Goal: Task Accomplishment & Management: Manage account settings

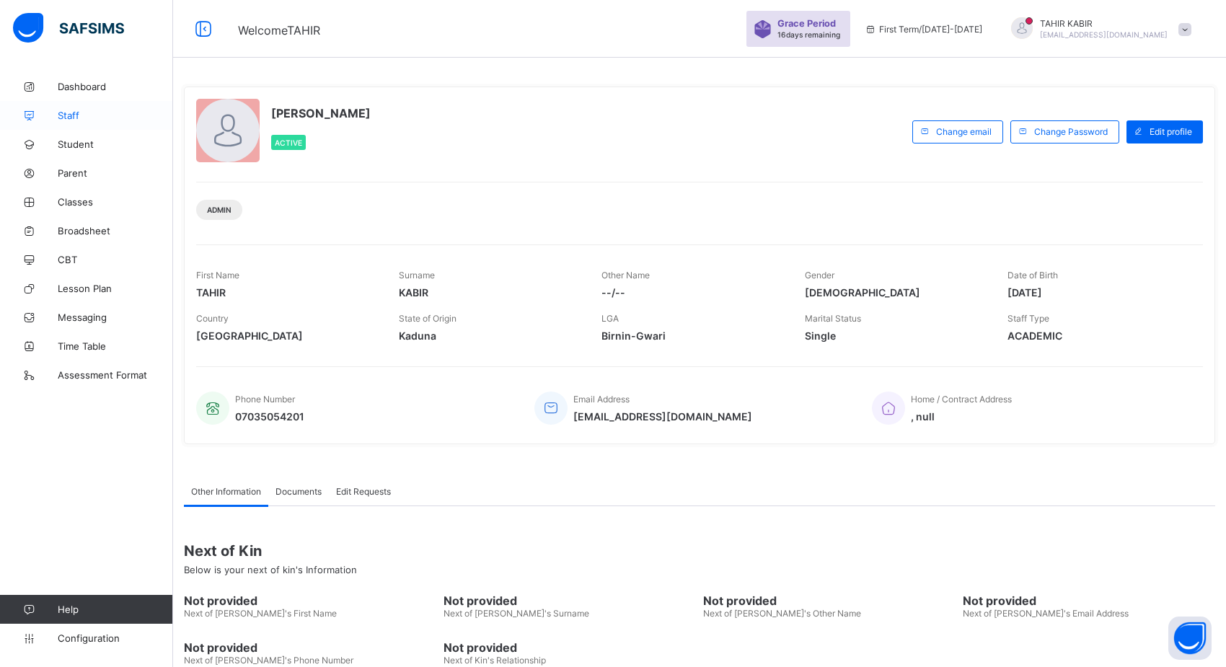
click at [74, 124] on link "Staff" at bounding box center [86, 115] width 173 height 29
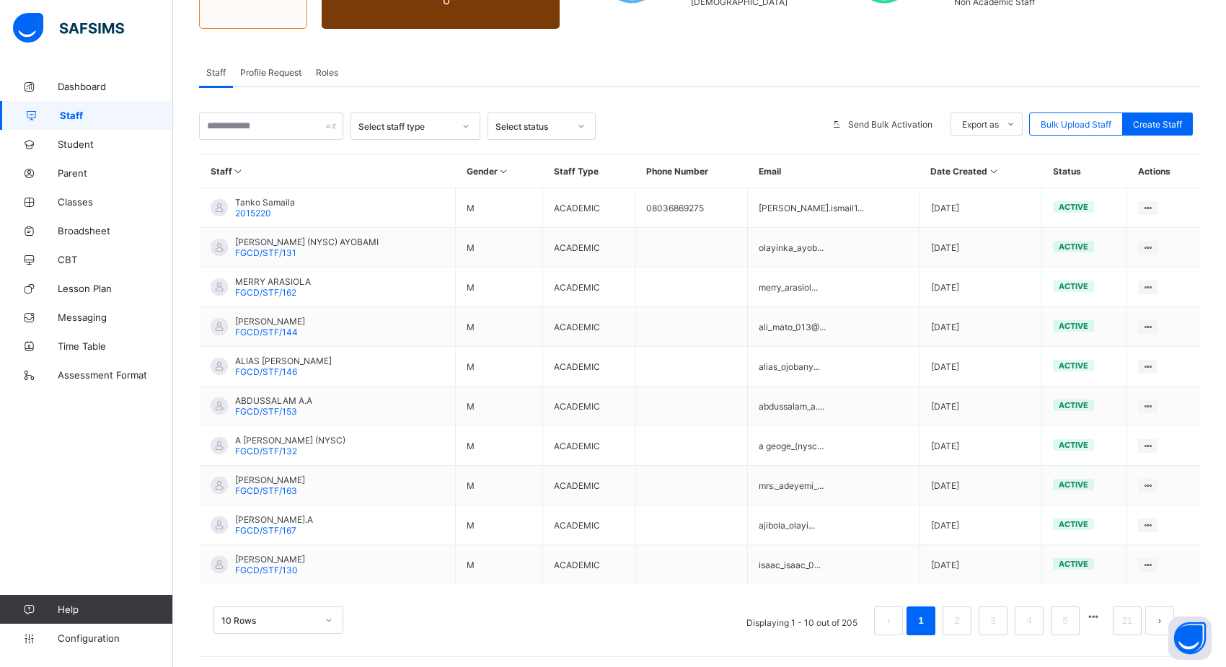
scroll to position [206, 0]
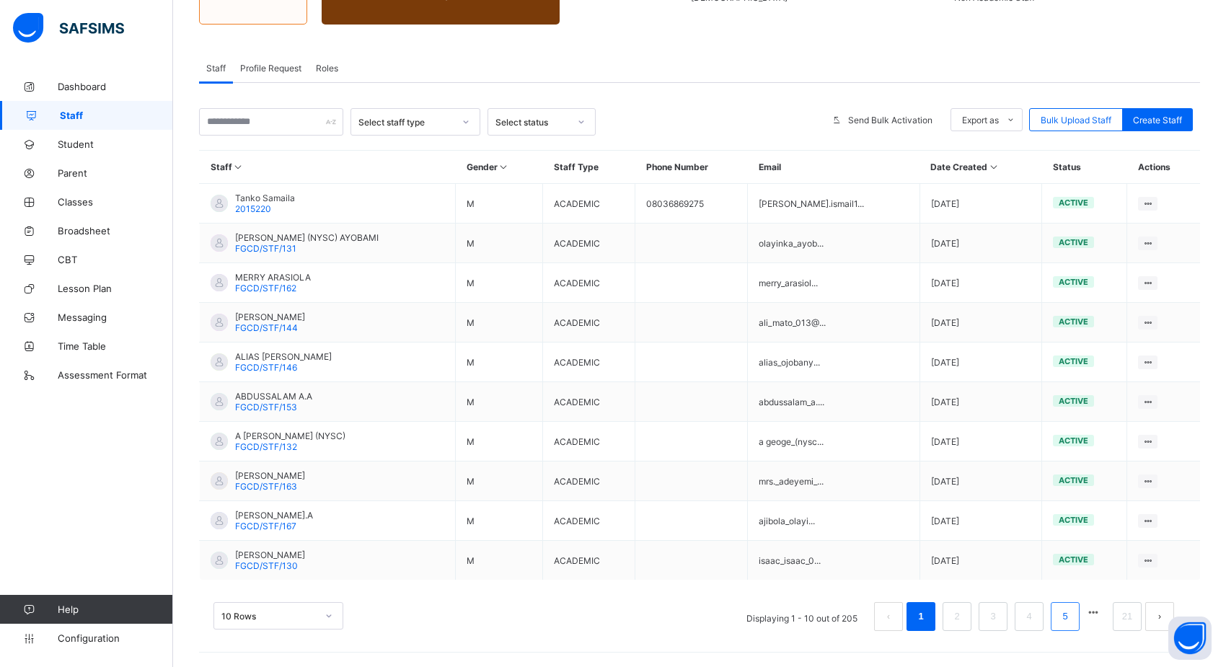
click at [1071, 622] on link "5" at bounding box center [1065, 616] width 14 height 19
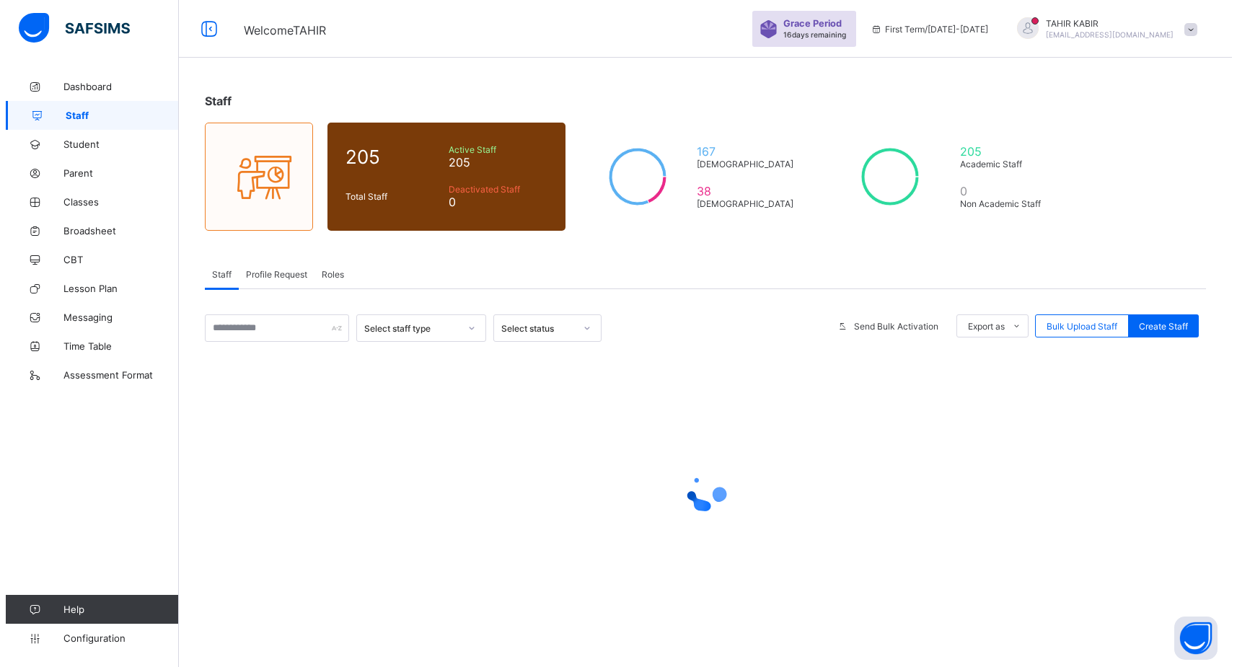
scroll to position [0, 0]
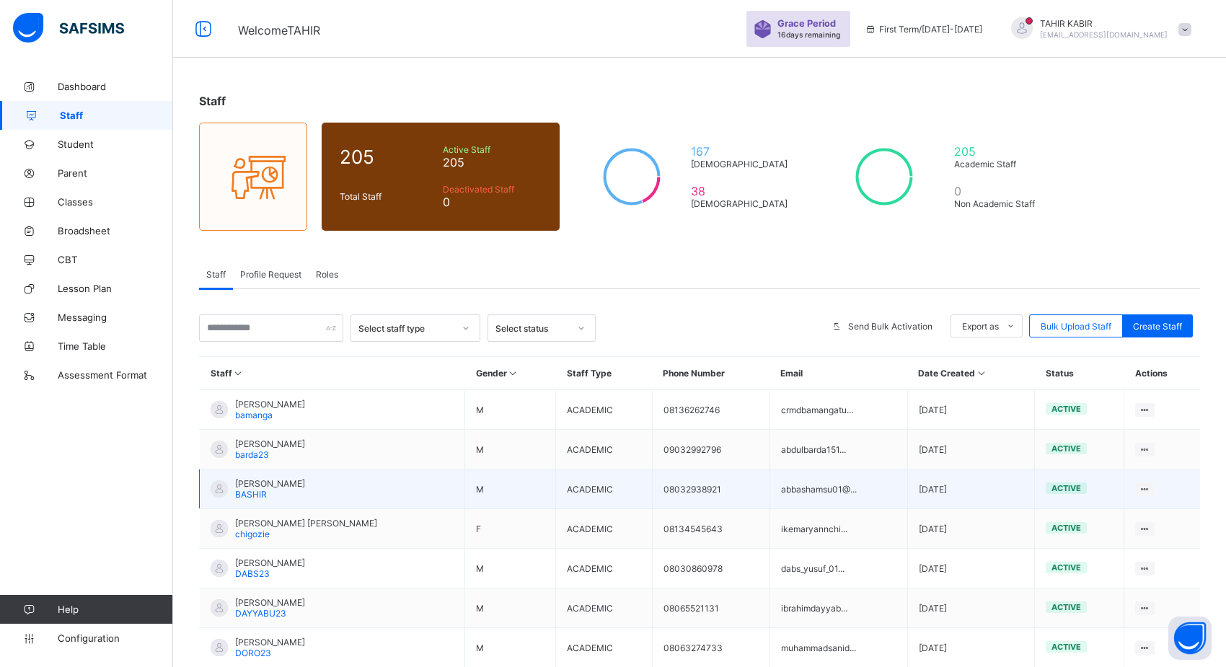
click at [1152, 498] on td "View Profile Edit Staff Reset Password Resend Activation Link Change Email Dele…" at bounding box center [1162, 489] width 76 height 40
click at [1153, 503] on ul "View Profile Edit Staff Reset Password Resend Activation Link Change Email Dele…" at bounding box center [1091, 581] width 128 height 157
click at [1106, 589] on div "Resend Activation Link" at bounding box center [1101, 595] width 93 height 14
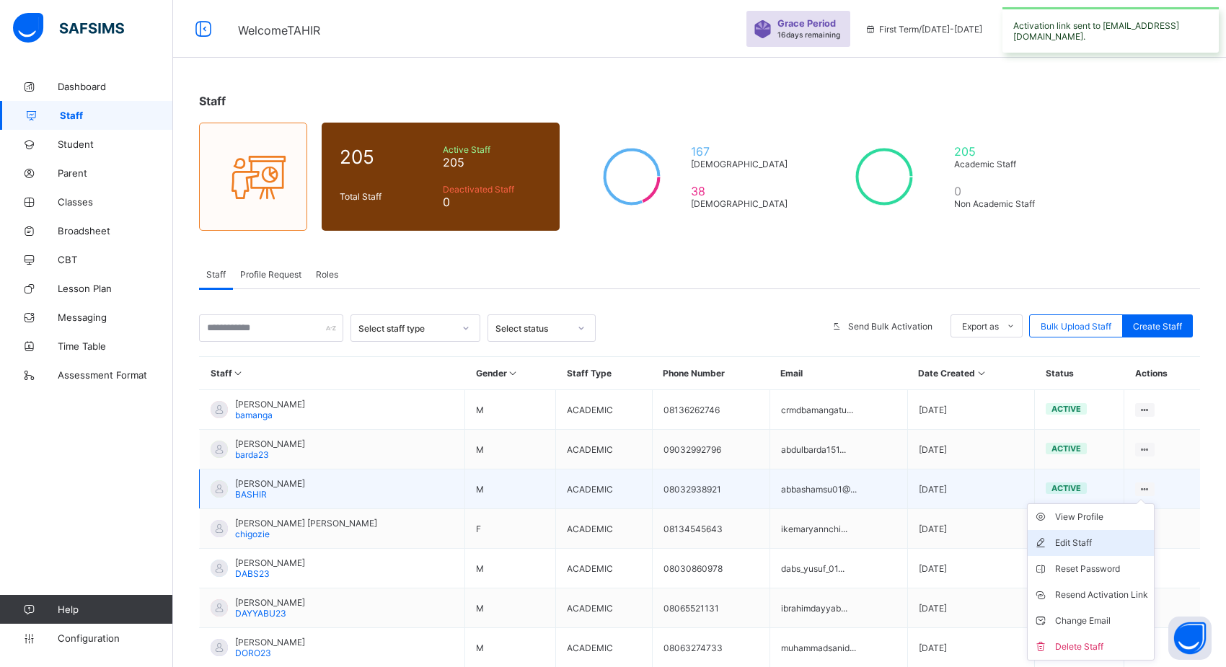
click at [1074, 541] on div "Edit Staff" at bounding box center [1101, 543] width 93 height 14
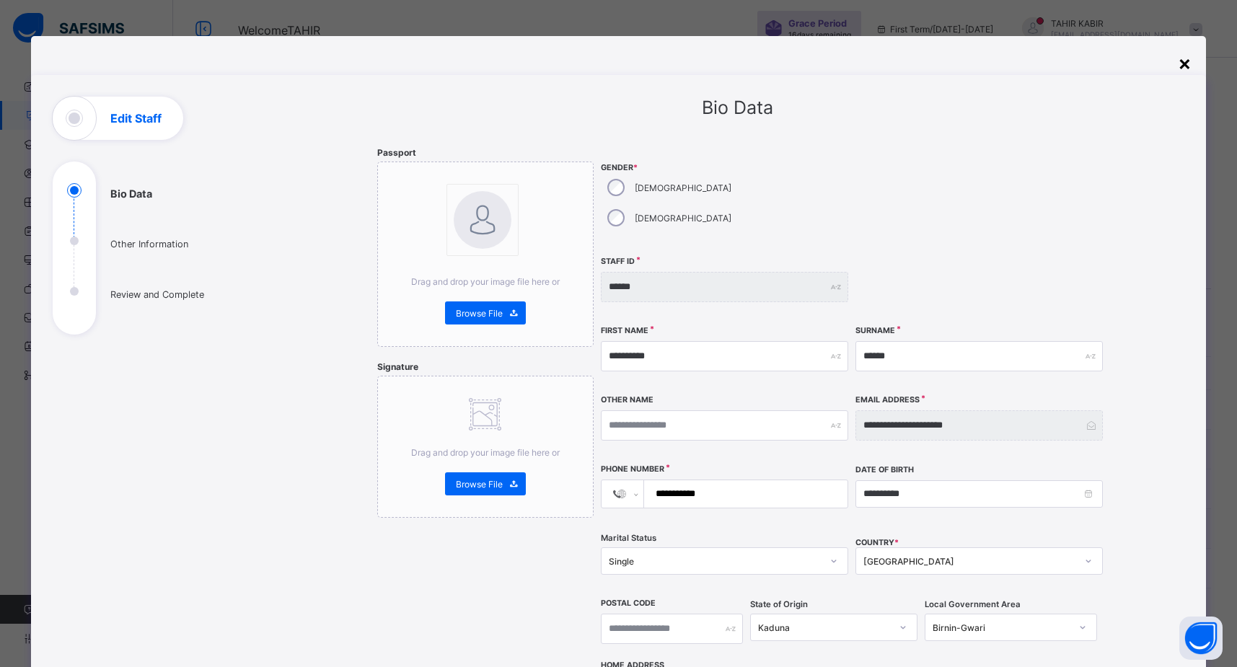
click at [1183, 71] on div "×" at bounding box center [1184, 62] width 14 height 25
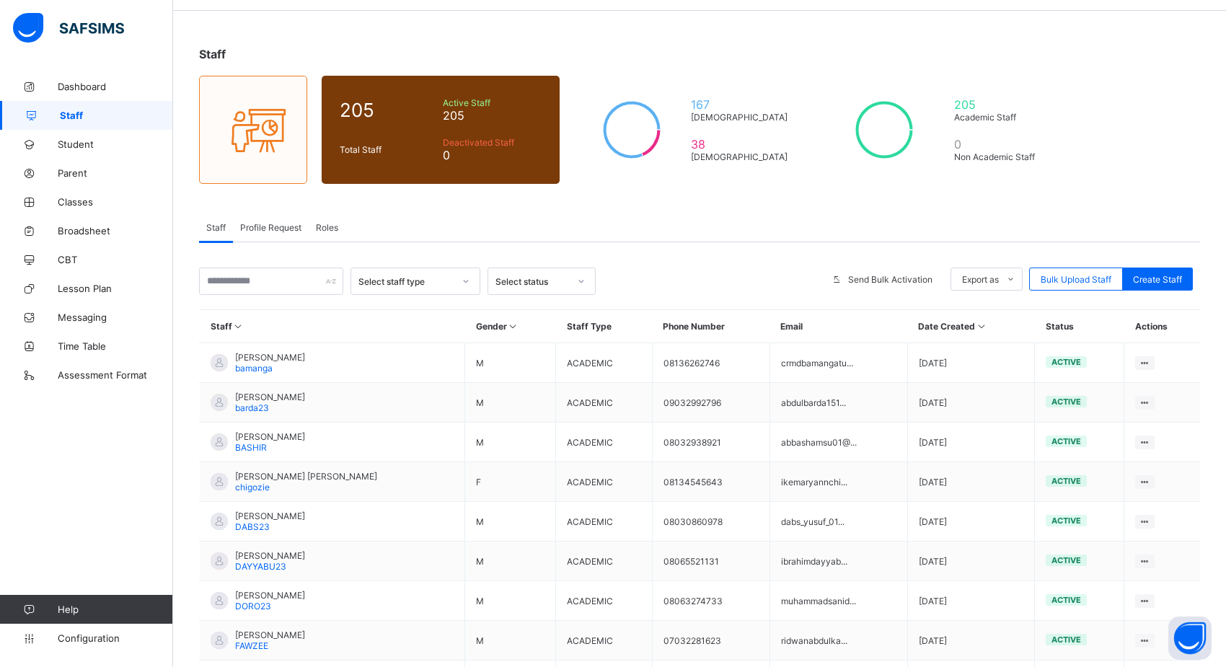
scroll to position [72, 0]
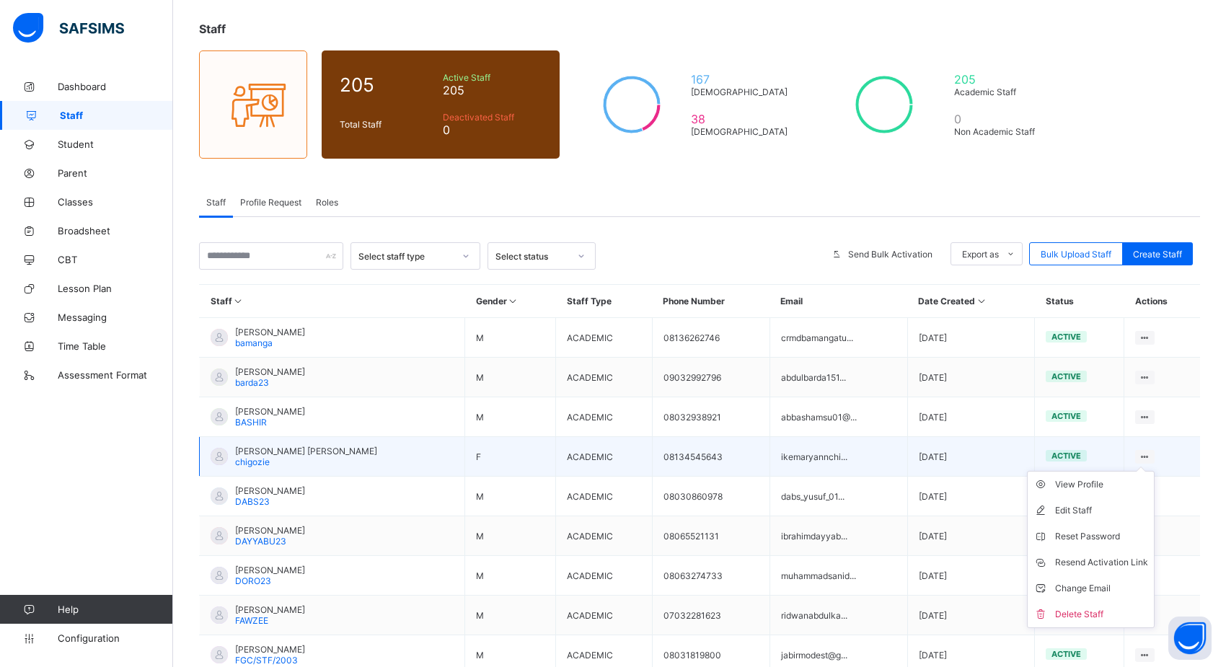
click at [1154, 471] on ul "View Profile Edit Staff Reset Password Resend Activation Link Change Email Dele…" at bounding box center [1091, 549] width 128 height 157
click at [1082, 503] on div "Edit Staff" at bounding box center [1101, 510] width 93 height 14
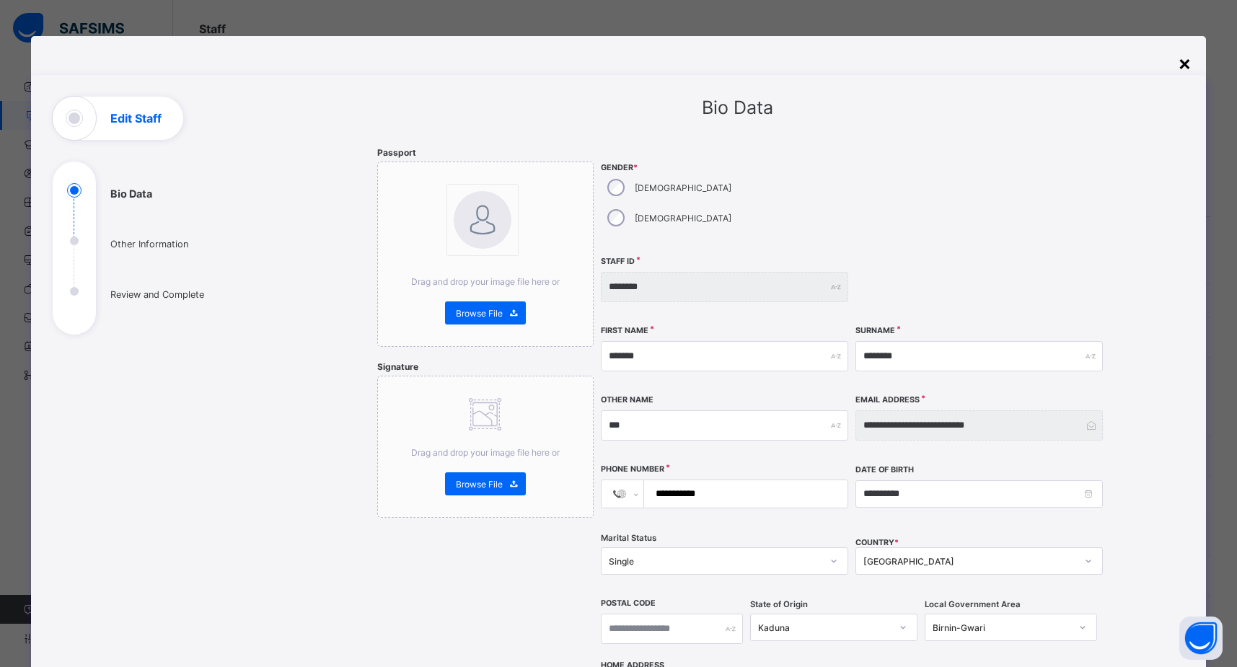
click at [1183, 71] on div "×" at bounding box center [1184, 62] width 14 height 25
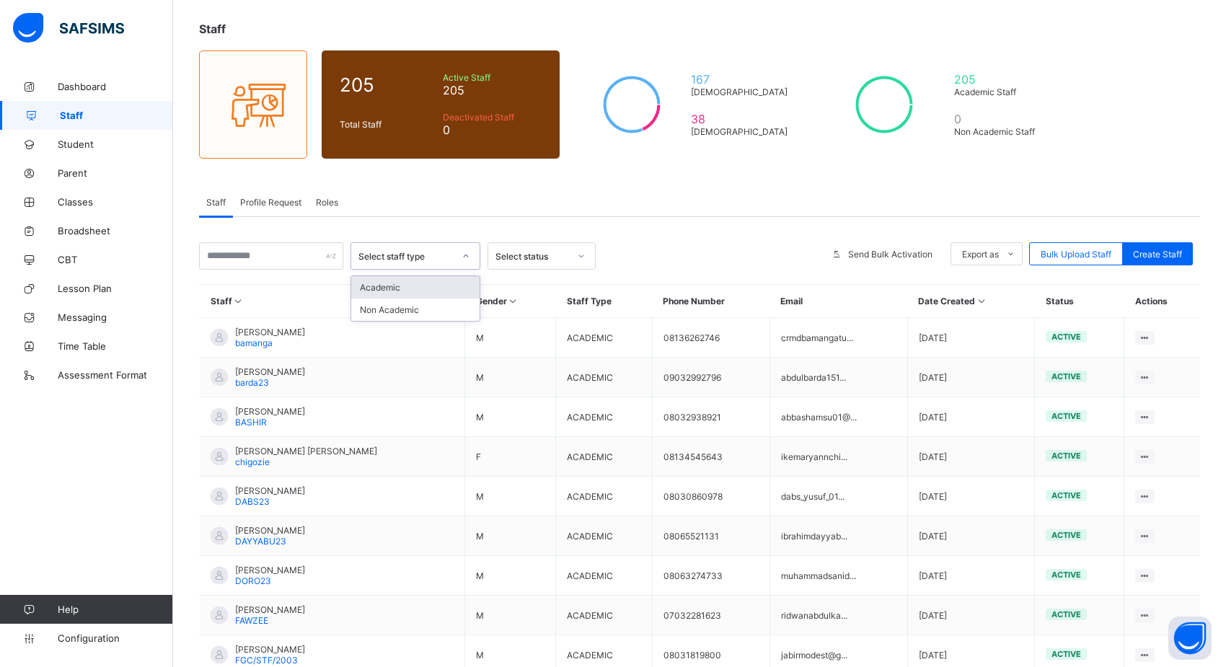
click at [397, 257] on div "Select staff type" at bounding box center [405, 256] width 95 height 11
click at [413, 284] on div "Academic" at bounding box center [415, 287] width 128 height 22
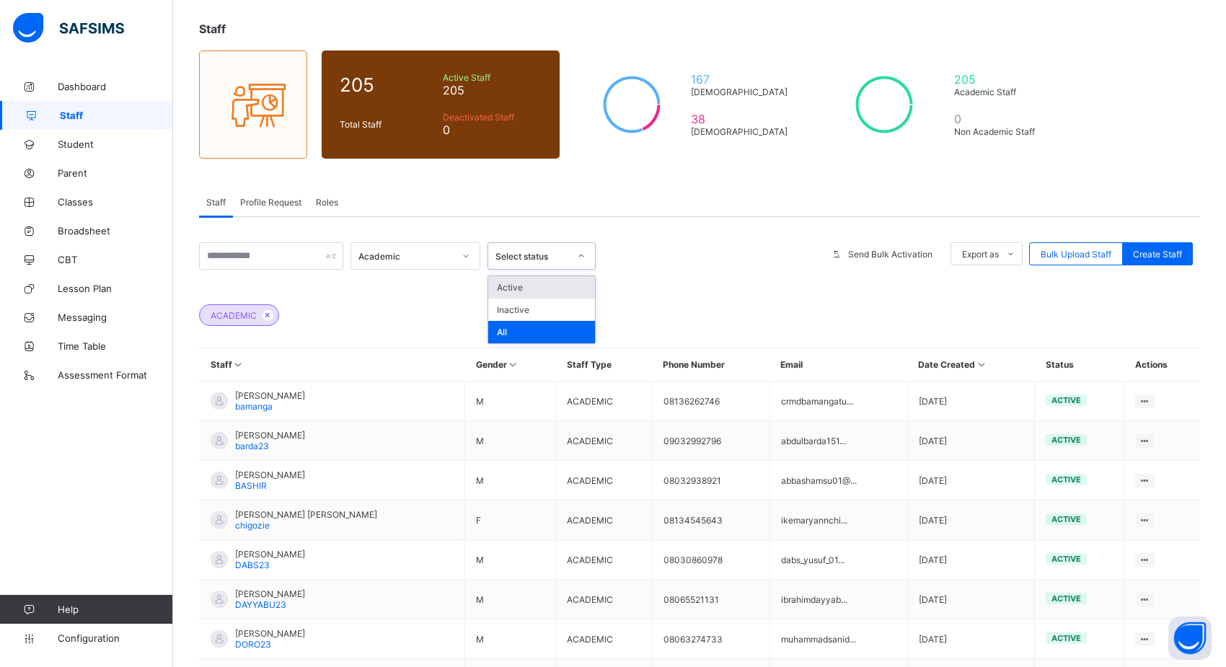
click at [505, 255] on div "Select status" at bounding box center [532, 256] width 74 height 11
click at [771, 299] on div "ACADEMIC" at bounding box center [699, 308] width 1001 height 50
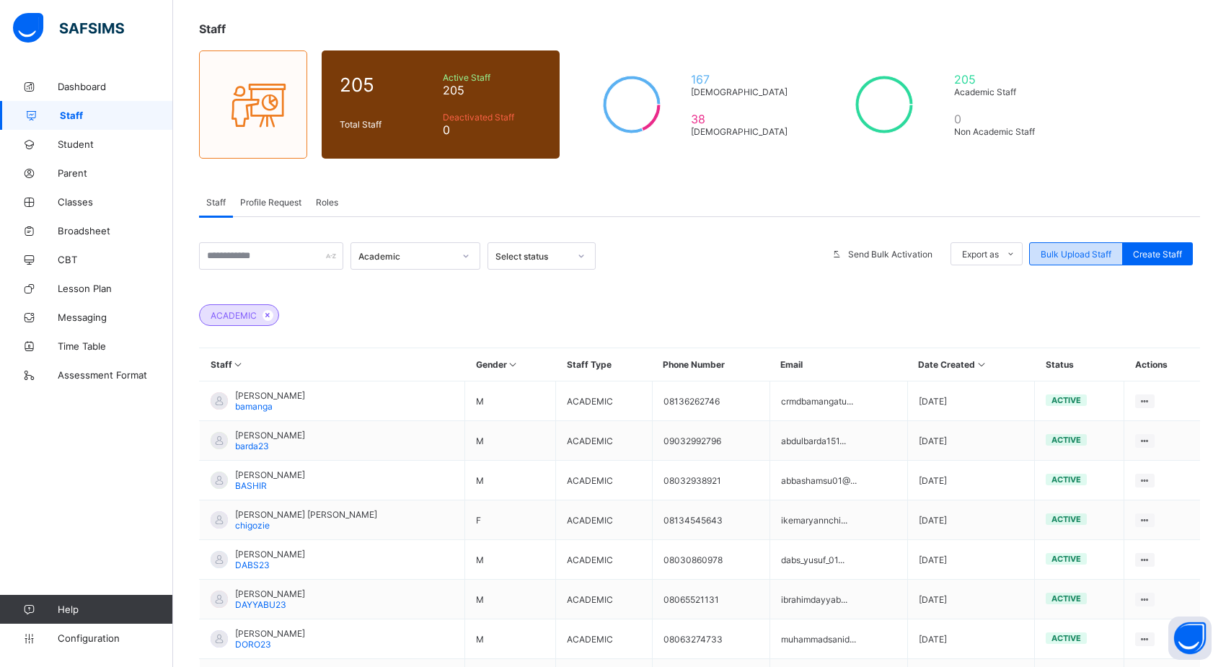
click at [1098, 252] on span "Bulk Upload Staff" at bounding box center [1075, 254] width 71 height 11
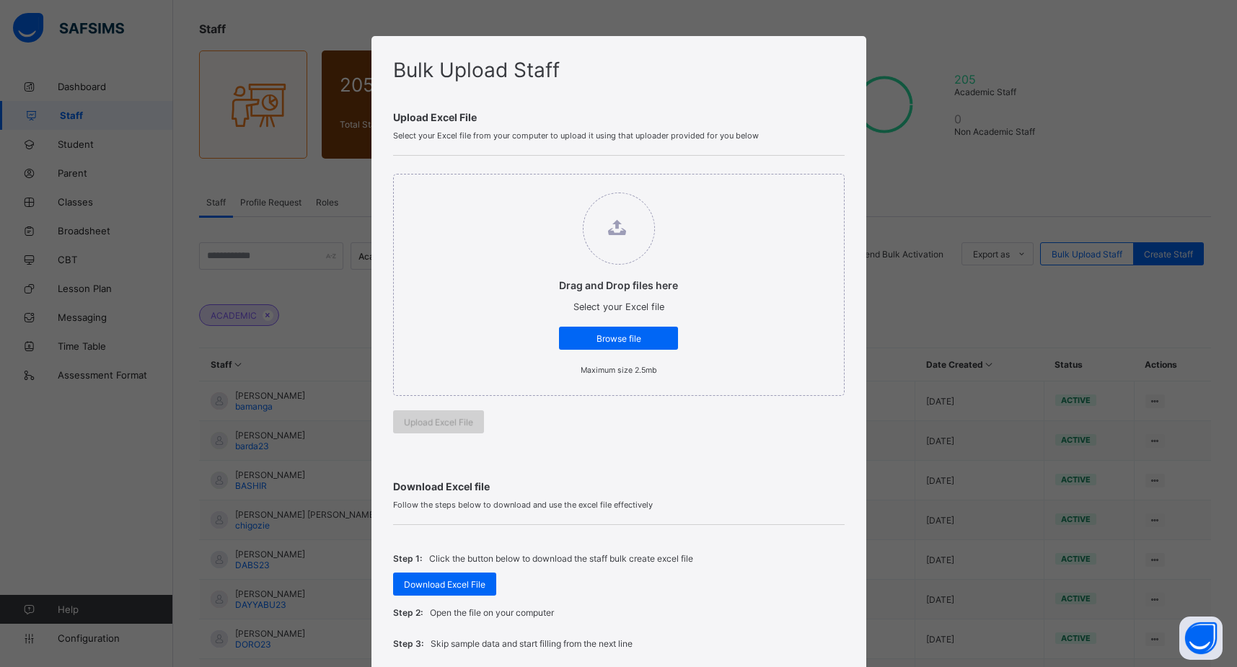
click at [438, 425] on span "Upload Excel File" at bounding box center [438, 422] width 69 height 11
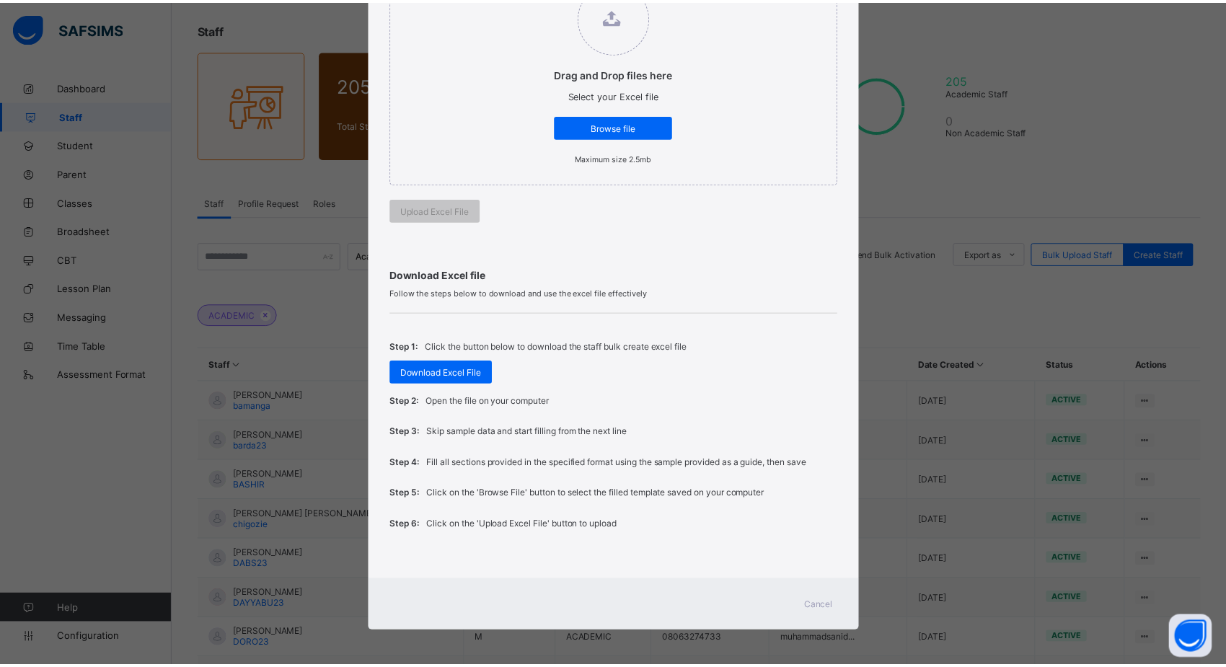
scroll to position [213, 0]
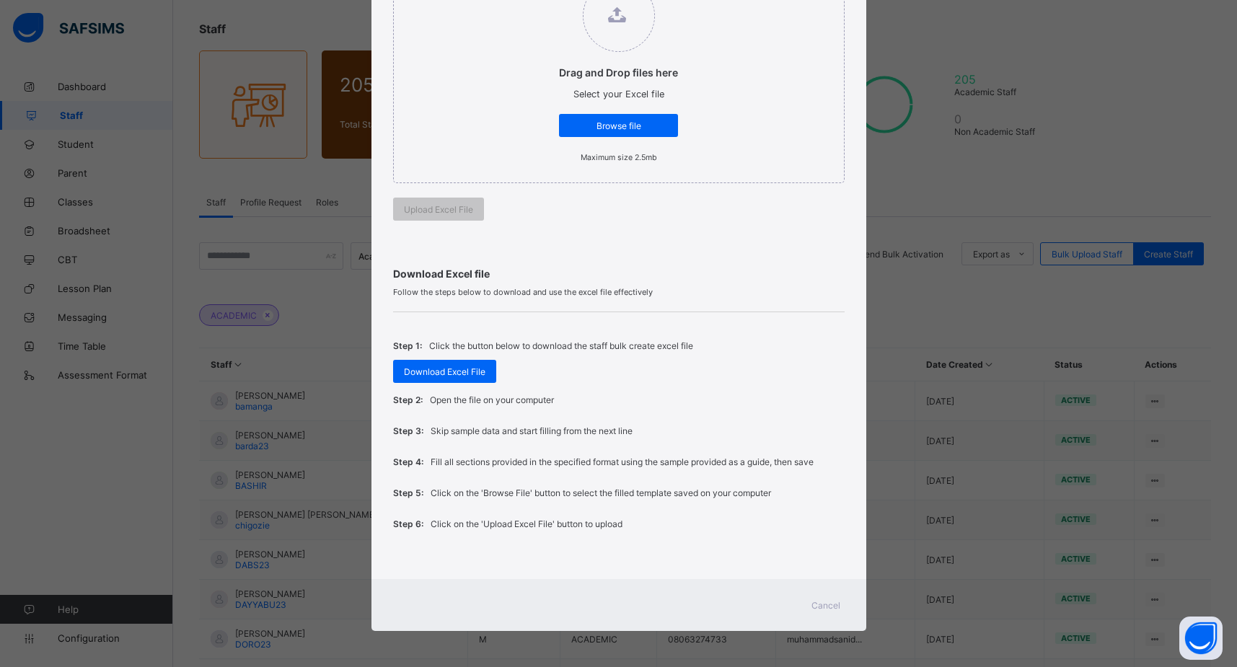
click at [823, 601] on span "Cancel" at bounding box center [825, 605] width 29 height 11
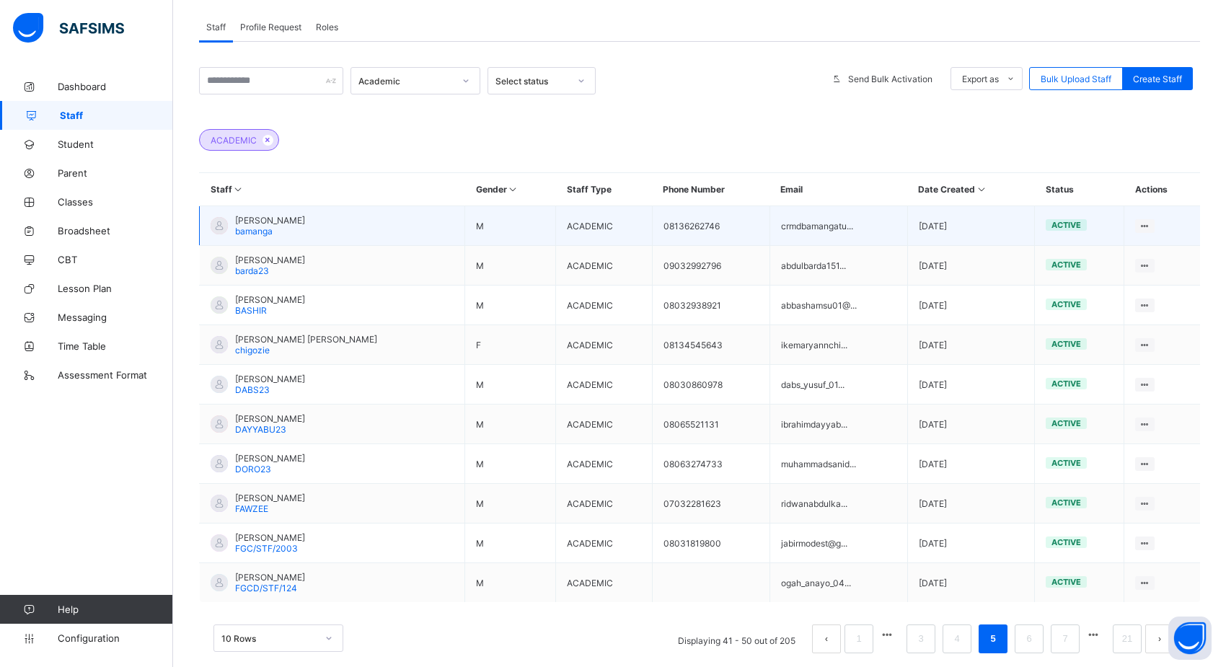
scroll to position [270, 0]
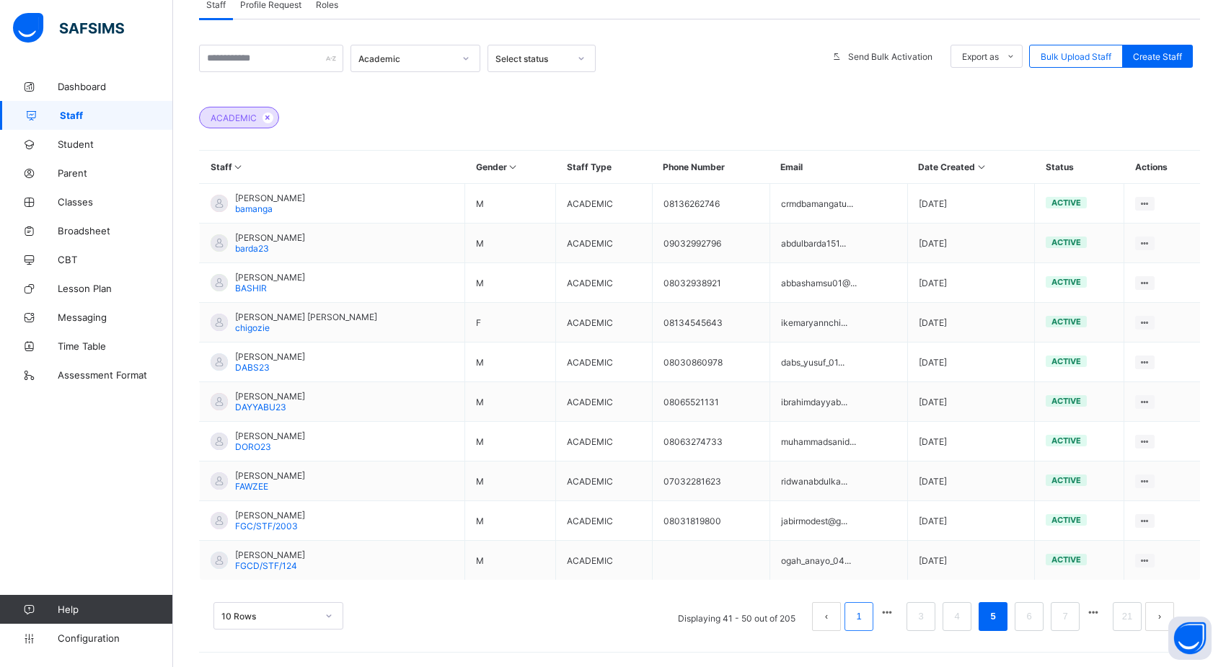
click at [865, 624] on link "1" at bounding box center [859, 616] width 14 height 19
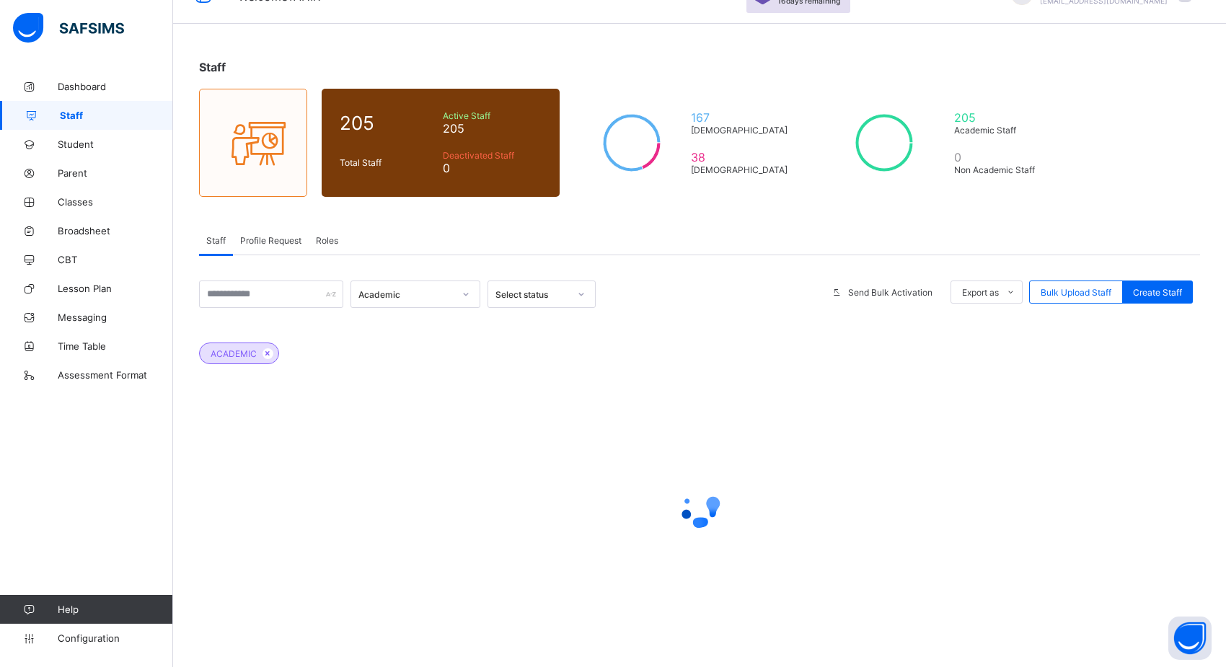
scroll to position [0, 0]
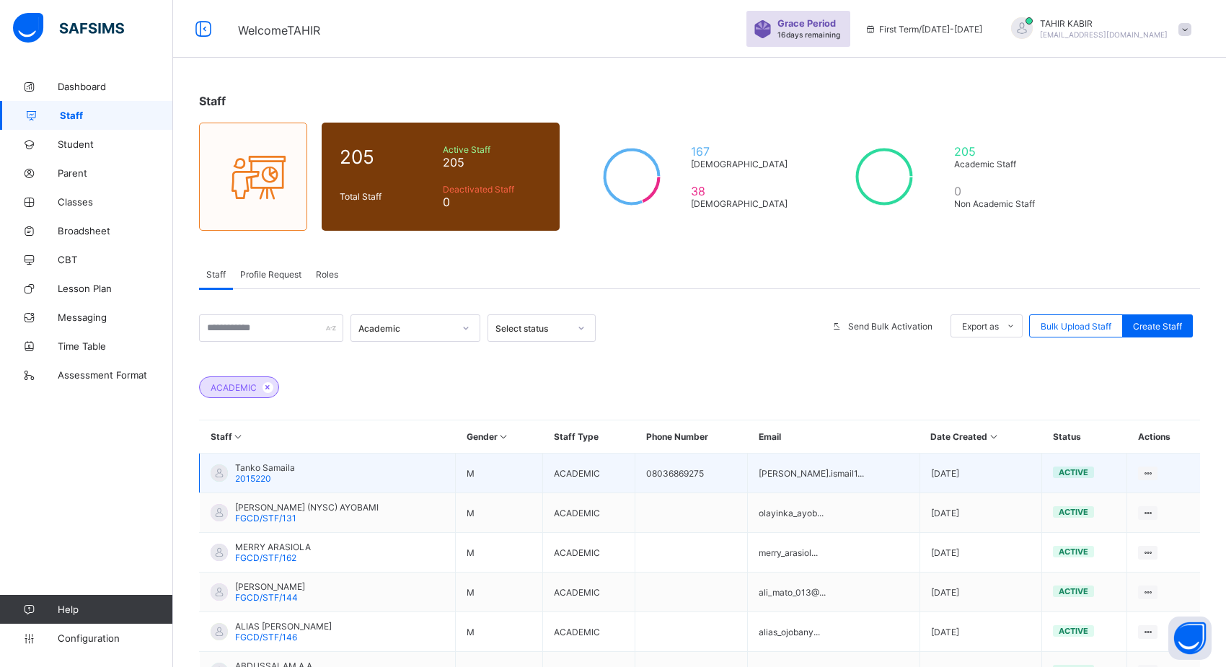
click at [342, 472] on td "Tanko Samaila 2015220" at bounding box center [328, 474] width 256 height 40
click at [1152, 487] on ul "View Profile Edit Staff Reset Password Resend Activation Link Change Email Dele…" at bounding box center [1094, 565] width 128 height 157
click at [1091, 521] on div "Edit Staff" at bounding box center [1104, 527] width 93 height 14
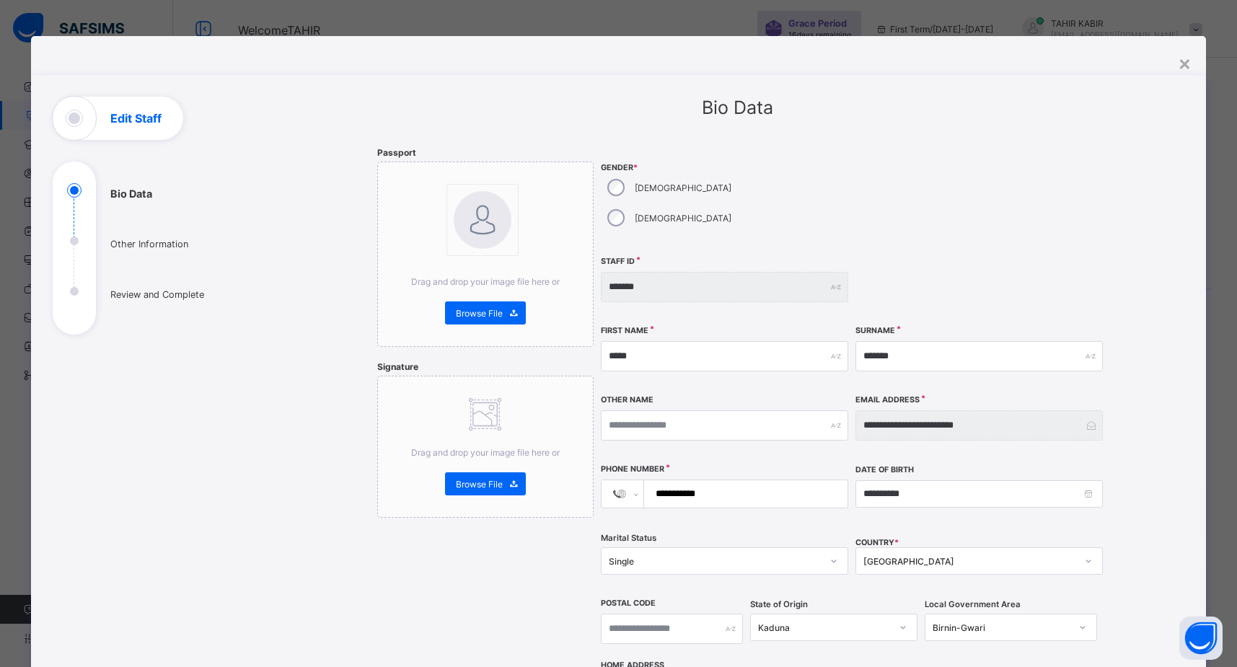
click at [1194, 69] on div "**********" at bounding box center [618, 519] width 1175 height 966
click at [1177, 63] on div "×" at bounding box center [1184, 62] width 14 height 25
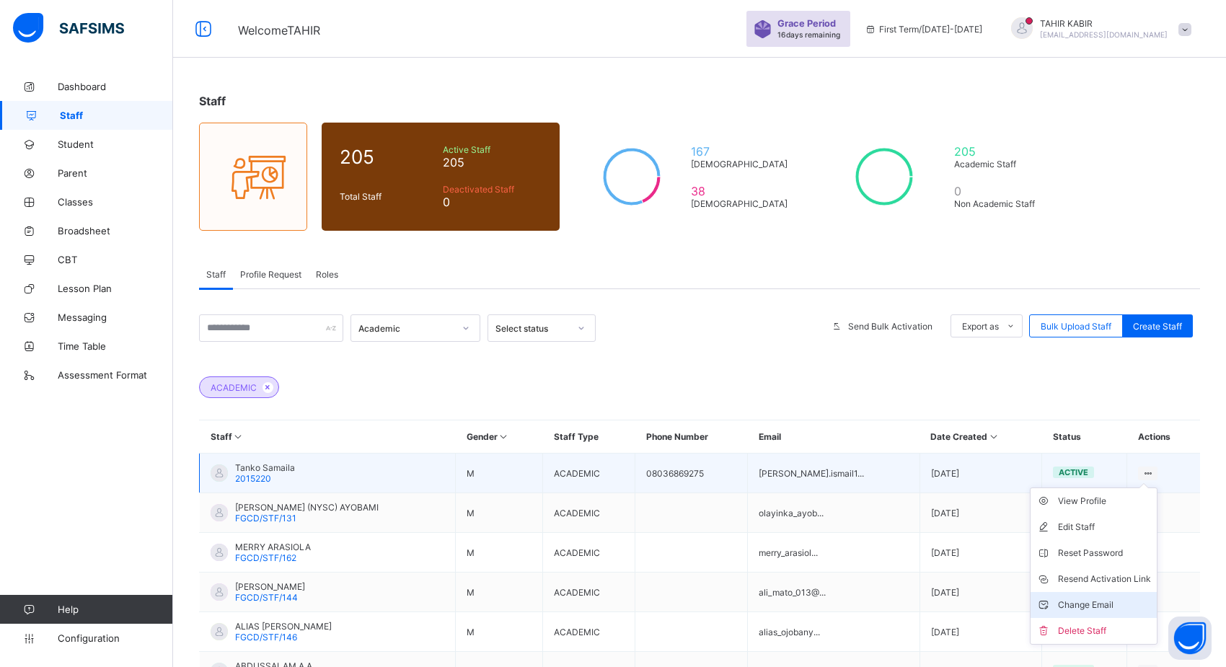
click at [1090, 595] on li "Change Email" at bounding box center [1093, 605] width 126 height 26
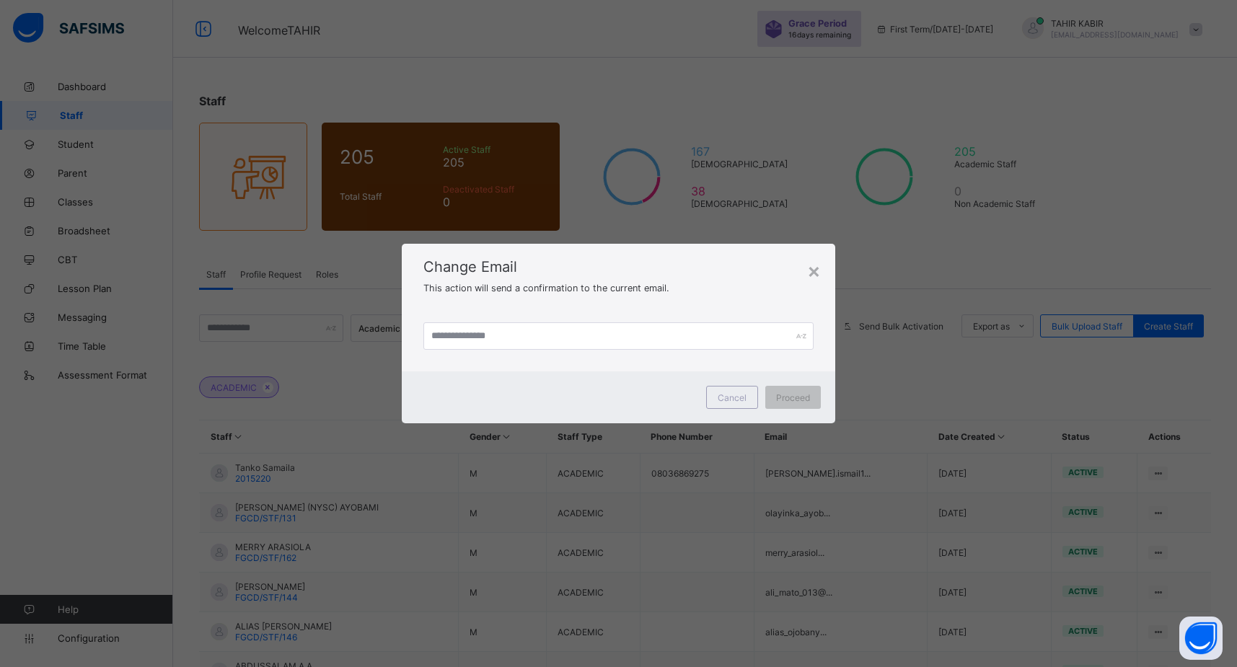
click at [821, 272] on div "Change Email This action will send a confirmation to the current email." at bounding box center [618, 272] width 433 height 57
click at [814, 273] on div "×" at bounding box center [814, 270] width 14 height 25
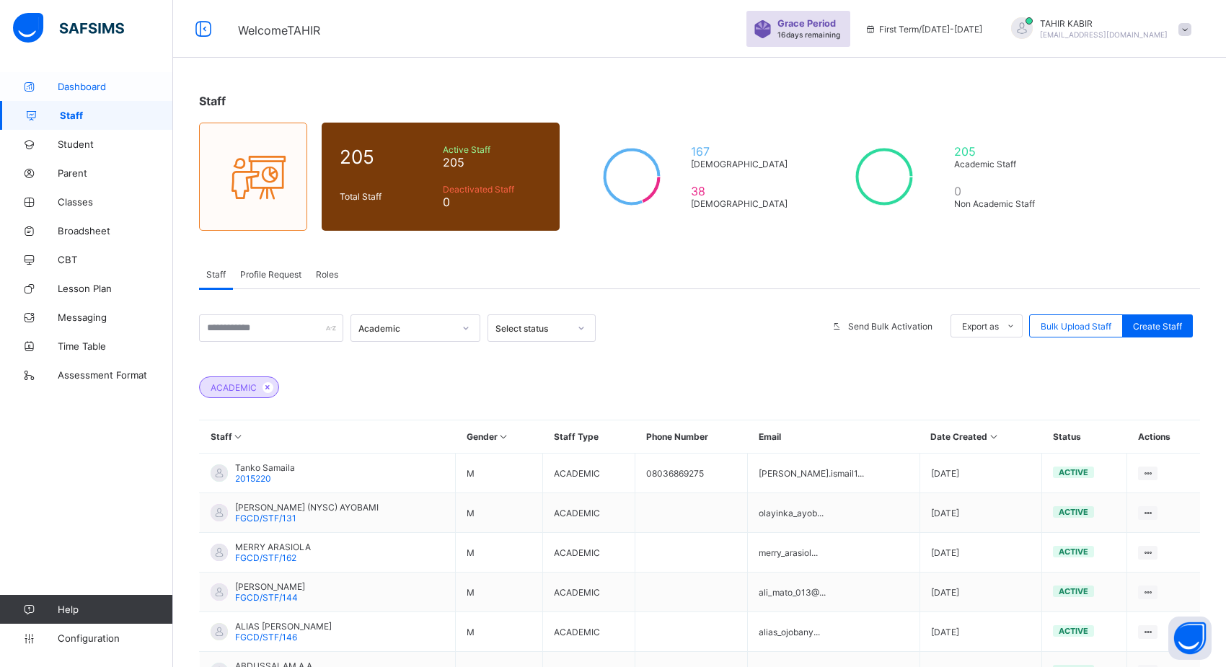
click at [84, 85] on span "Dashboard" at bounding box center [115, 87] width 115 height 12
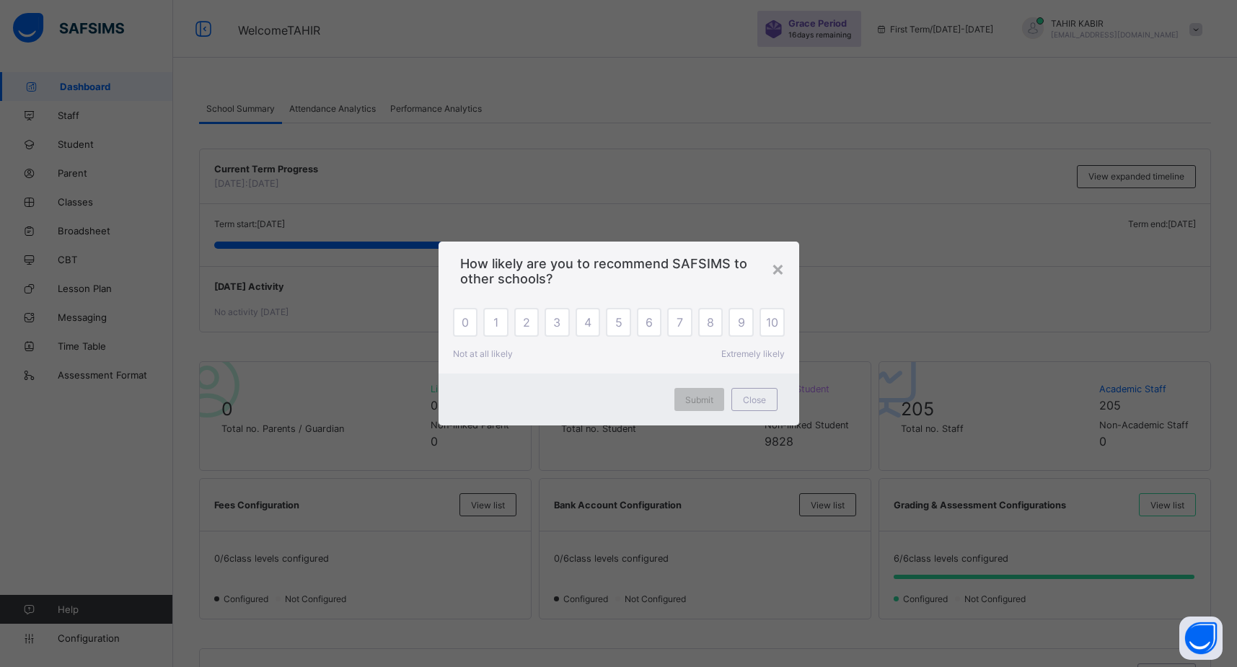
click at [774, 272] on div "×" at bounding box center [778, 268] width 14 height 25
click at [764, 402] on span "0" at bounding box center [767, 405] width 7 height 14
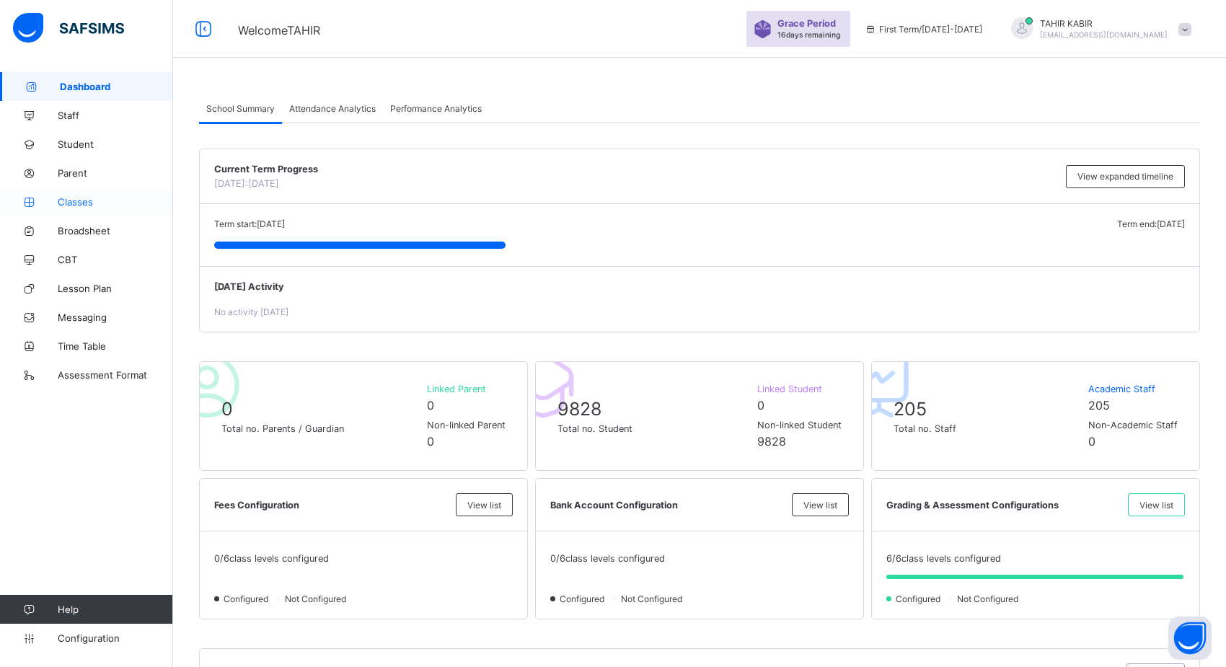
click at [94, 200] on span "Classes" at bounding box center [115, 202] width 115 height 12
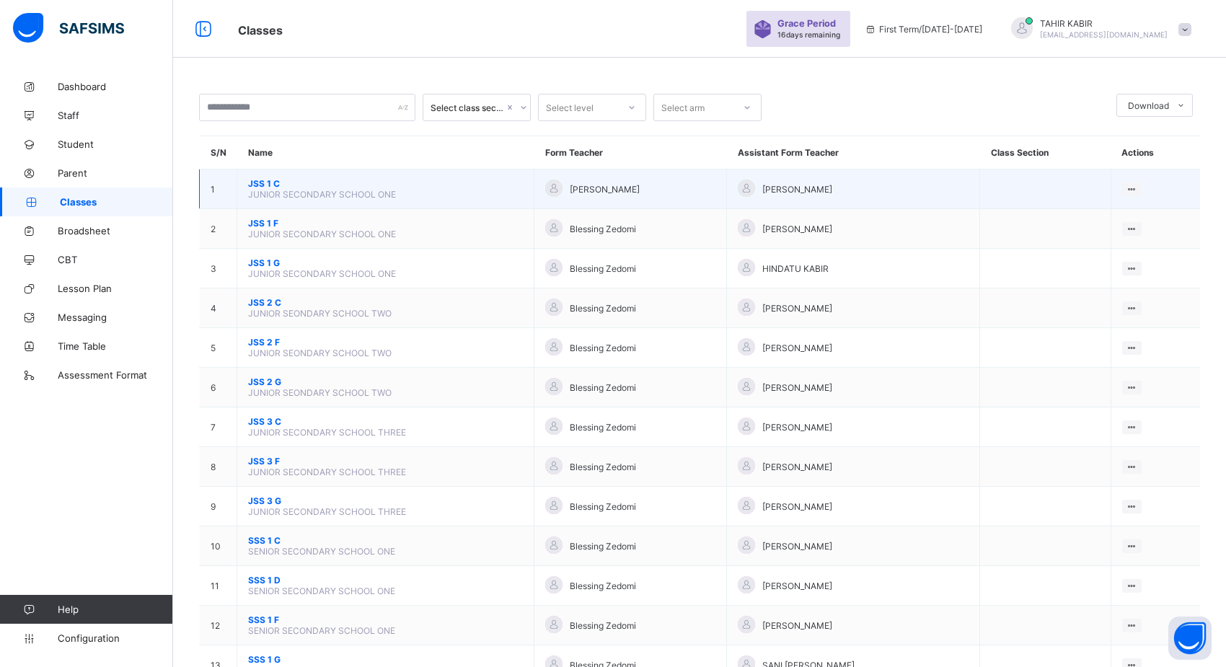
click at [581, 195] on div "[PERSON_NAME]" at bounding box center [630, 189] width 170 height 19
click at [1141, 203] on ul "View Class Assign form Teacher" at bounding box center [1083, 229] width 117 height 53
click at [1113, 242] on div "Assign form Teacher" at bounding box center [1094, 243] width 82 height 14
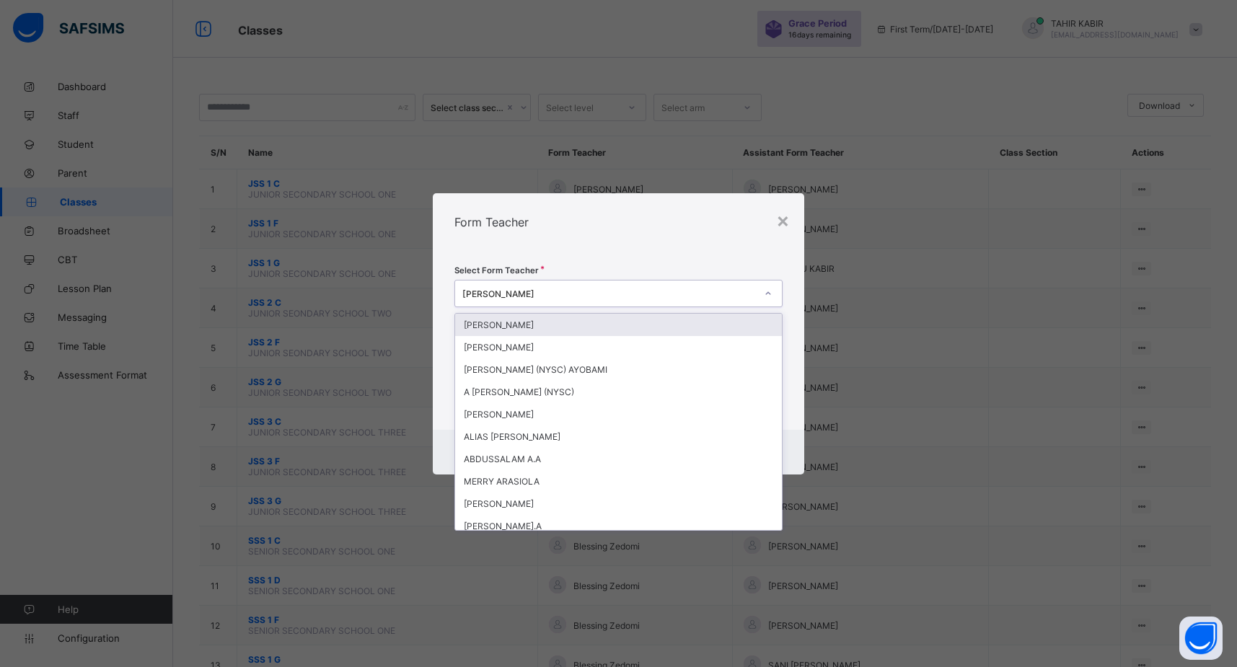
click at [624, 299] on div "[PERSON_NAME]" at bounding box center [604, 293] width 299 height 20
click at [782, 228] on div "×" at bounding box center [783, 220] width 14 height 25
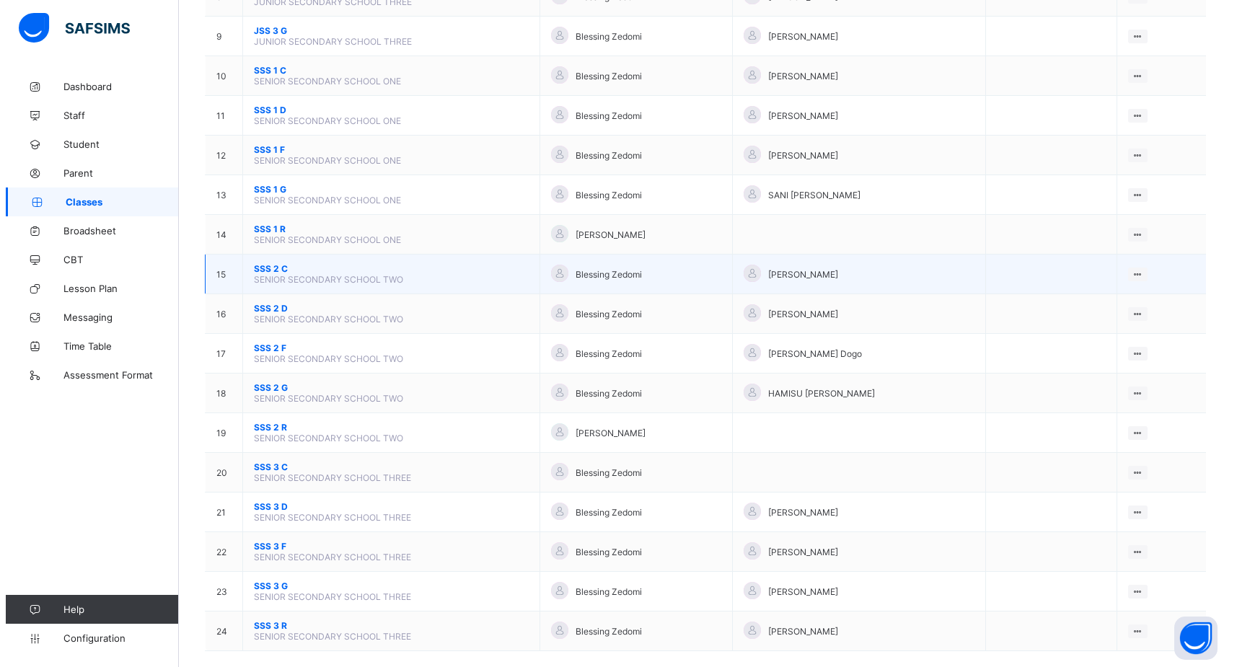
scroll to position [490, 0]
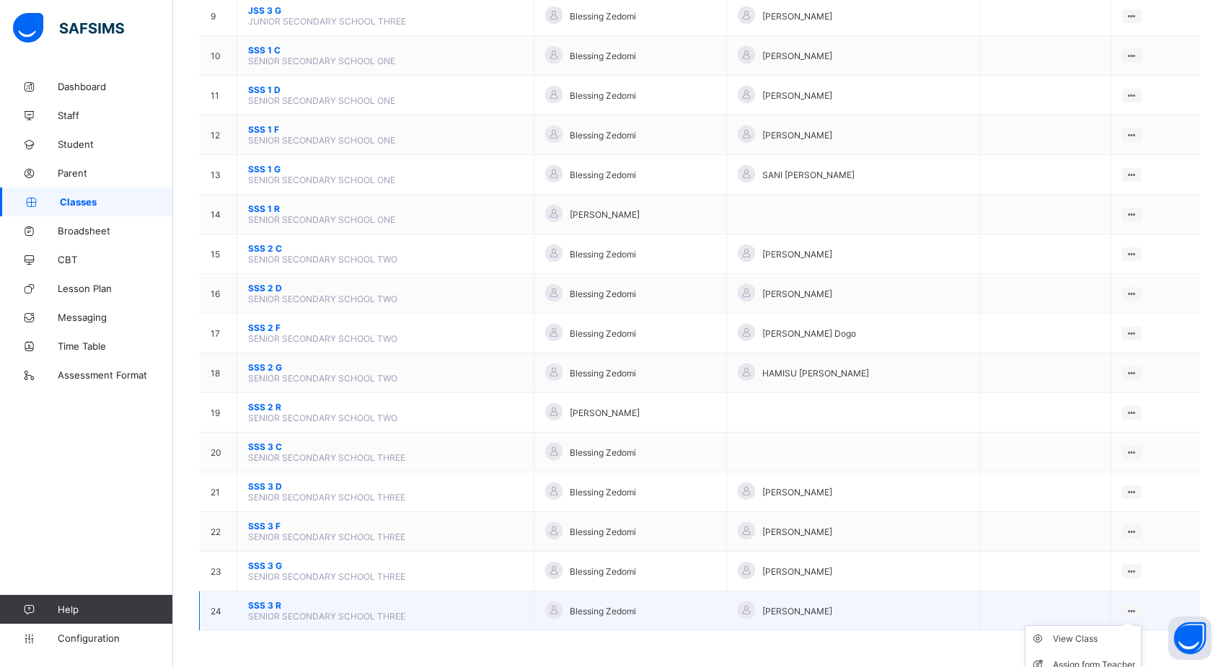
click at [1138, 625] on ul "View Class Assign form Teacher" at bounding box center [1083, 651] width 117 height 53
click at [1093, 658] on div "Assign form Teacher" at bounding box center [1094, 665] width 82 height 14
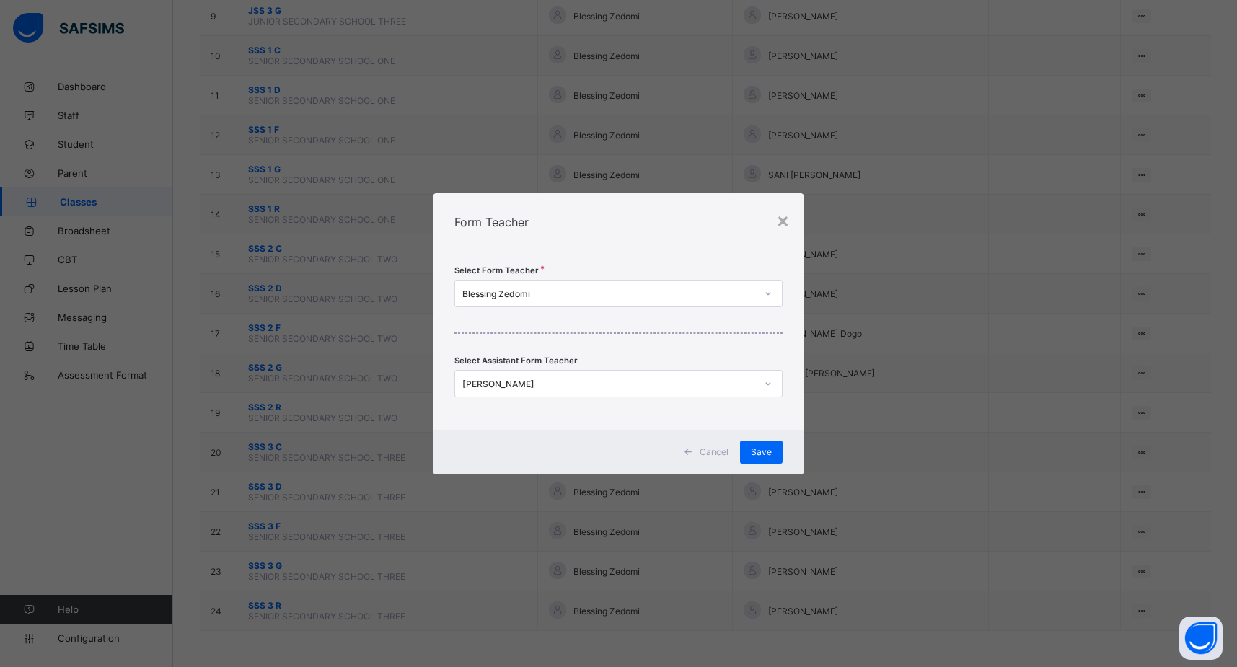
click at [625, 290] on div "Blessing Zedomi" at bounding box center [608, 293] width 293 height 11
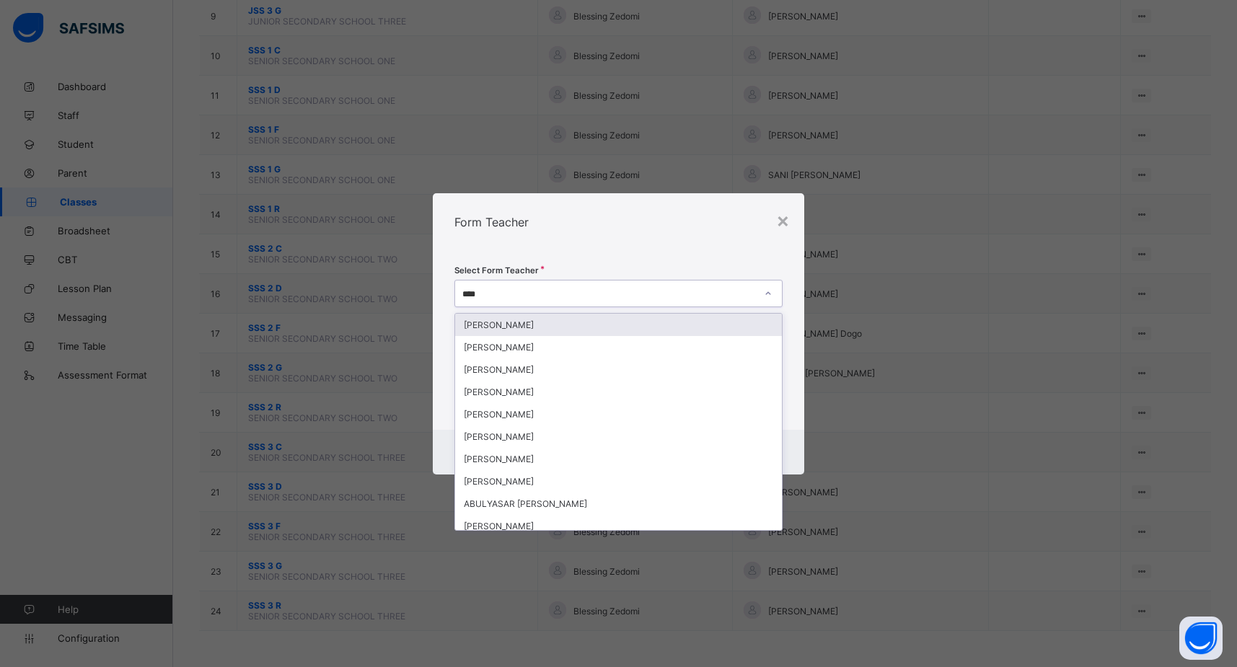
type input "***"
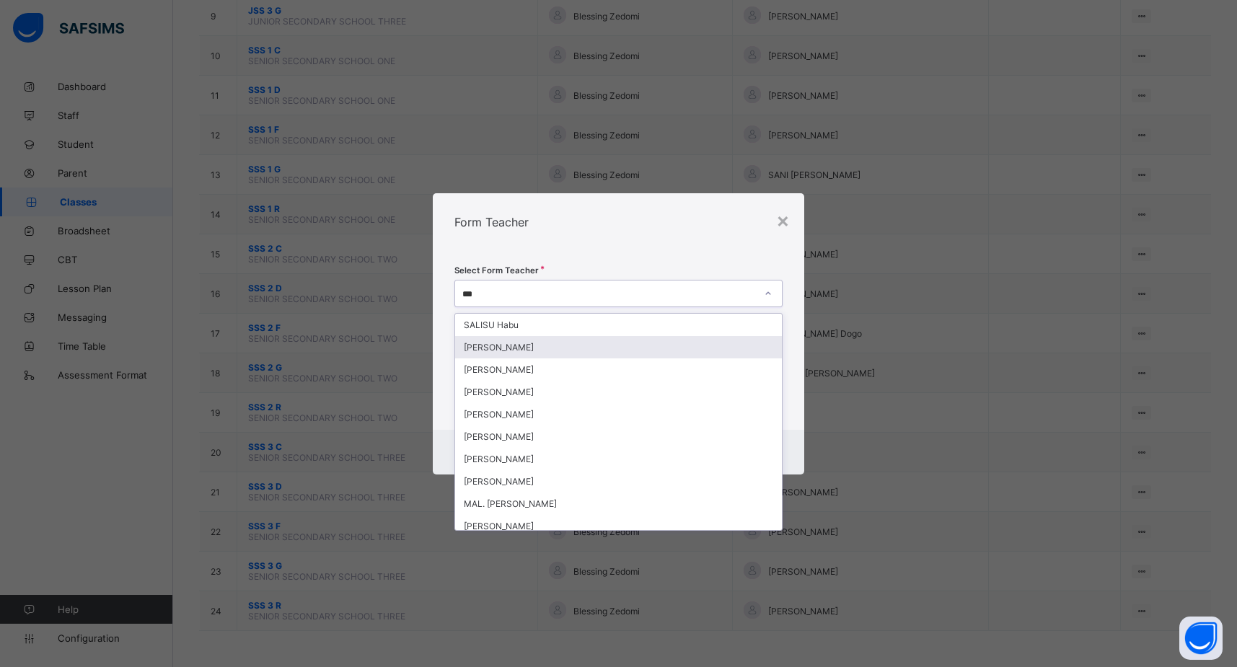
click at [672, 346] on div "[PERSON_NAME]" at bounding box center [618, 347] width 327 height 22
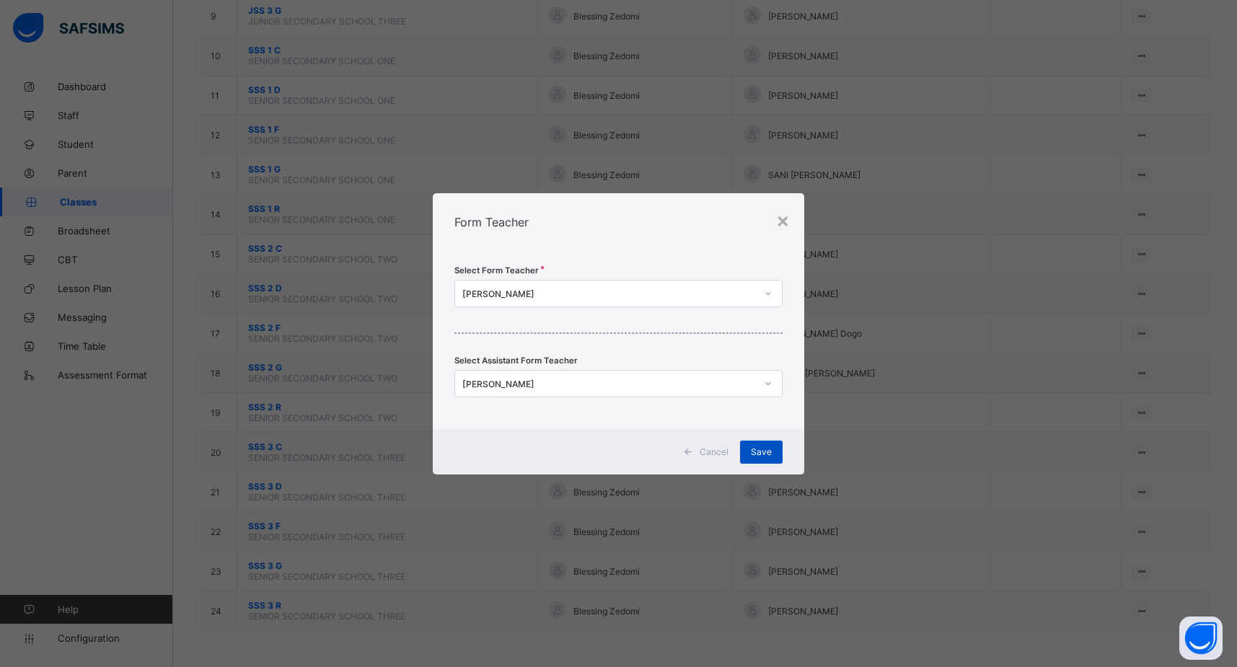
click at [745, 454] on div "Save" at bounding box center [761, 452] width 43 height 23
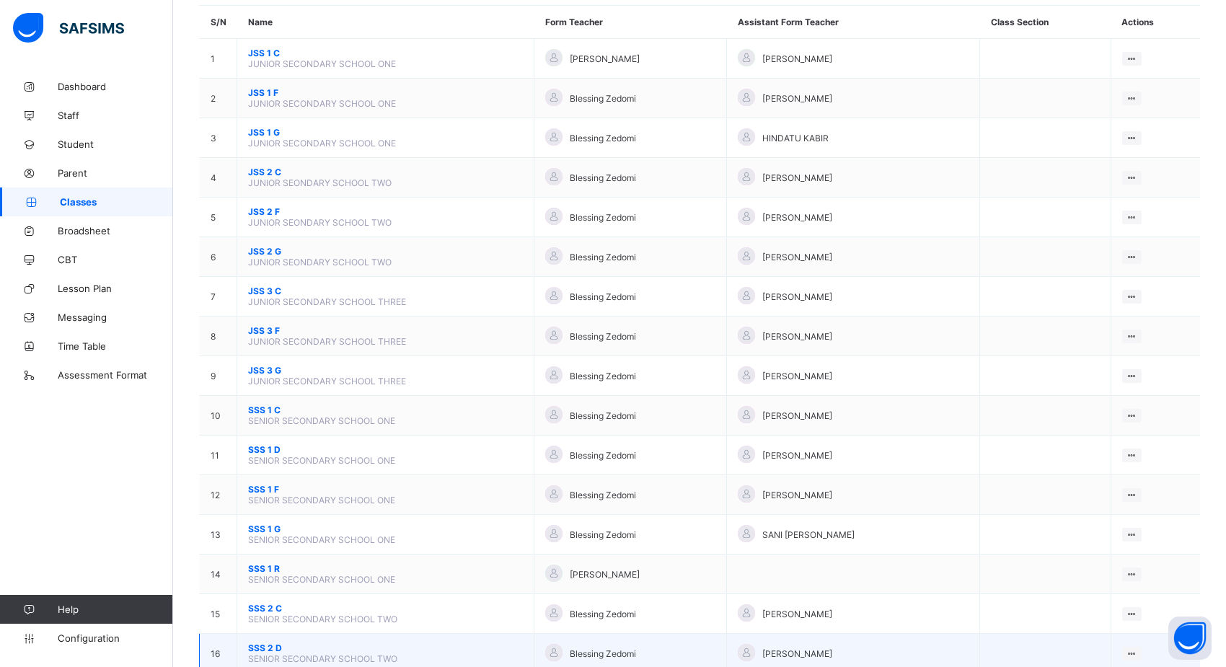
scroll to position [130, 0]
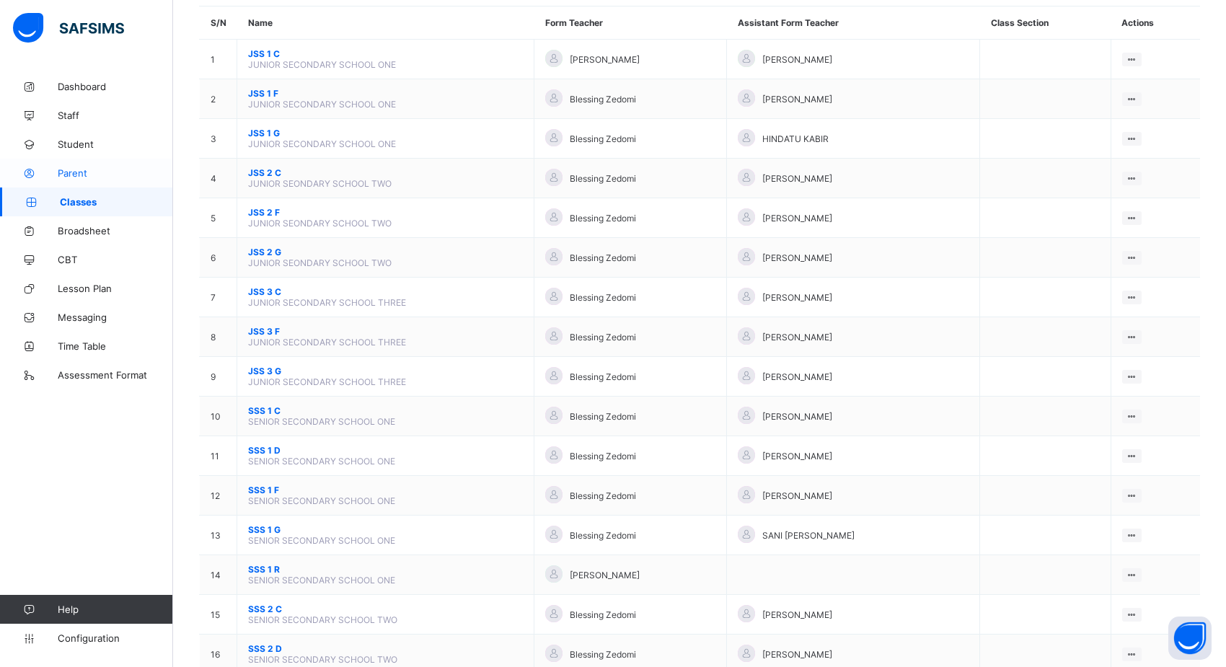
click at [53, 177] on icon at bounding box center [29, 173] width 58 height 11
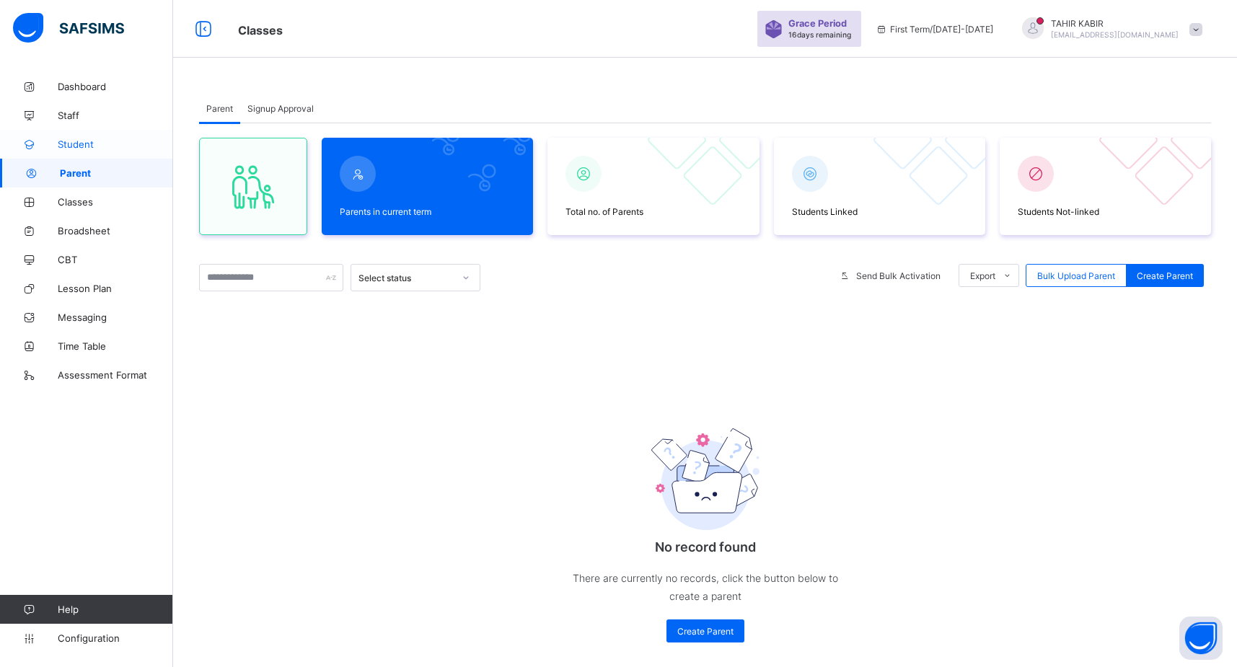
click at [53, 147] on icon at bounding box center [29, 144] width 58 height 11
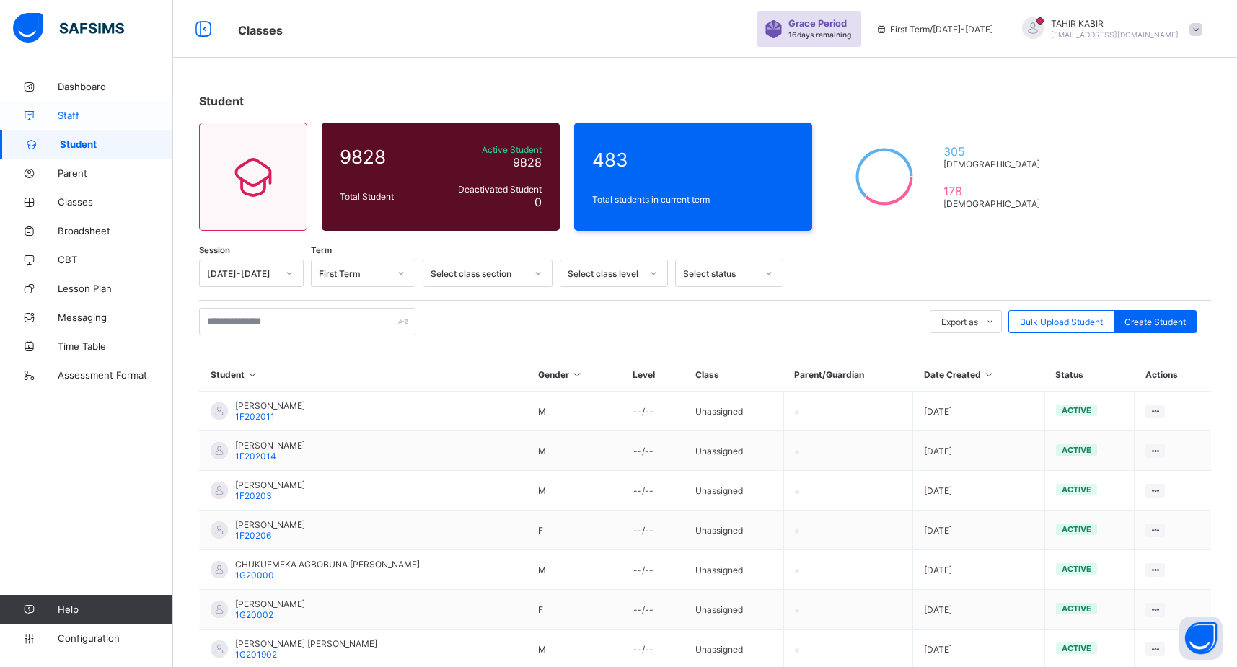
click at [71, 105] on link "Staff" at bounding box center [86, 115] width 173 height 29
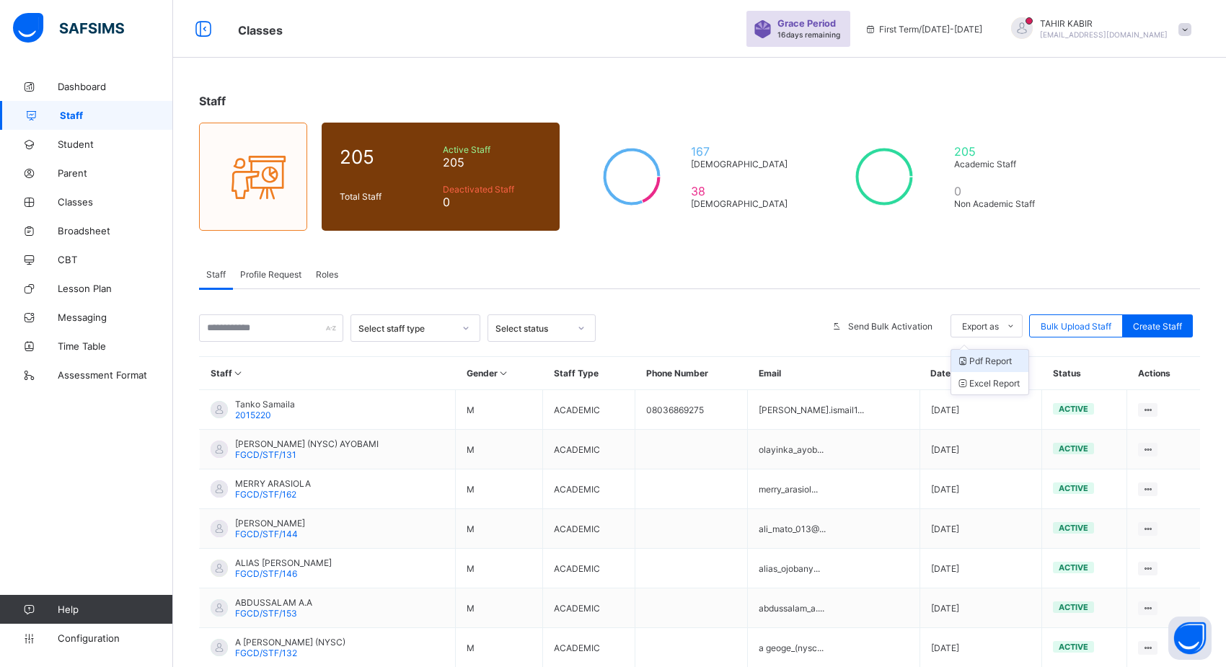
click at [981, 368] on li "Pdf Report" at bounding box center [989, 361] width 77 height 22
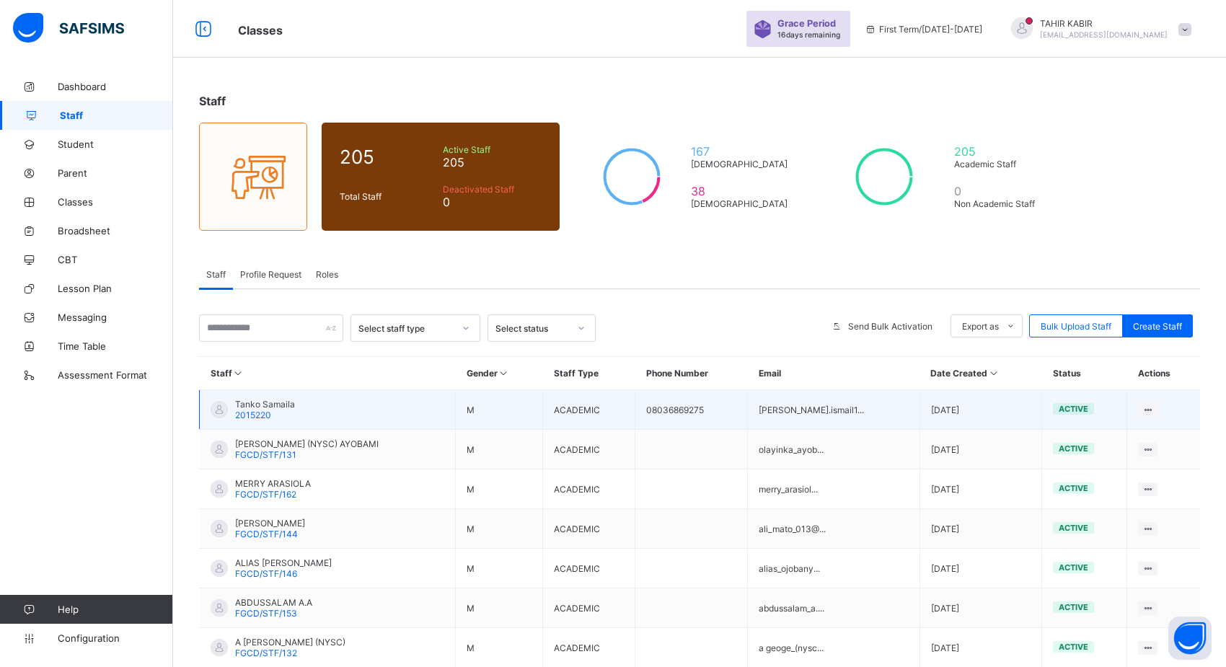
click at [244, 421] on td "Tanko Samaila 2015220" at bounding box center [328, 410] width 256 height 40
click at [245, 420] on span "2015220" at bounding box center [253, 415] width 36 height 11
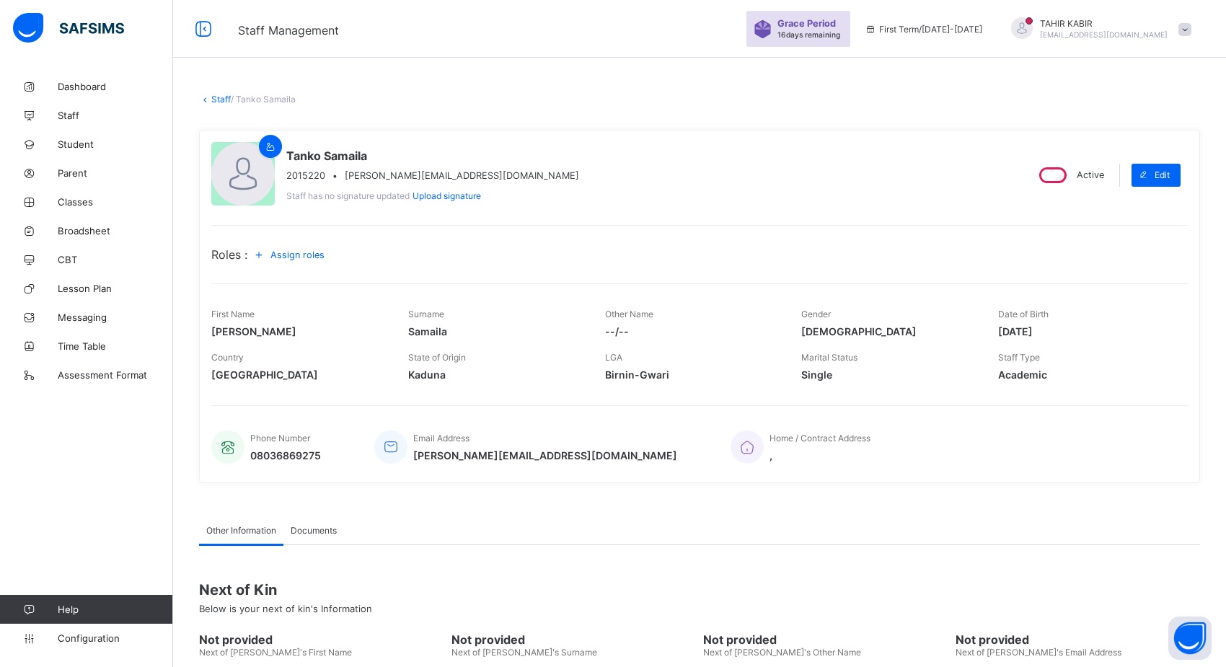
click at [280, 257] on span "Assign roles" at bounding box center [297, 254] width 54 height 11
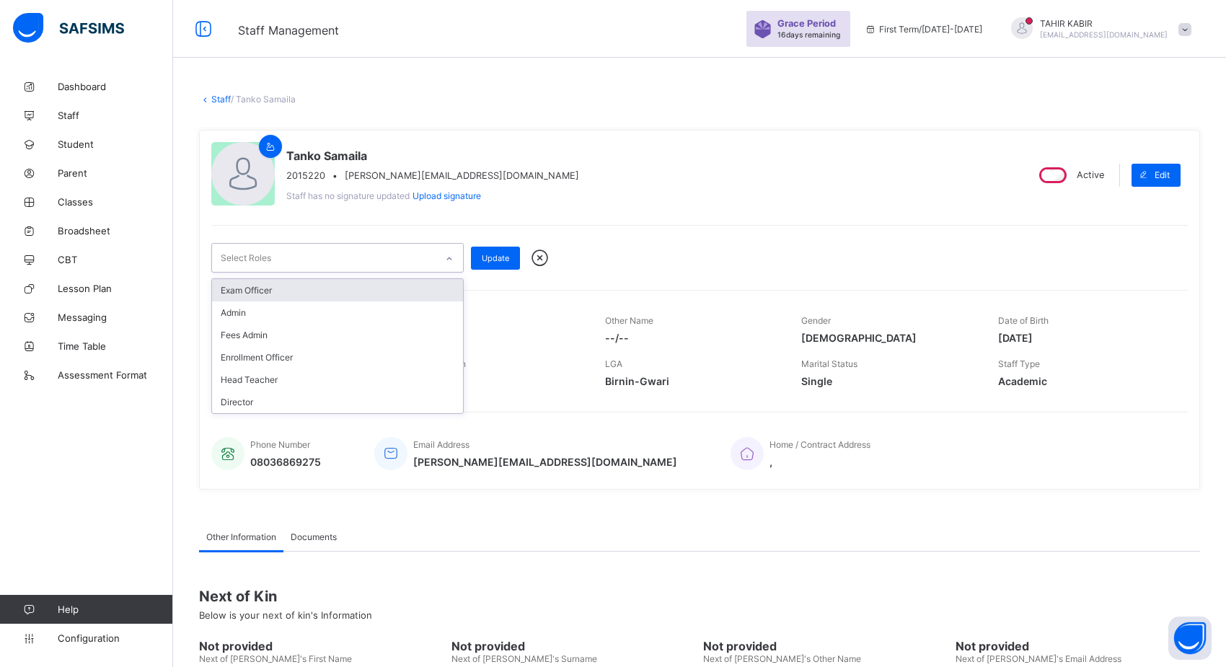
click at [458, 253] on div at bounding box center [449, 258] width 25 height 23
click at [451, 262] on icon at bounding box center [449, 259] width 9 height 14
click at [441, 256] on div at bounding box center [449, 258] width 25 height 23
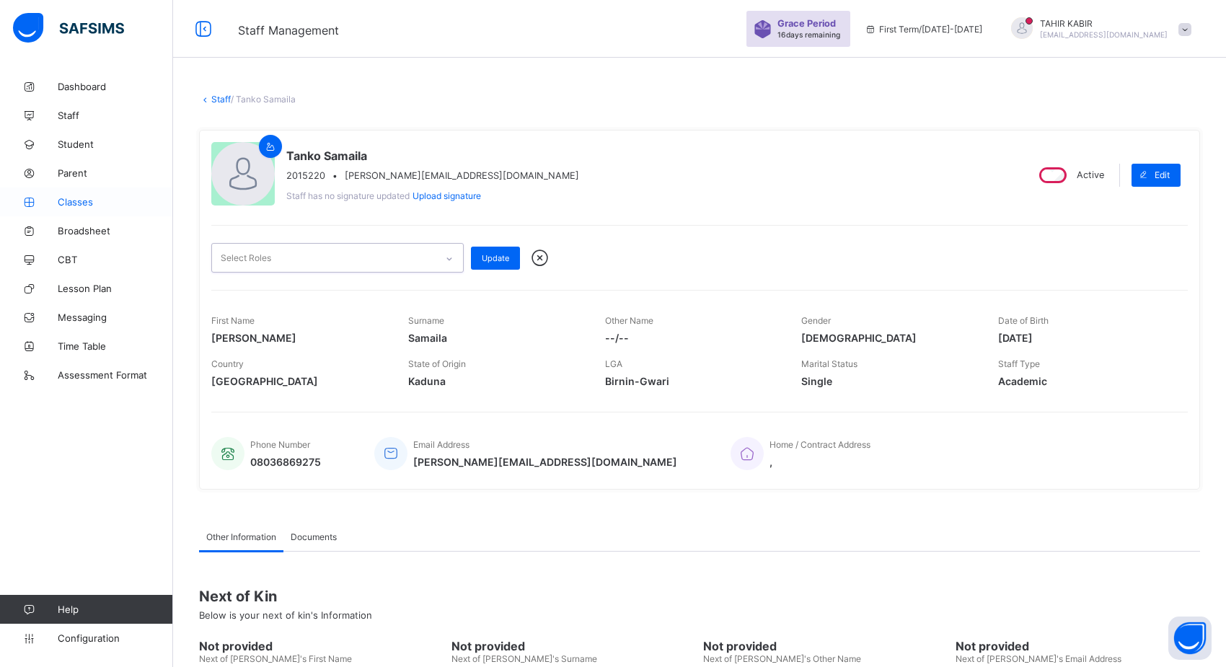
click at [90, 211] on link "Classes" at bounding box center [86, 201] width 173 height 29
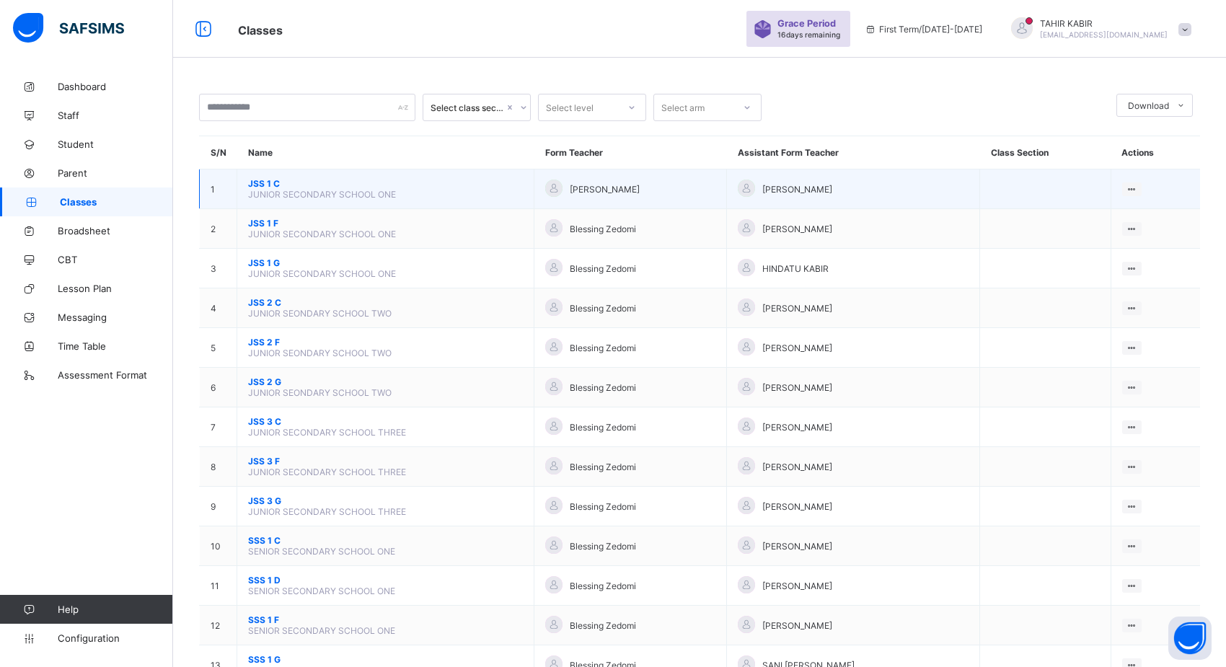
click at [299, 187] on span "JSS 1 C" at bounding box center [385, 183] width 275 height 11
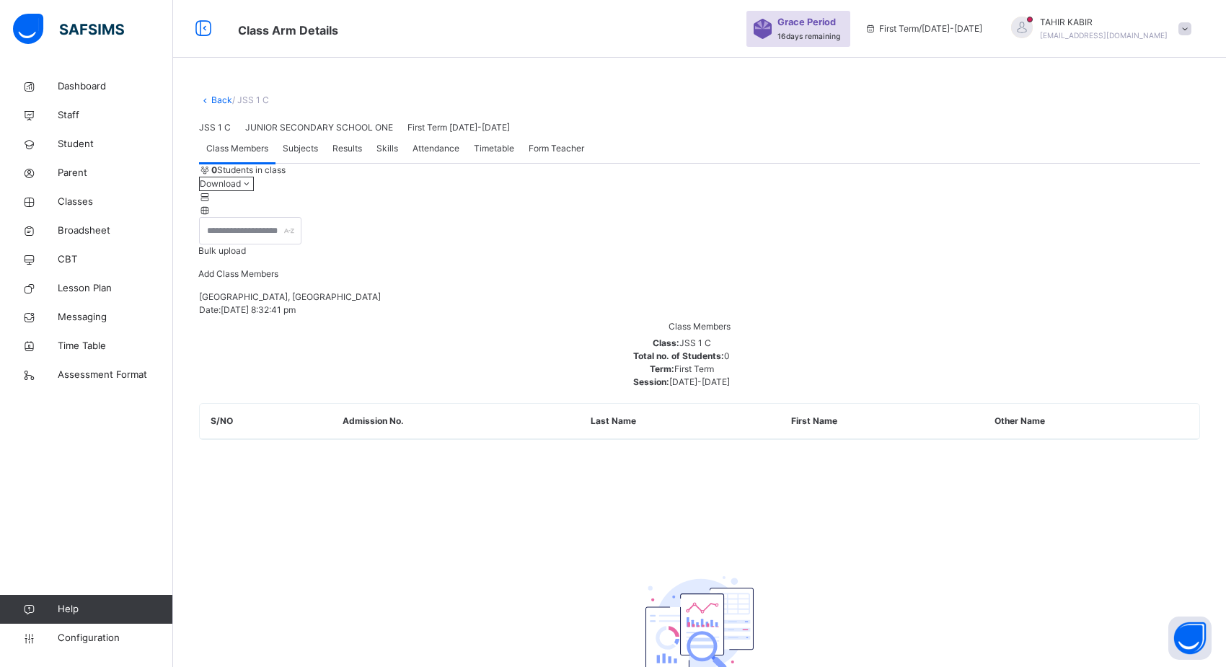
scroll to position [77, 0]
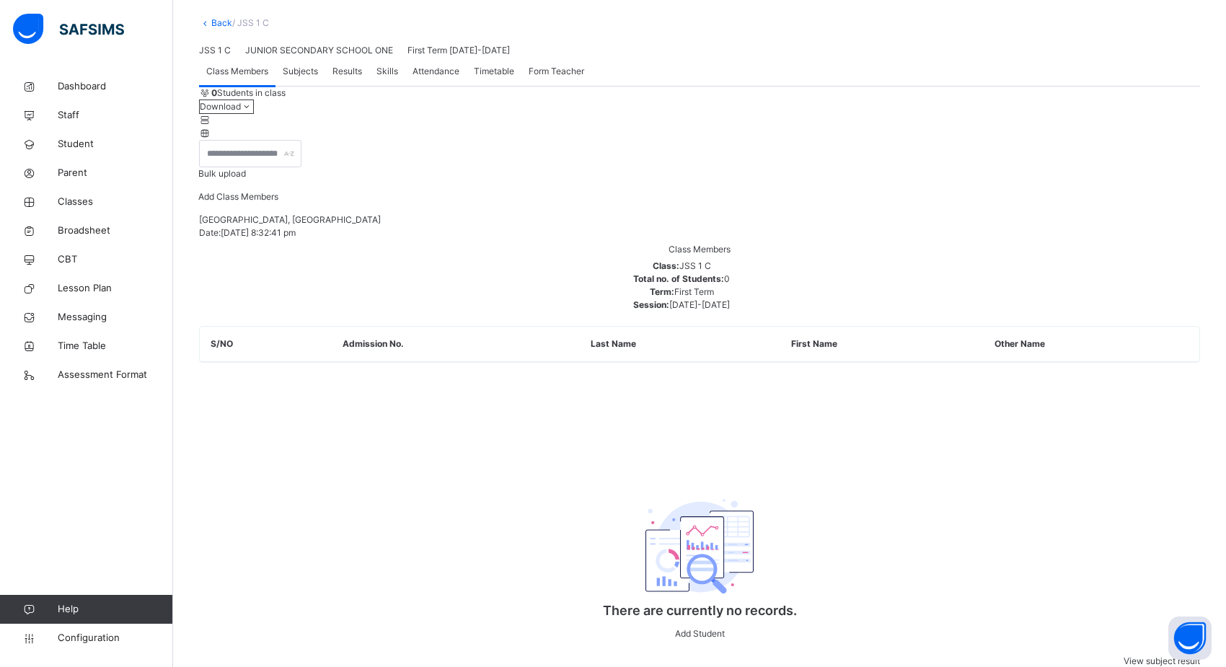
click at [313, 78] on span "Subjects" at bounding box center [300, 71] width 35 height 13
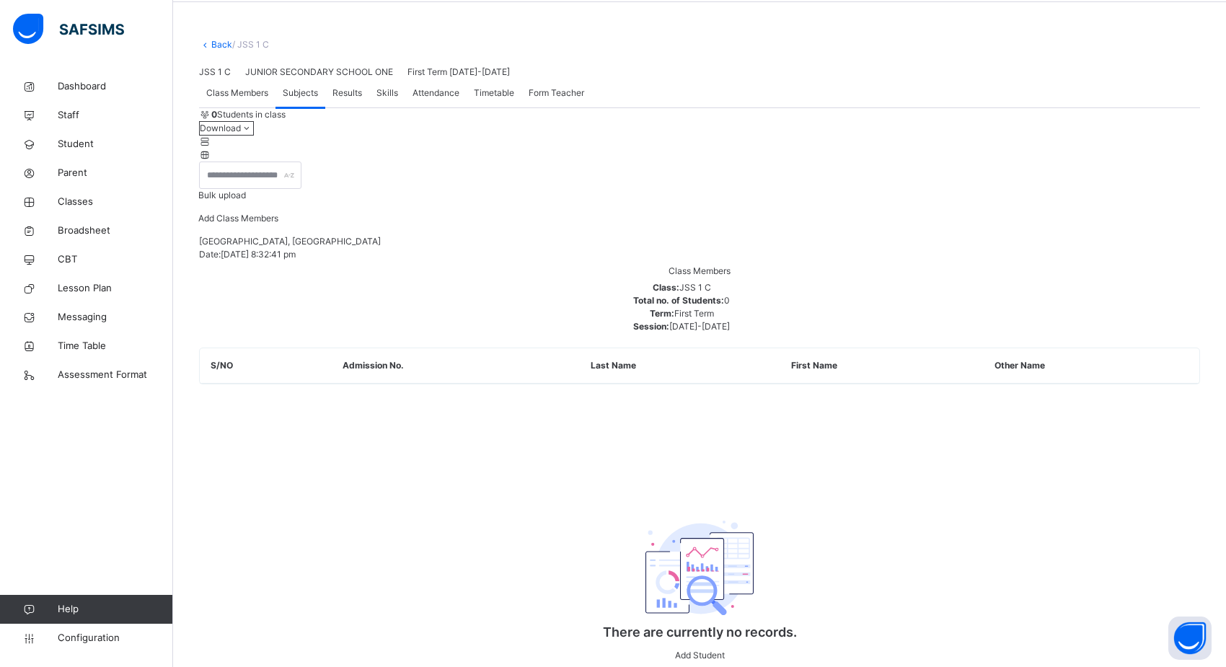
scroll to position [50, 0]
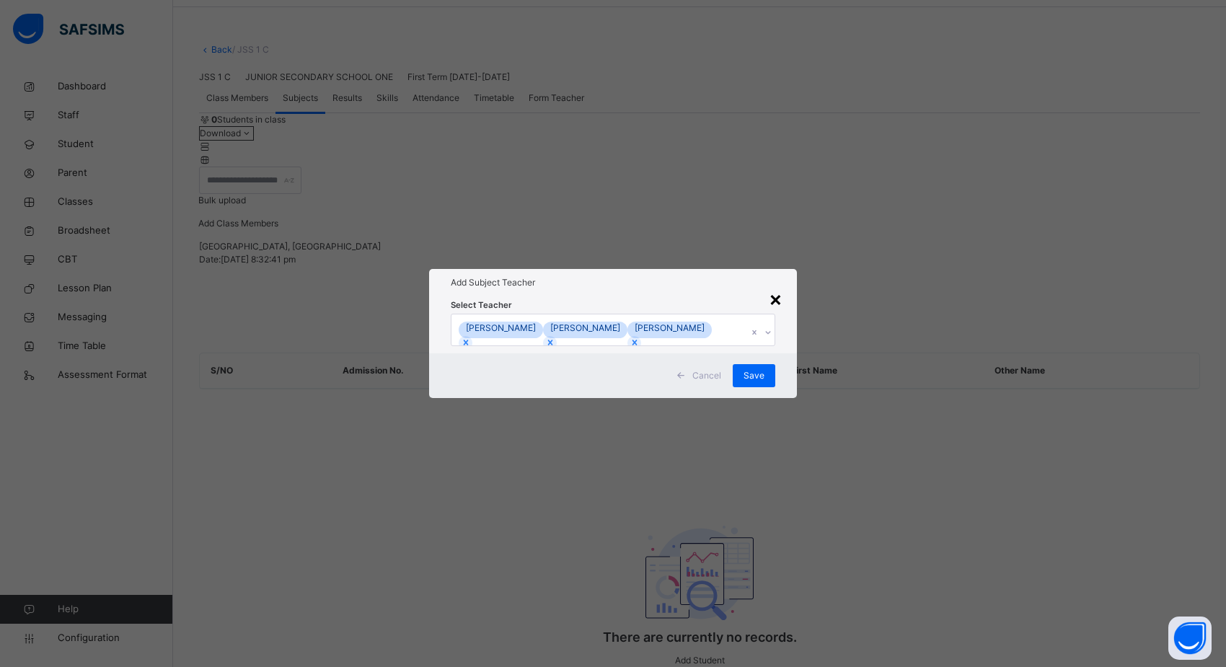
click at [774, 283] on div "×" at bounding box center [776, 298] width 14 height 30
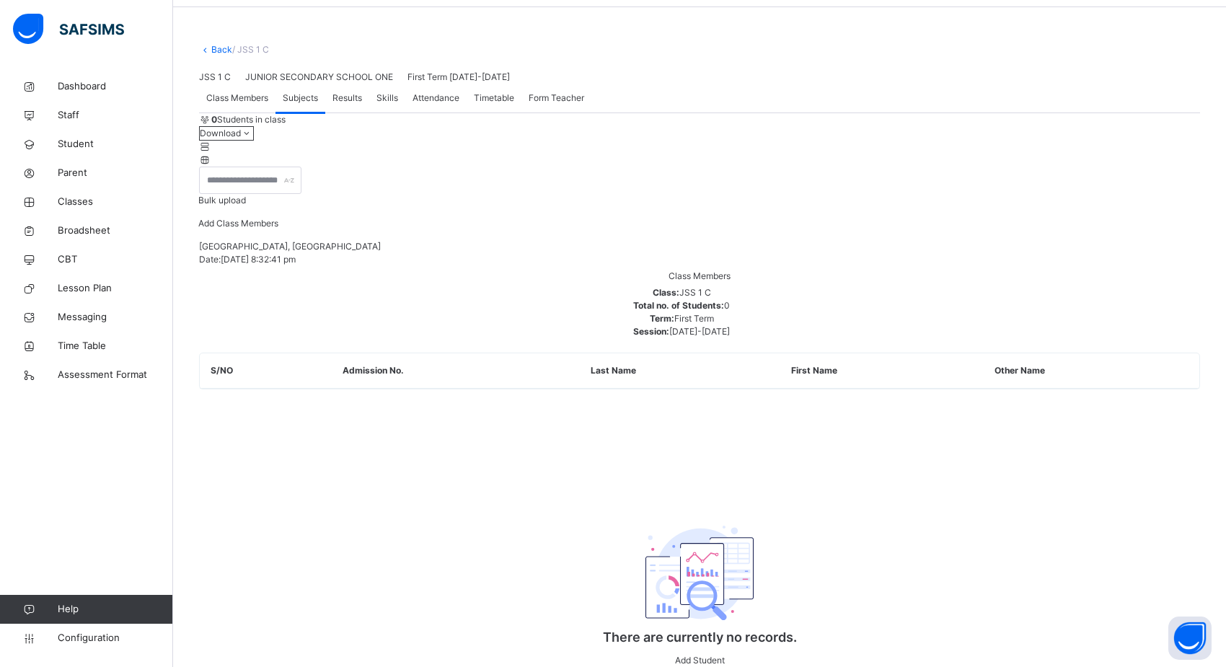
click at [477, 112] on div "Timetable" at bounding box center [494, 98] width 55 height 29
click at [439, 105] on span "Attendance" at bounding box center [435, 98] width 47 height 13
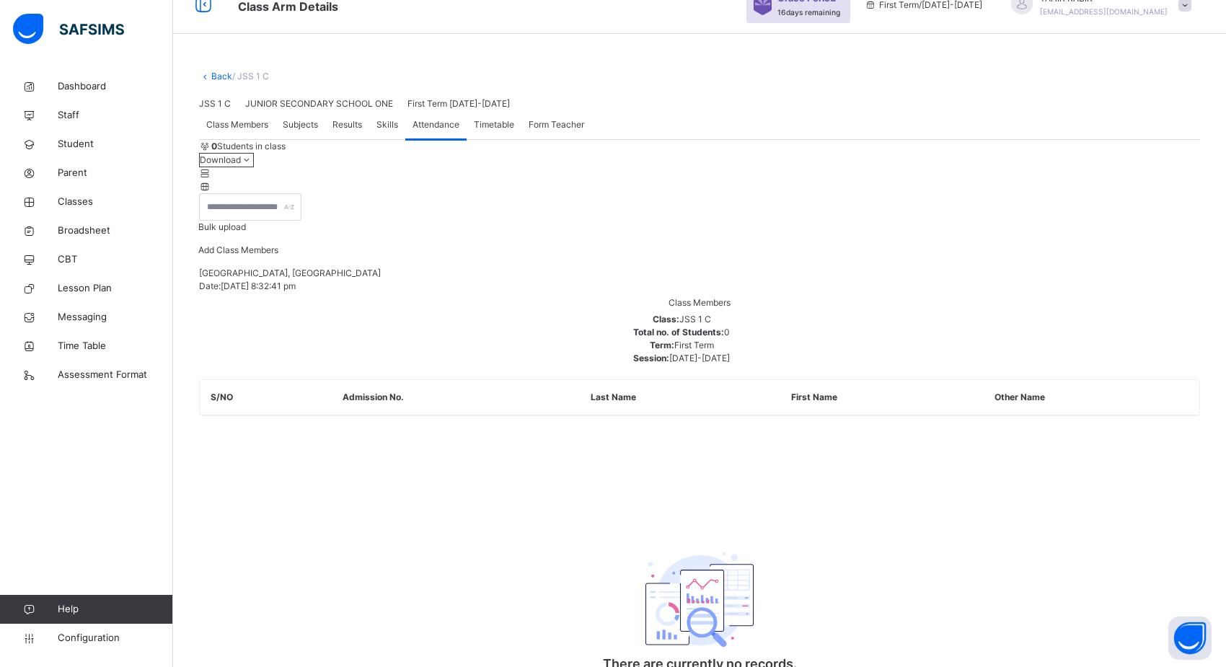
click at [481, 131] on span "Timetable" at bounding box center [494, 124] width 40 height 13
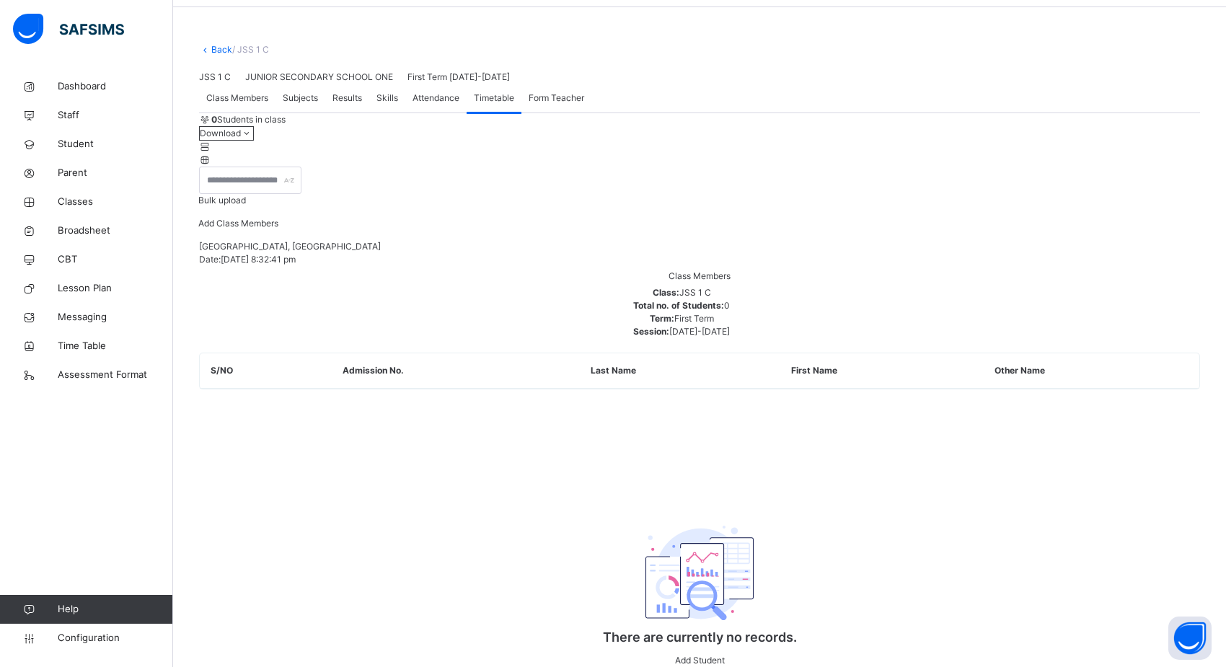
click at [379, 105] on span "Skills" at bounding box center [387, 98] width 22 height 13
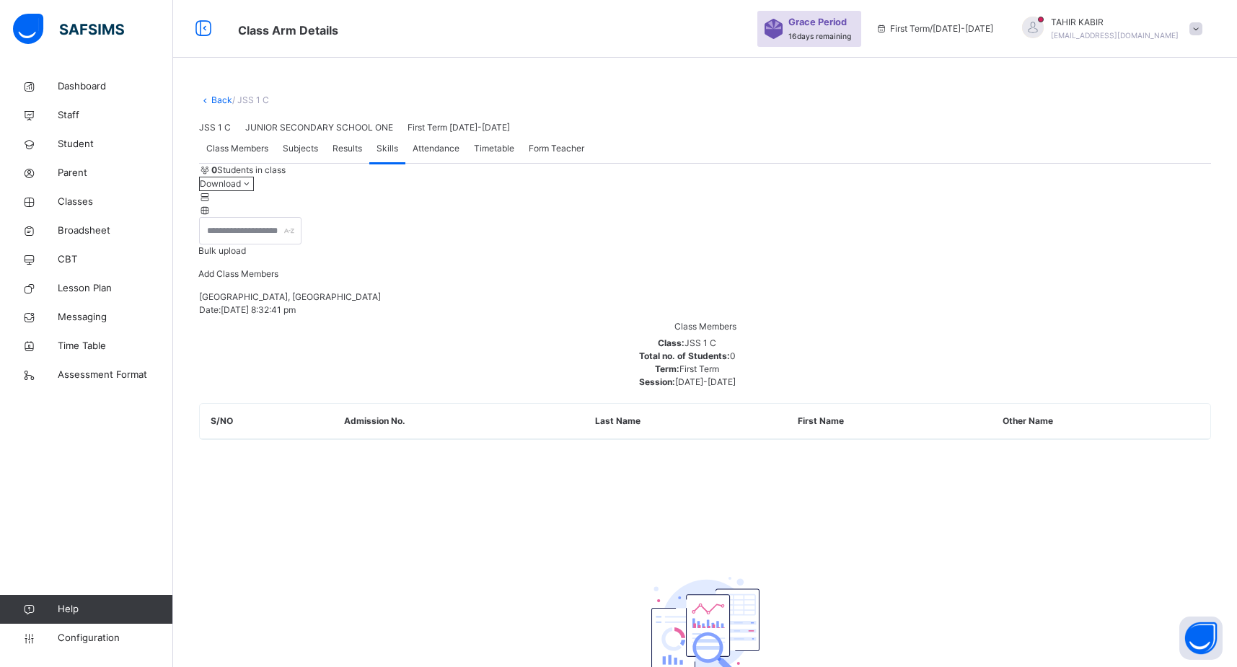
click at [353, 155] on span "Results" at bounding box center [347, 148] width 30 height 13
click at [304, 163] on div "Subjects" at bounding box center [300, 148] width 50 height 29
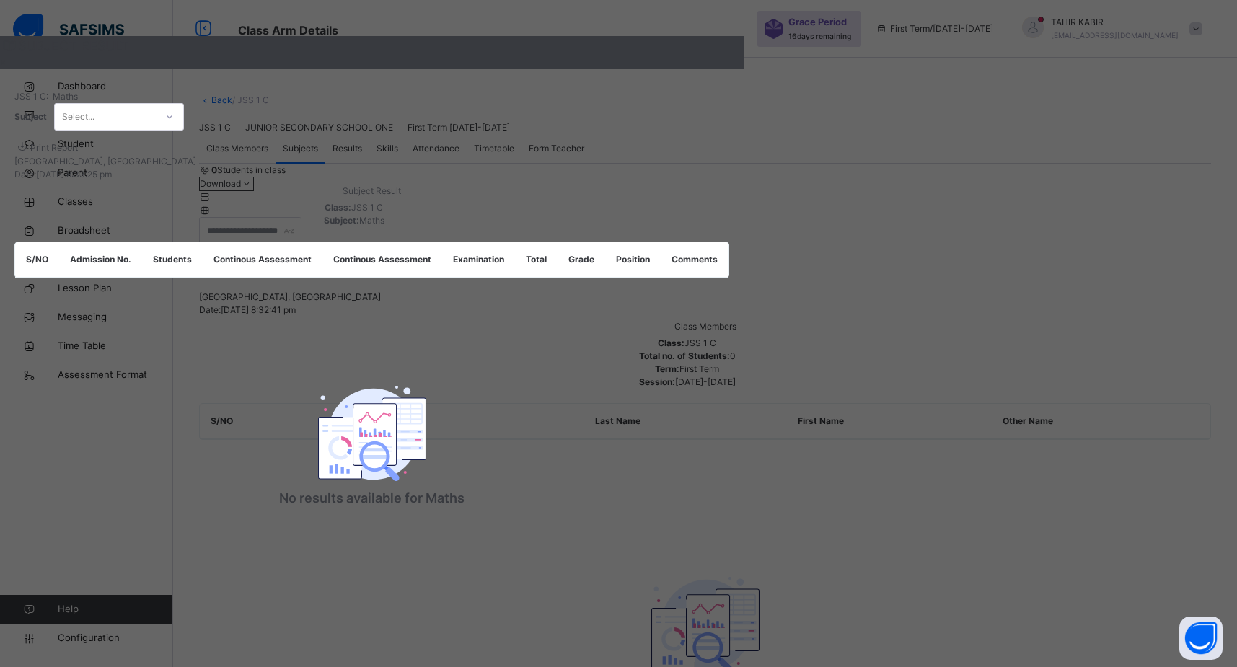
click at [156, 128] on div "Select..." at bounding box center [105, 117] width 101 height 22
click at [743, 68] on div "×" at bounding box center [371, 62] width 743 height 13
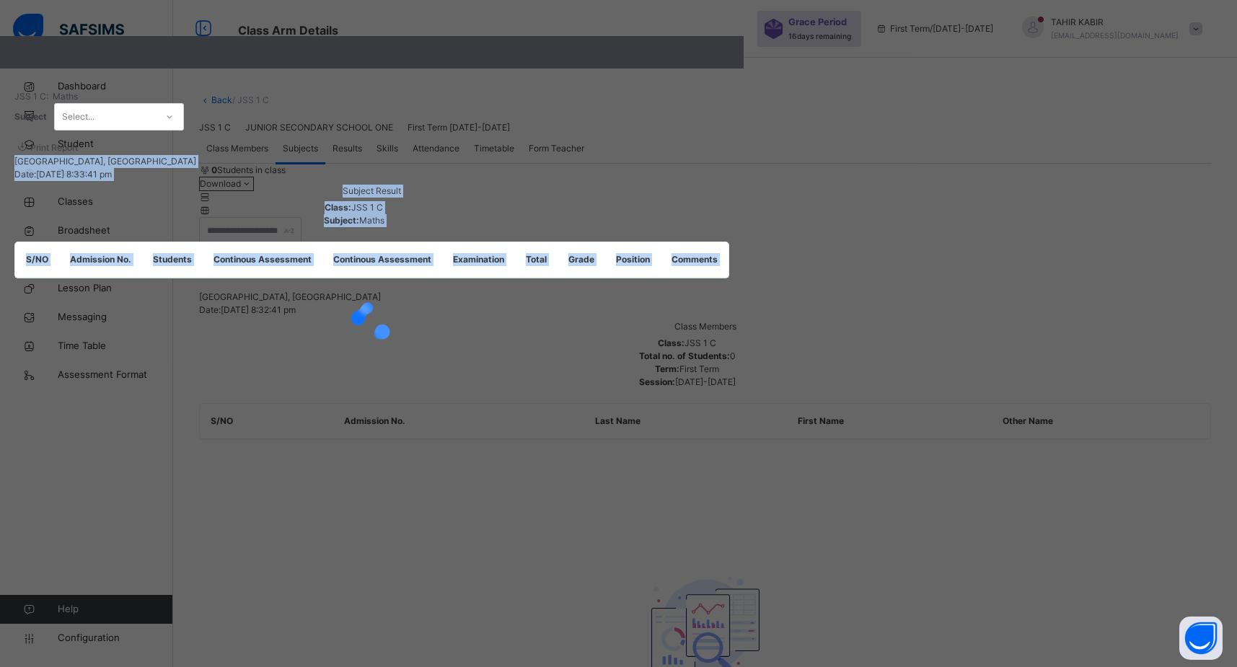
click at [1122, 342] on div "SUBJECT RESULT × JSS 1 C: Maths Subject Select... Print Report FEDERAL GOVERNME…" at bounding box center [618, 333] width 1237 height 667
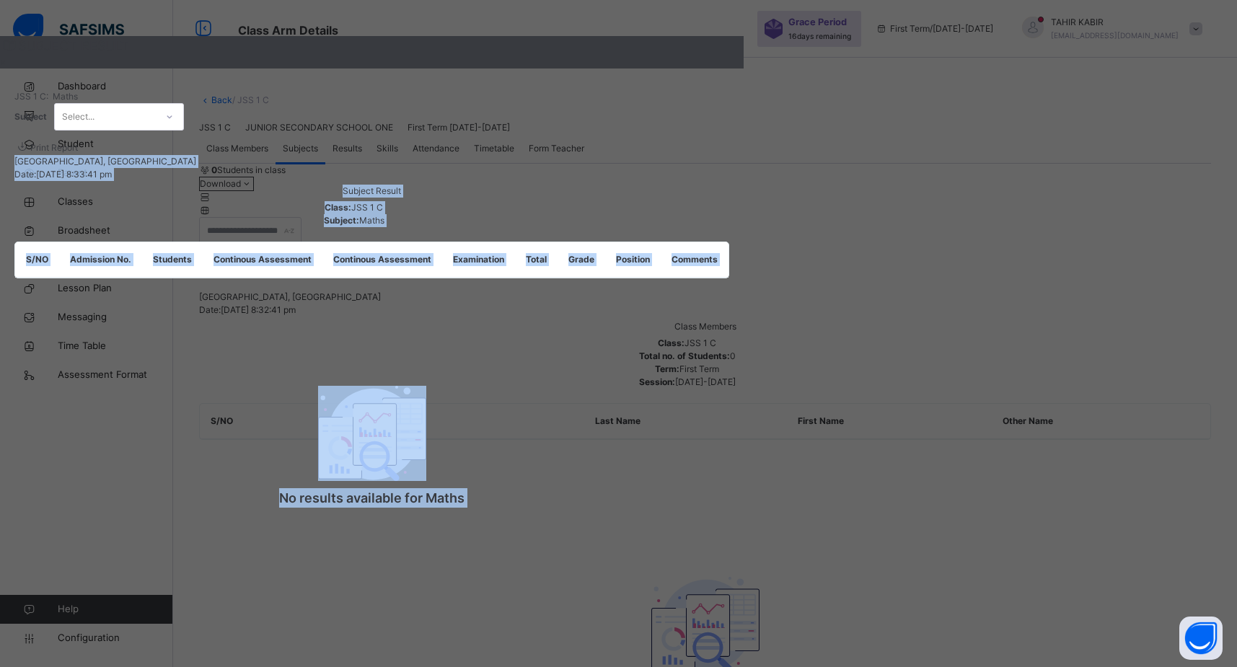
click at [743, 68] on div "×" at bounding box center [371, 62] width 743 height 13
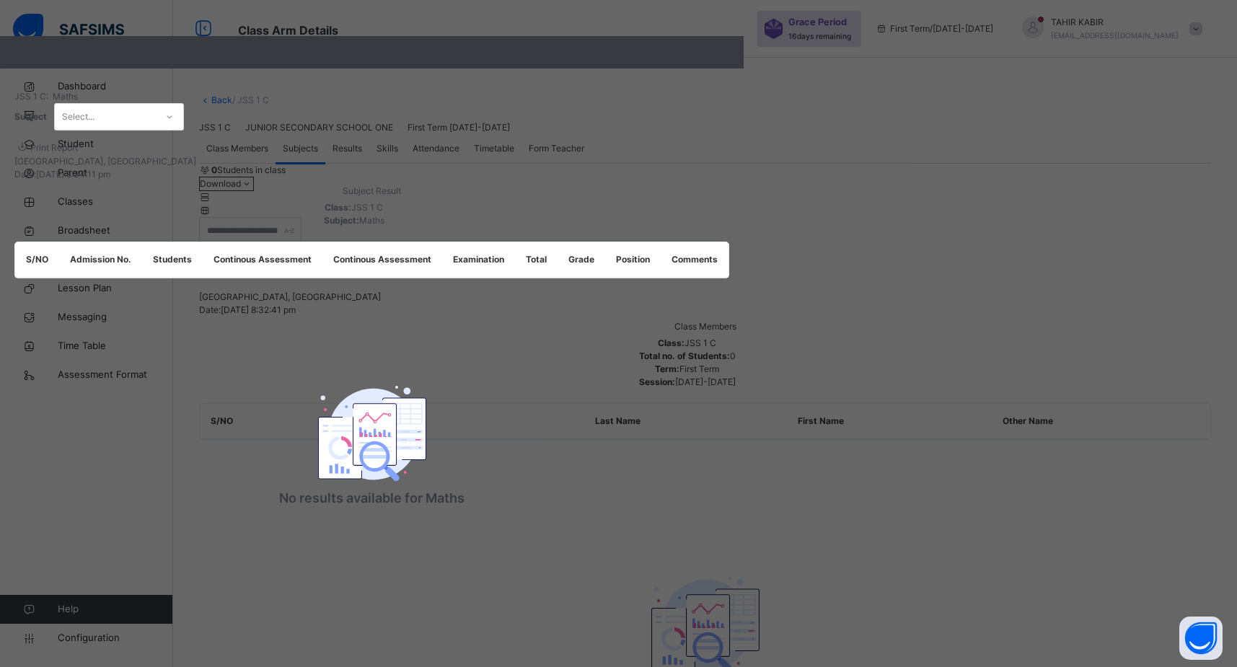
click at [743, 68] on div "×" at bounding box center [371, 62] width 743 height 13
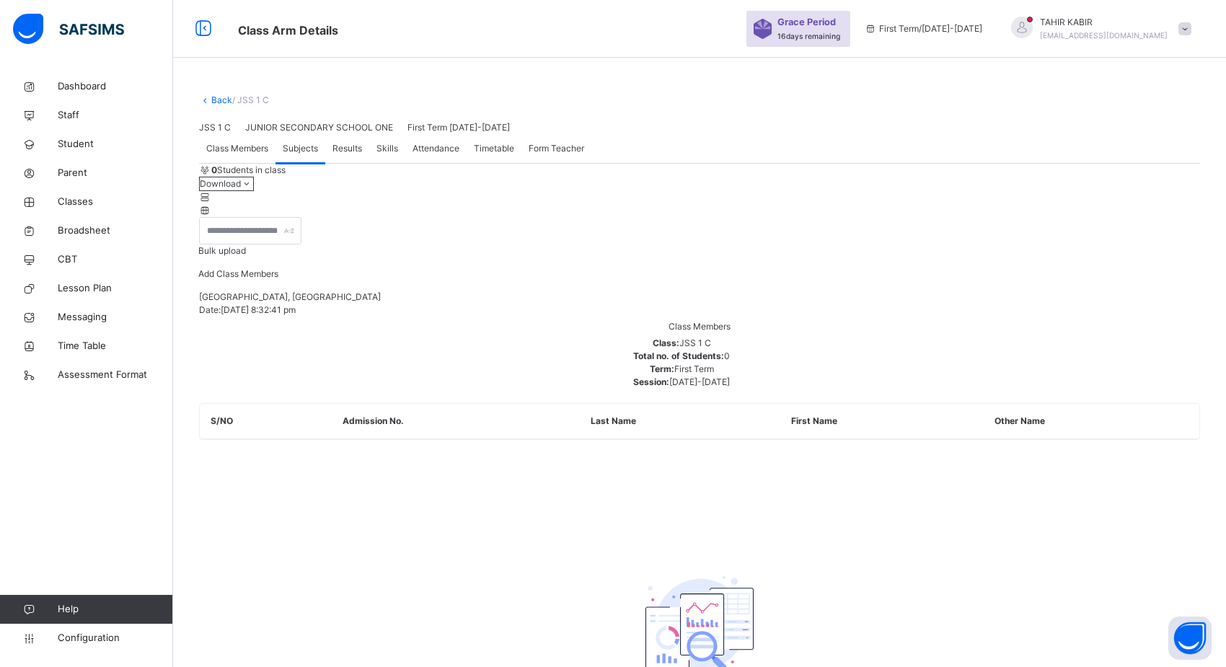
click at [227, 155] on span "Class Members" at bounding box center [237, 148] width 62 height 13
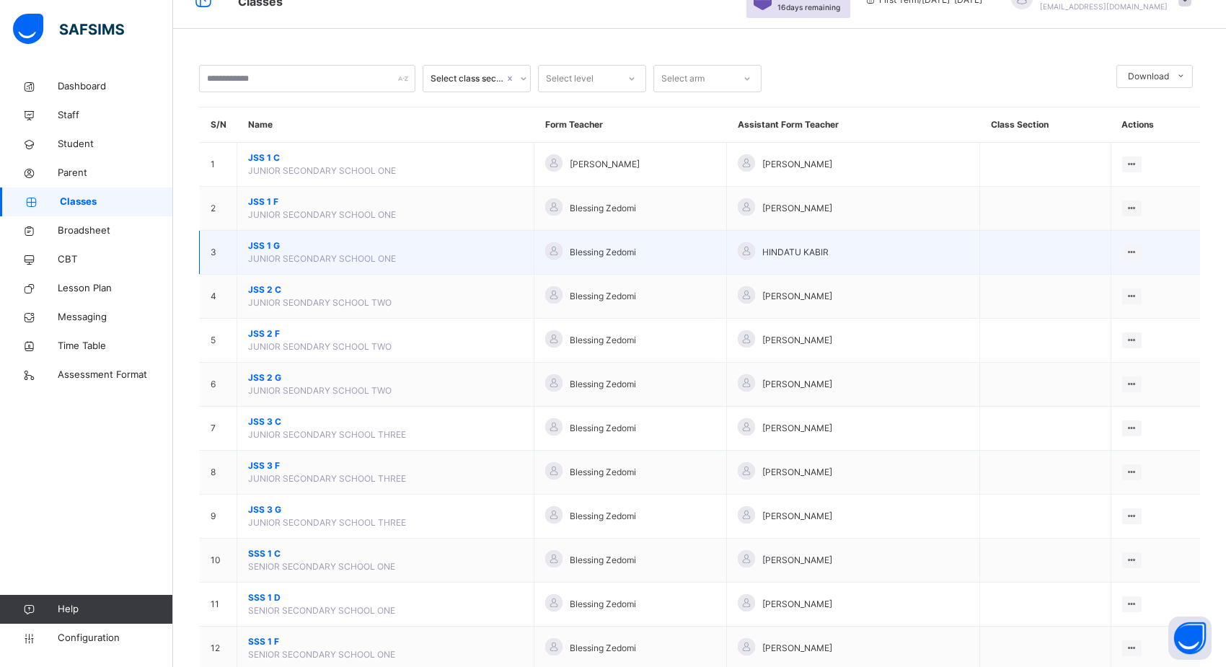
scroll to position [361, 0]
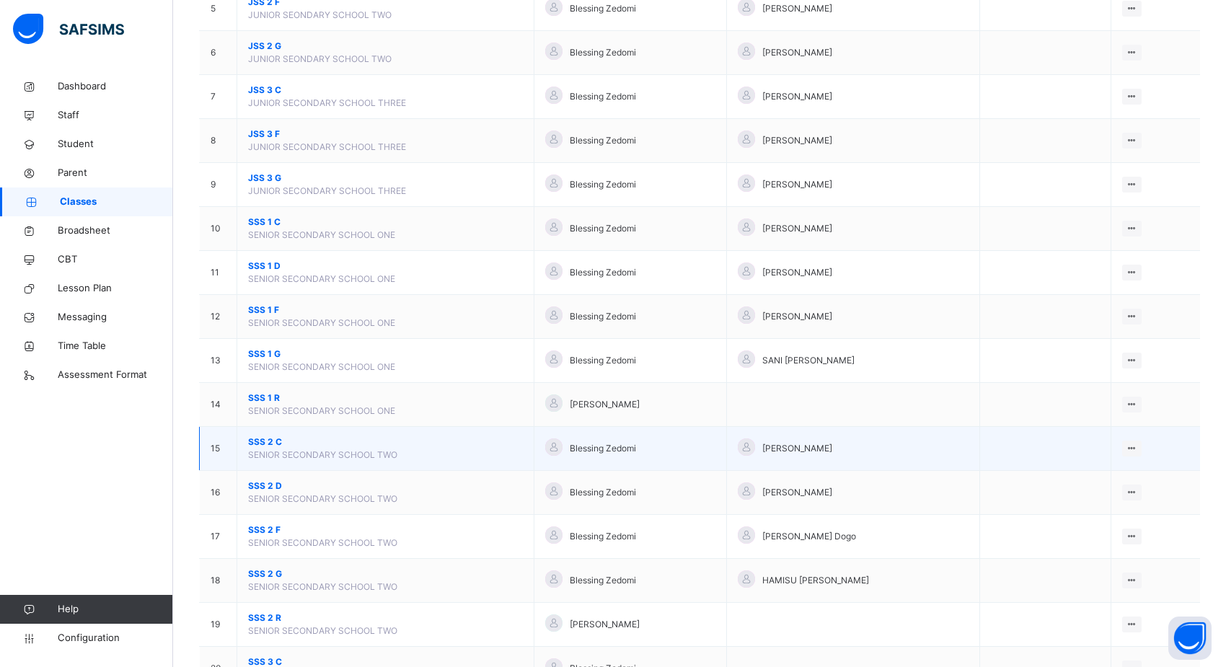
click at [304, 450] on span "SENIOR SECONDARY SCHOOL TWO" at bounding box center [322, 454] width 149 height 11
click at [267, 439] on span "SSS 2 C" at bounding box center [385, 442] width 275 height 13
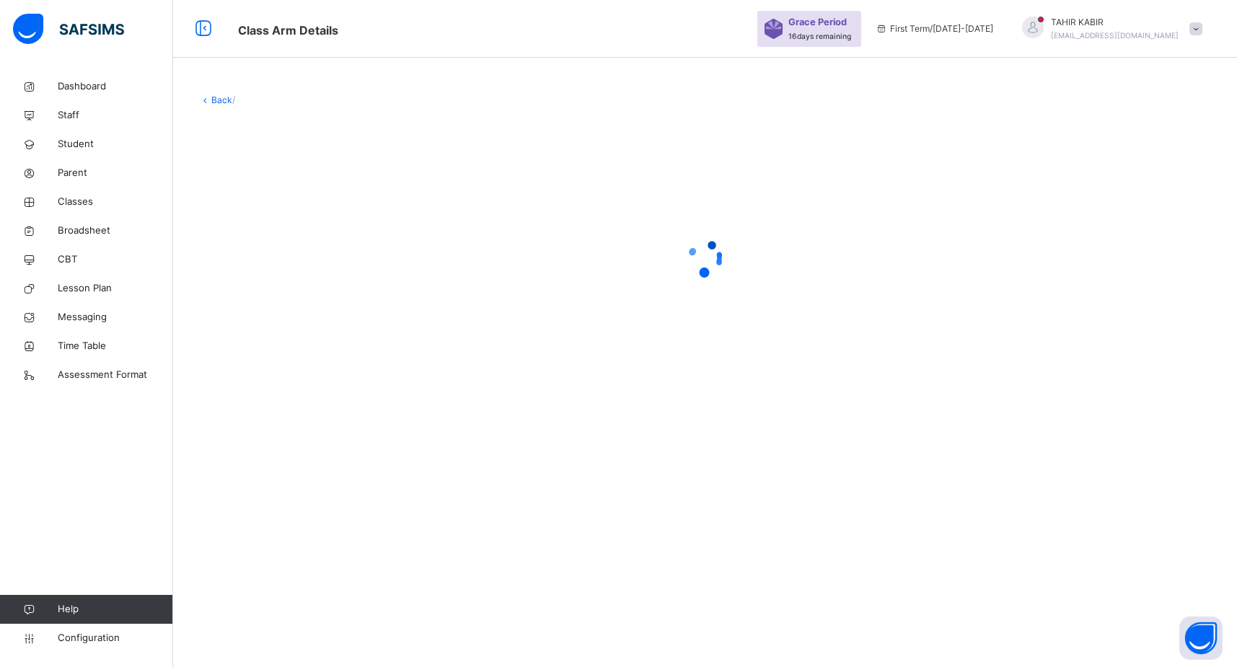
click at [267, 439] on div "Back /" at bounding box center [705, 333] width 1064 height 667
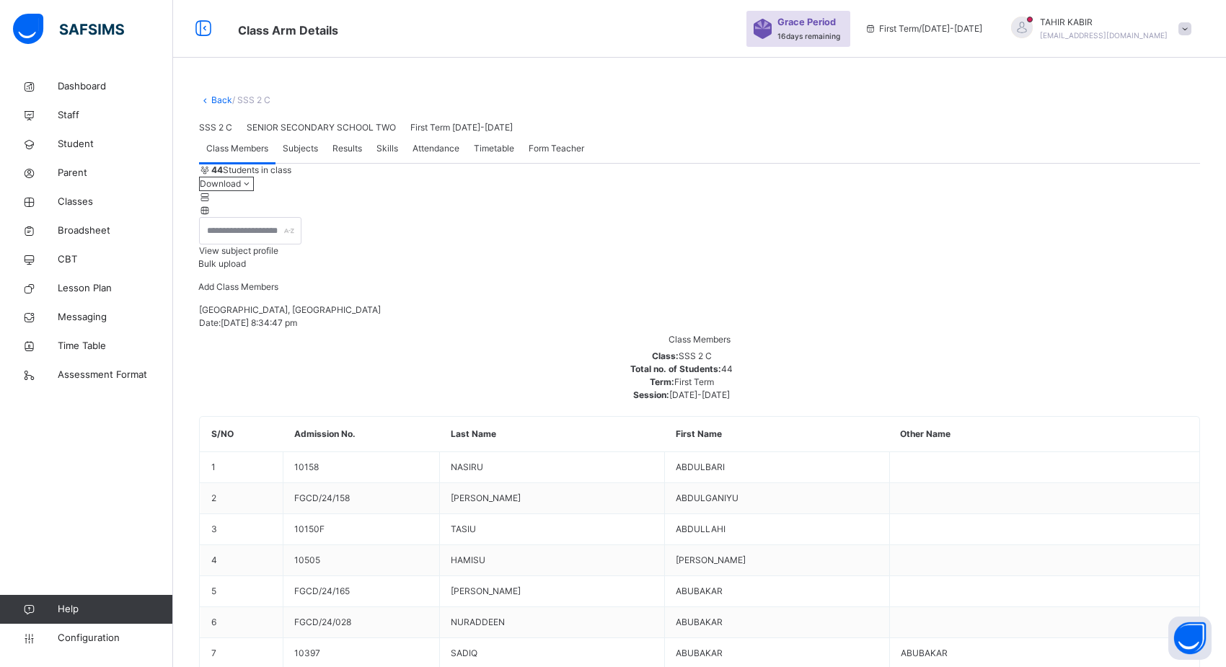
click at [278, 256] on span "View subject profile" at bounding box center [238, 250] width 79 height 11
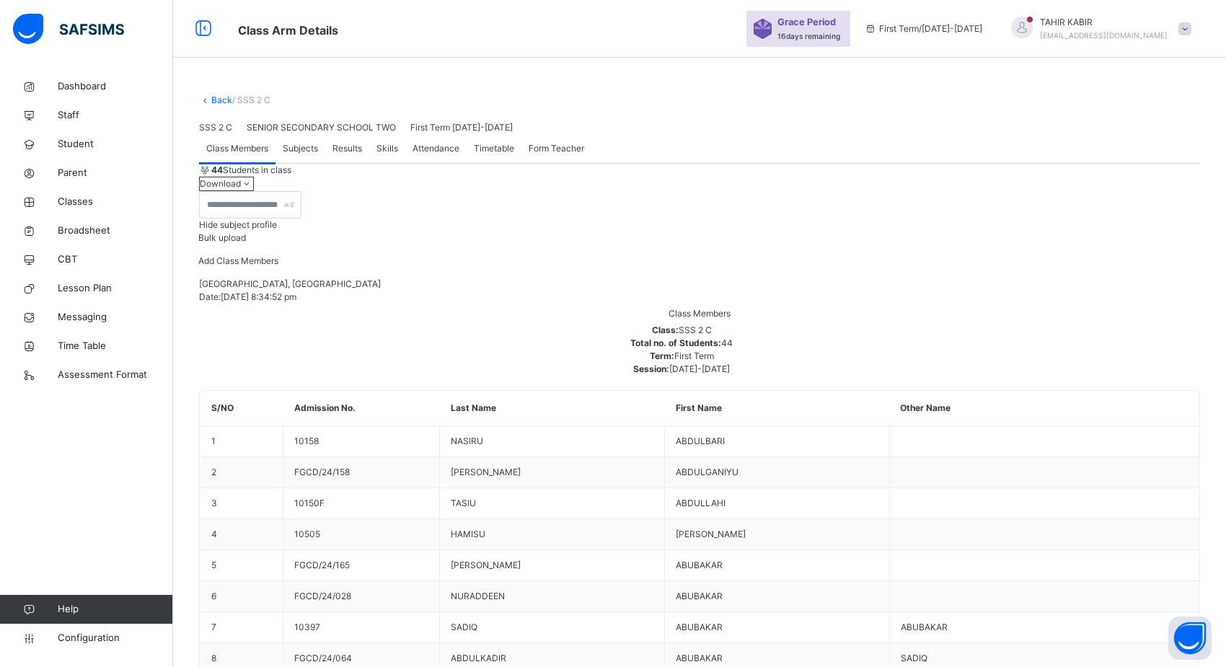
click at [277, 230] on span "Hide subject profile" at bounding box center [238, 224] width 78 height 11
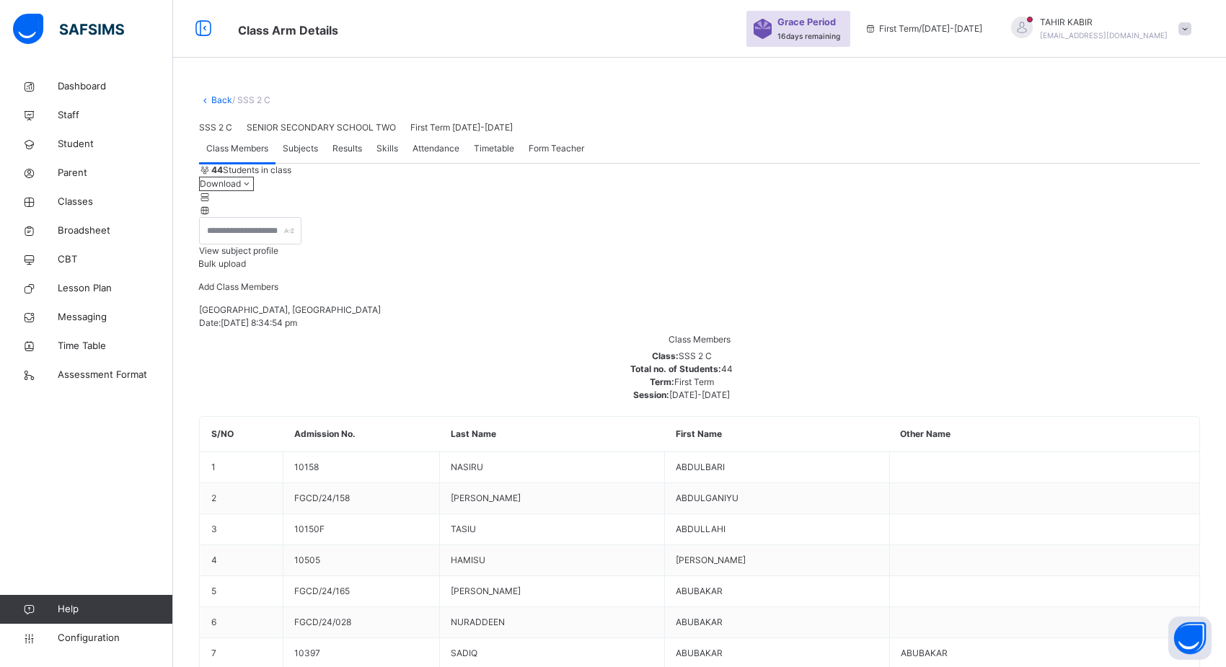
click at [278, 256] on span "View subject profile" at bounding box center [238, 250] width 79 height 11
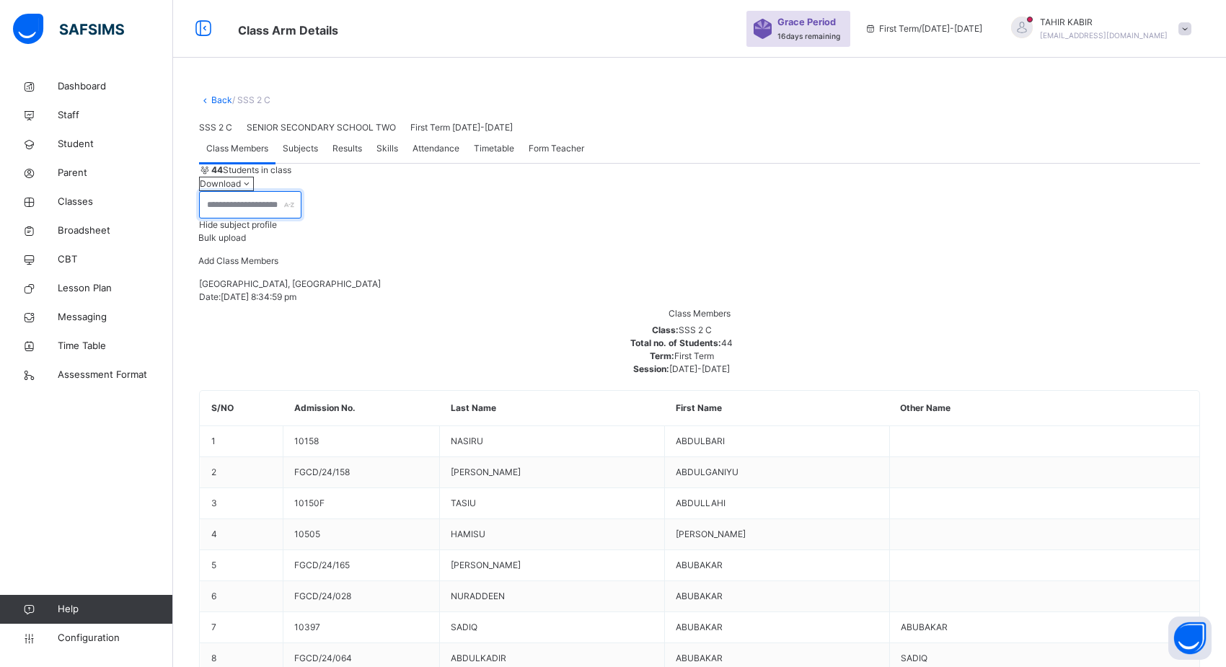
click at [301, 218] on input "text" at bounding box center [250, 204] width 102 height 27
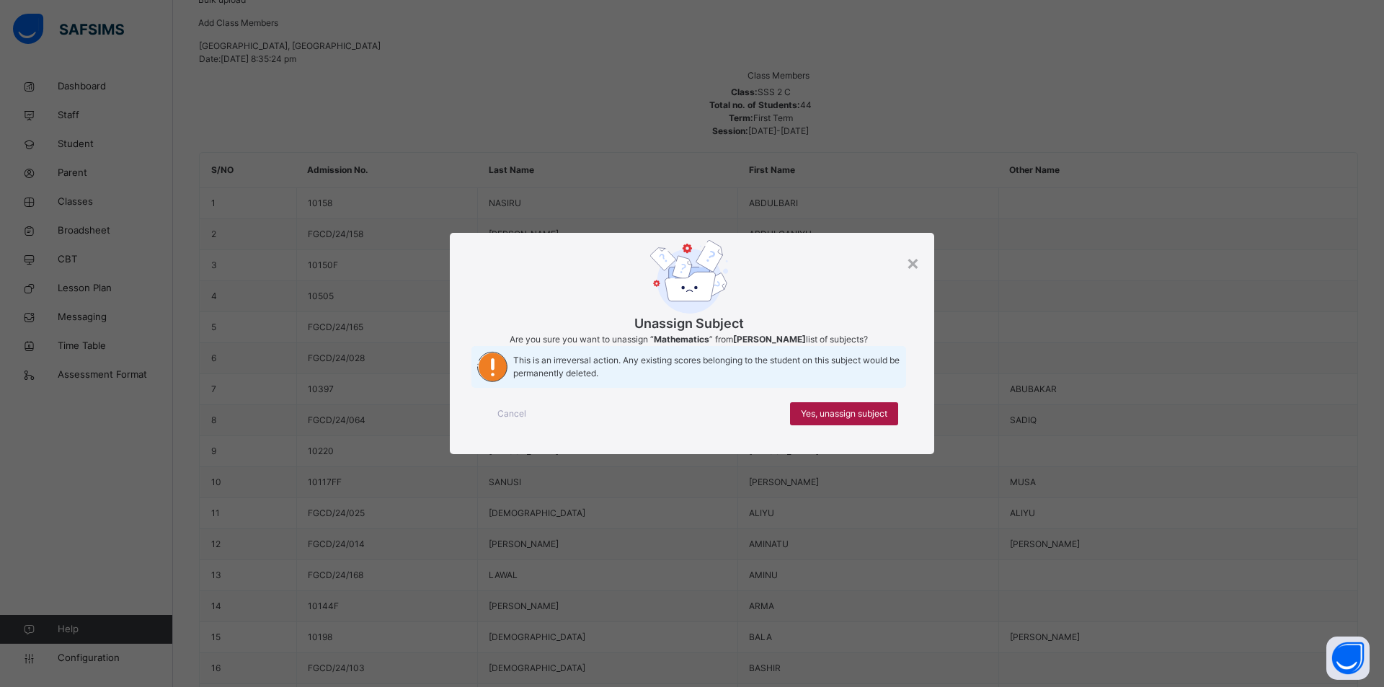
click at [843, 420] on span "Yes, unassign subject" at bounding box center [844, 413] width 87 height 13
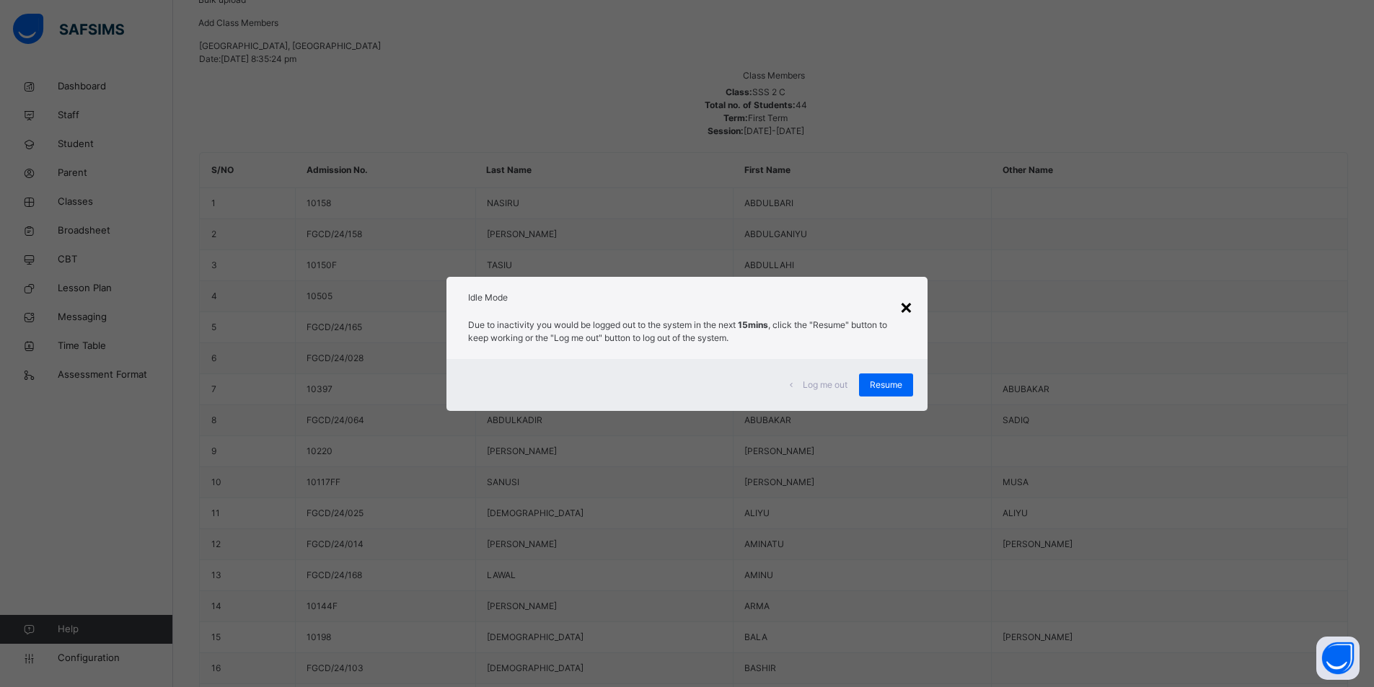
click at [906, 310] on div "×" at bounding box center [906, 306] width 14 height 30
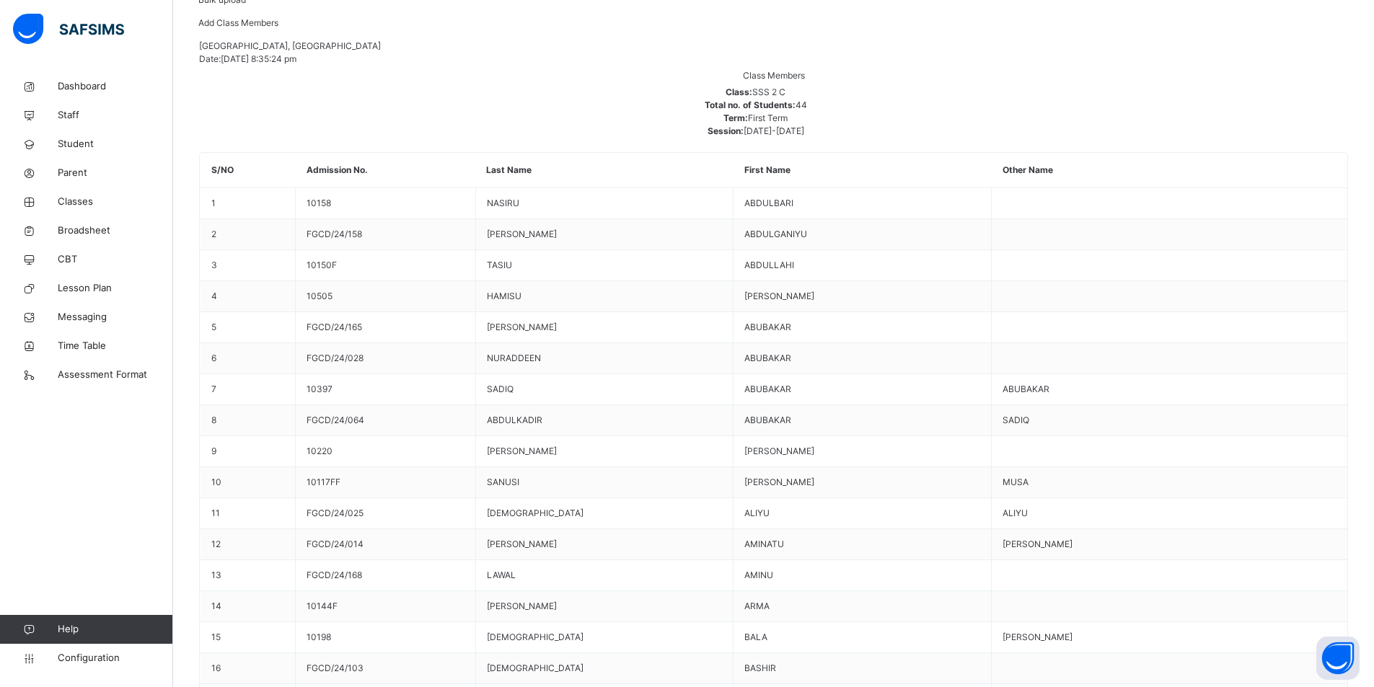
scroll to position [937, 0]
click at [76, 170] on span "Parent" at bounding box center [115, 173] width 115 height 14
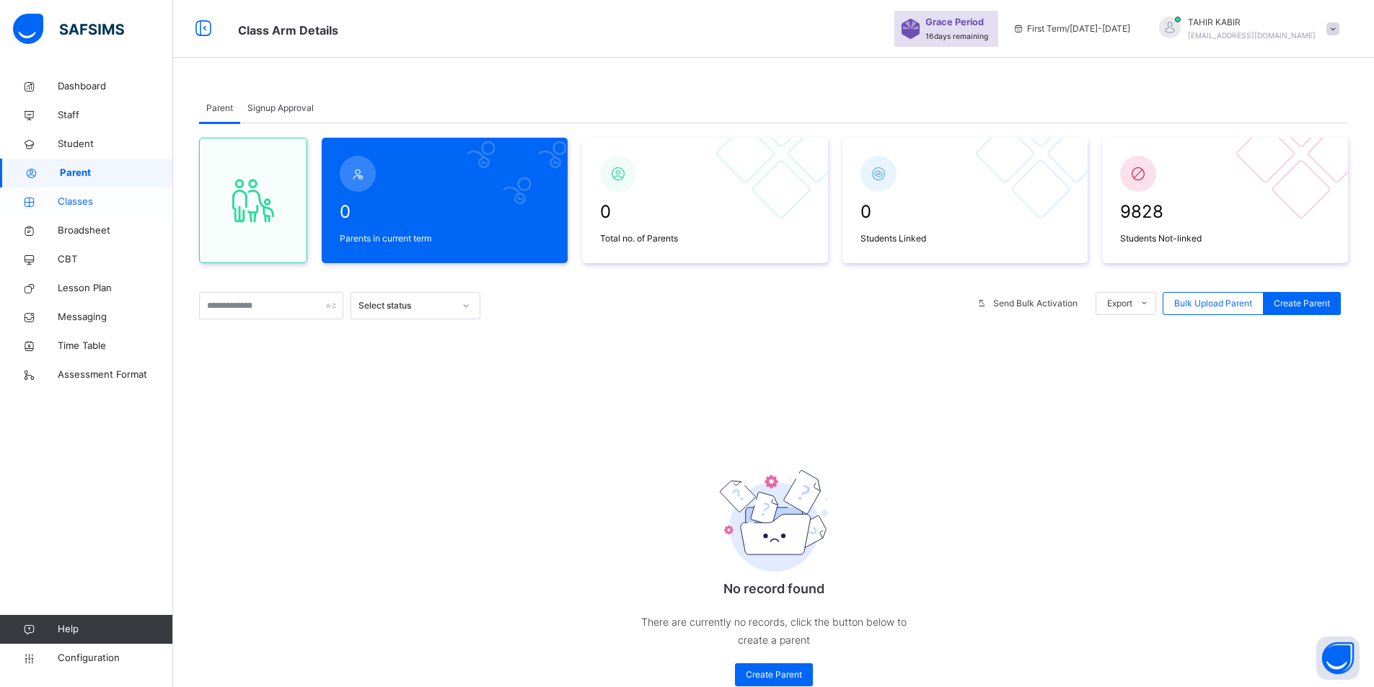
click at [55, 206] on icon at bounding box center [29, 202] width 58 height 11
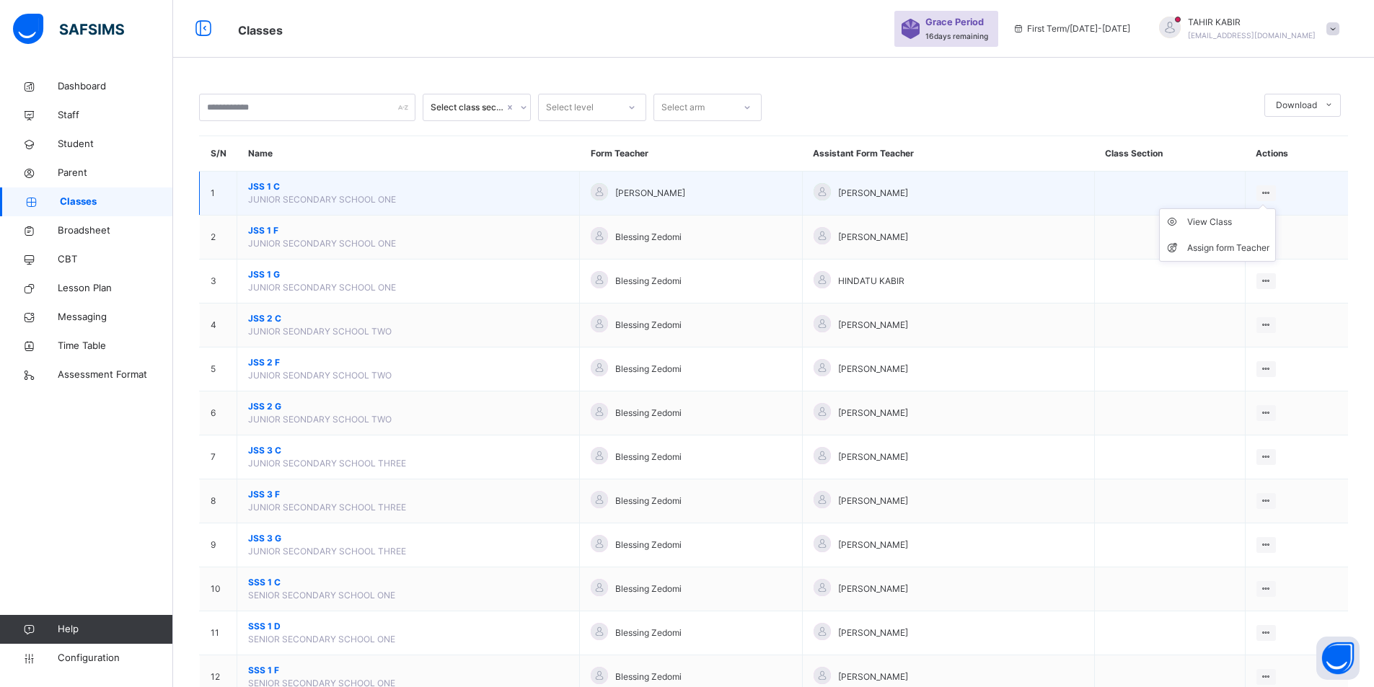
click at [1225, 208] on ul "View Class Assign form Teacher" at bounding box center [1217, 234] width 117 height 53
click at [1225, 252] on div "Assign form Teacher" at bounding box center [1228, 248] width 82 height 14
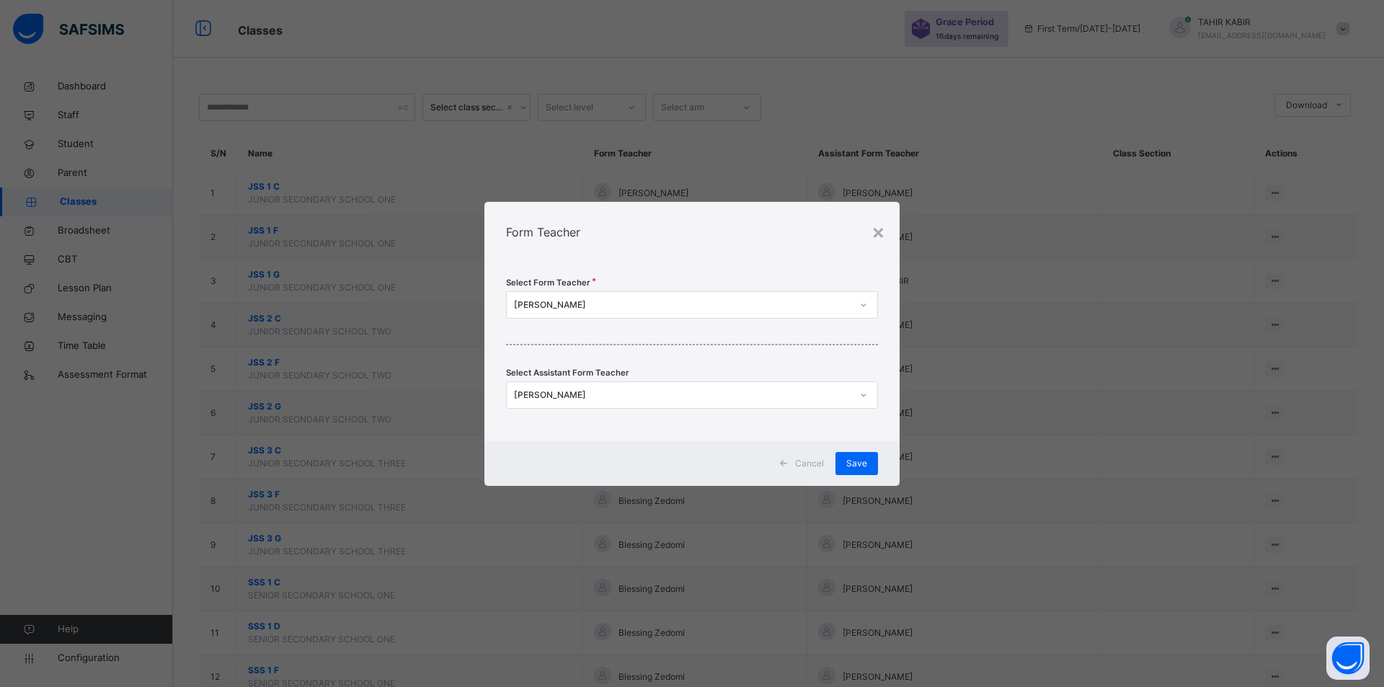
click at [562, 299] on div "[PERSON_NAME]" at bounding box center [682, 305] width 337 height 13
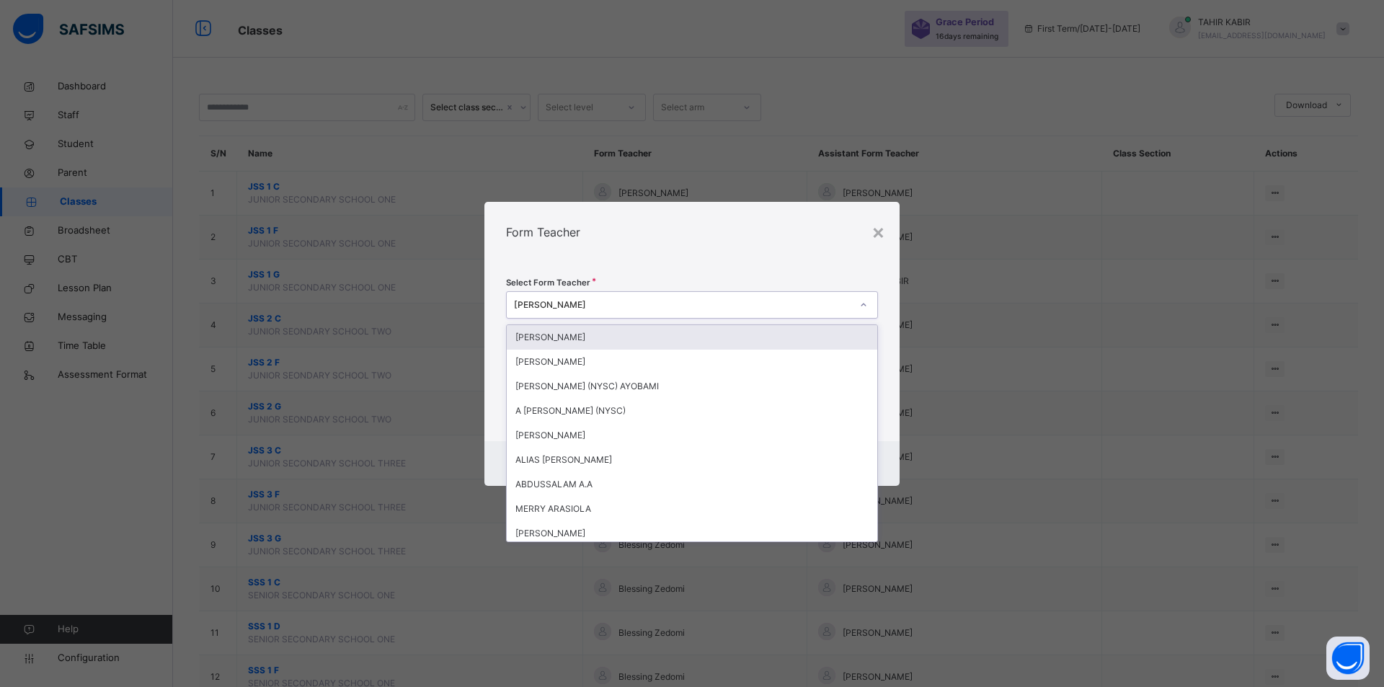
click at [571, 301] on div "[PERSON_NAME]" at bounding box center [682, 305] width 337 height 13
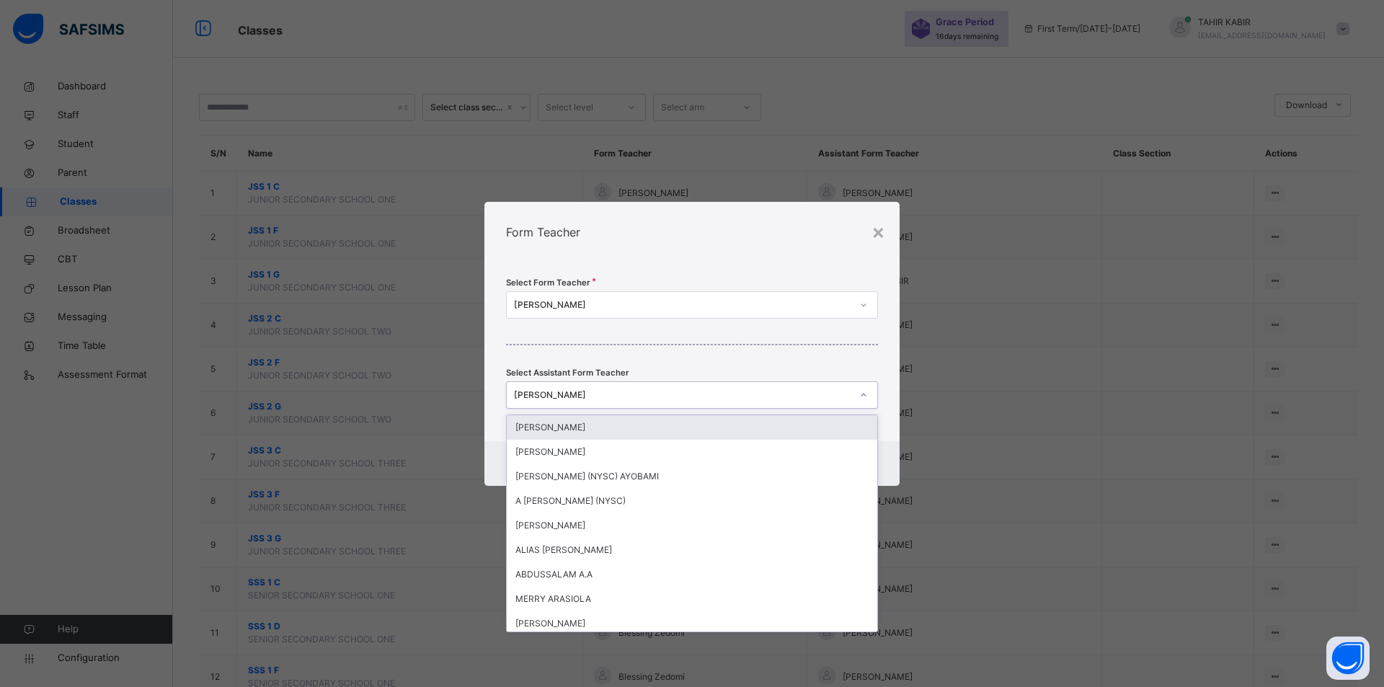
click at [575, 387] on div "[PERSON_NAME]" at bounding box center [678, 395] width 343 height 22
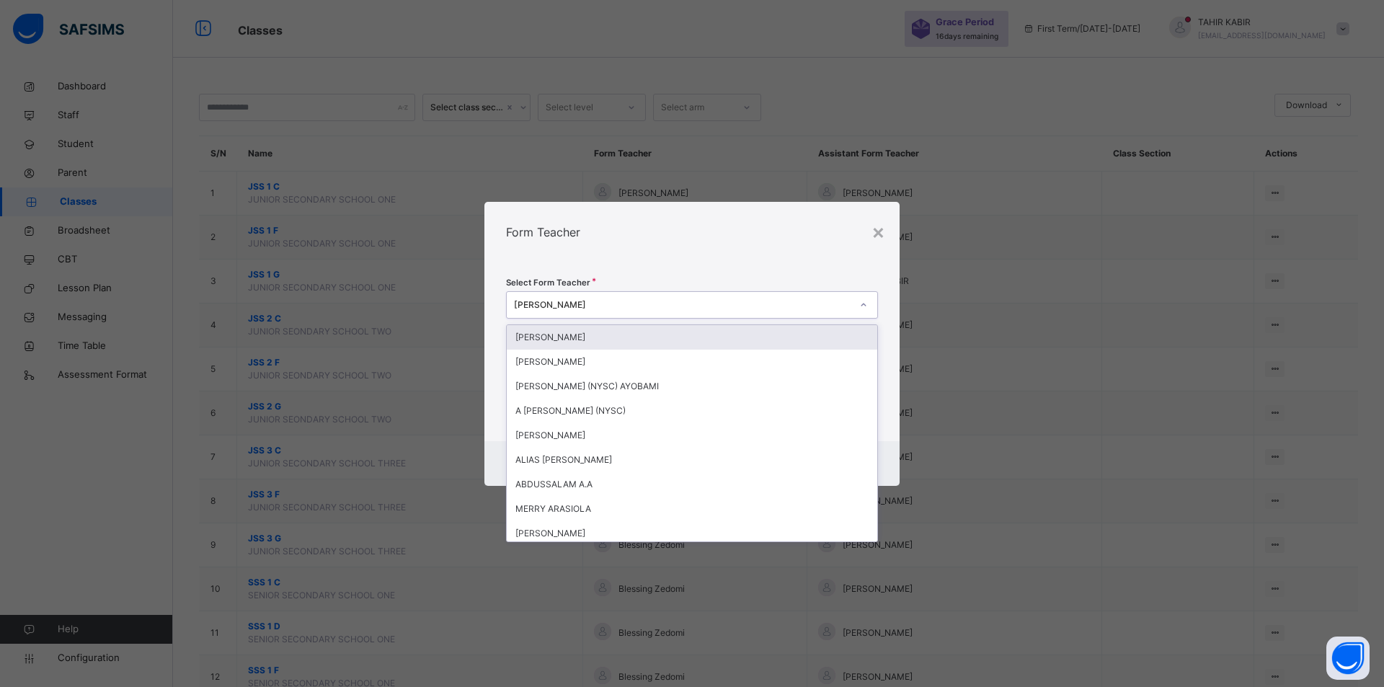
click at [577, 312] on div "[PERSON_NAME]" at bounding box center [678, 304] width 343 height 22
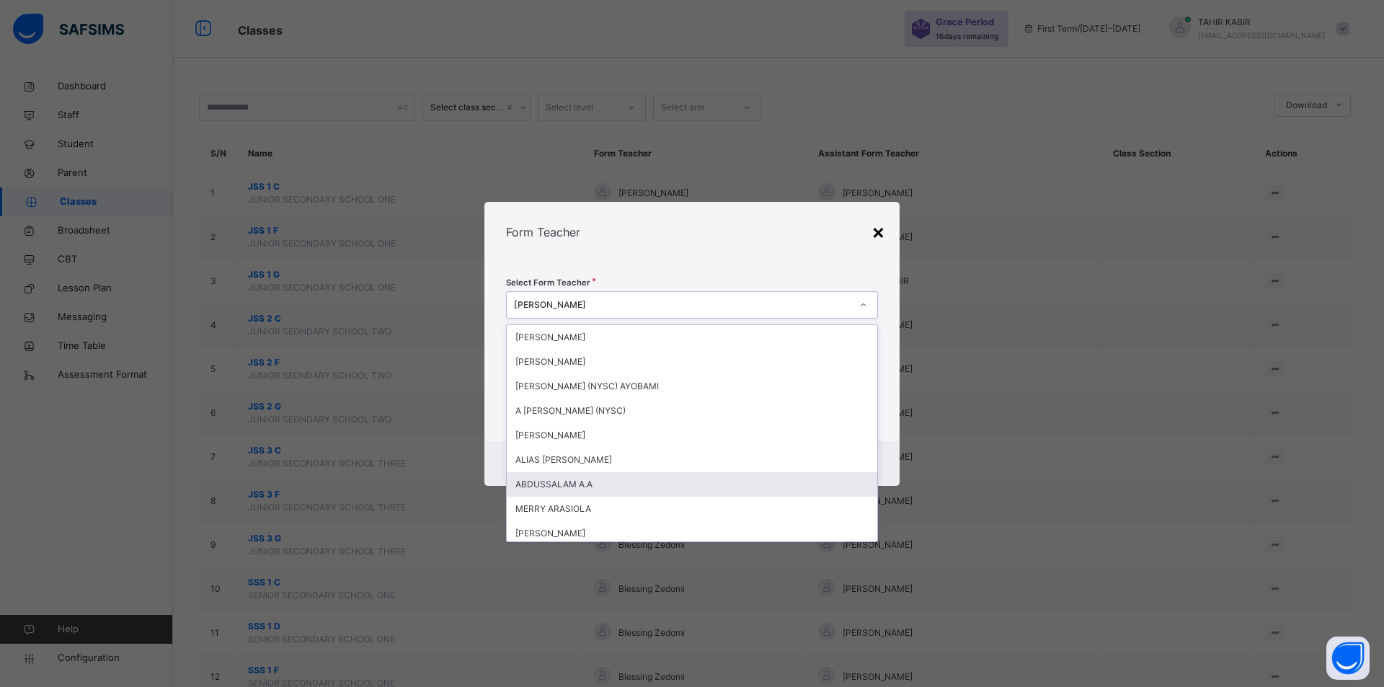
click at [874, 234] on div "×" at bounding box center [879, 231] width 14 height 30
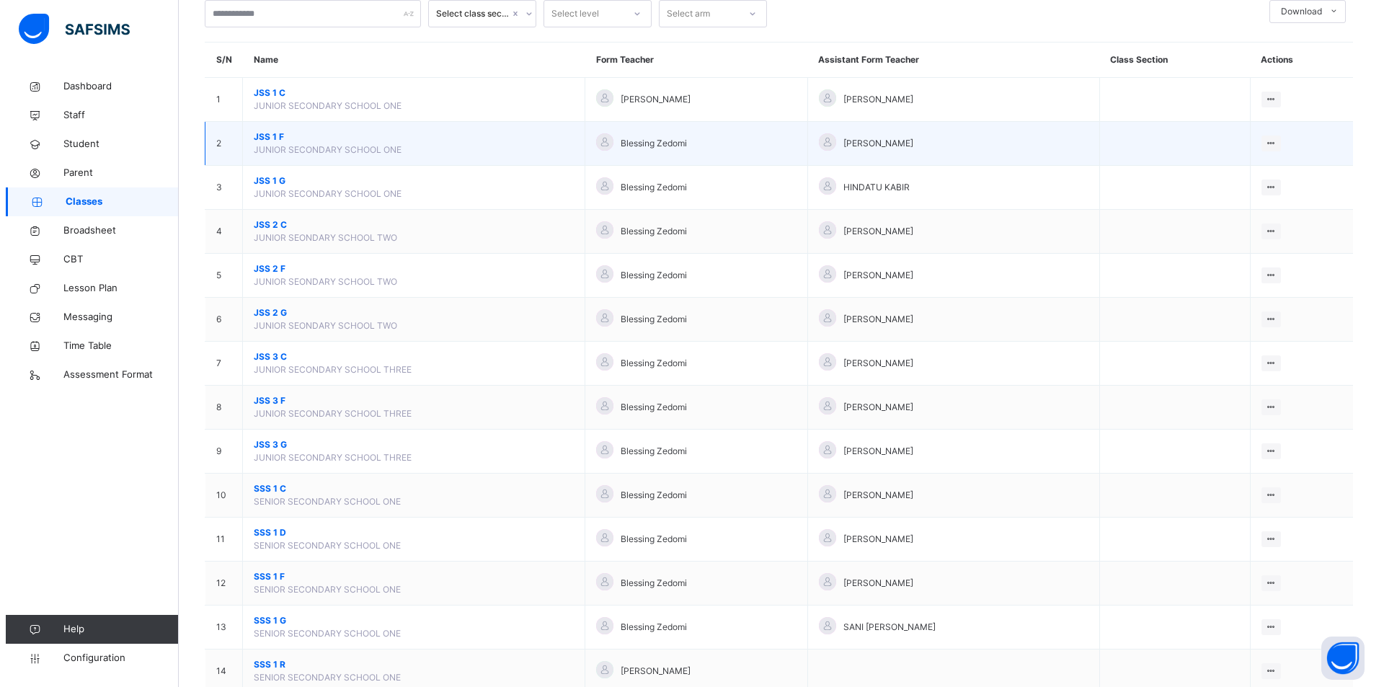
scroll to position [71, 0]
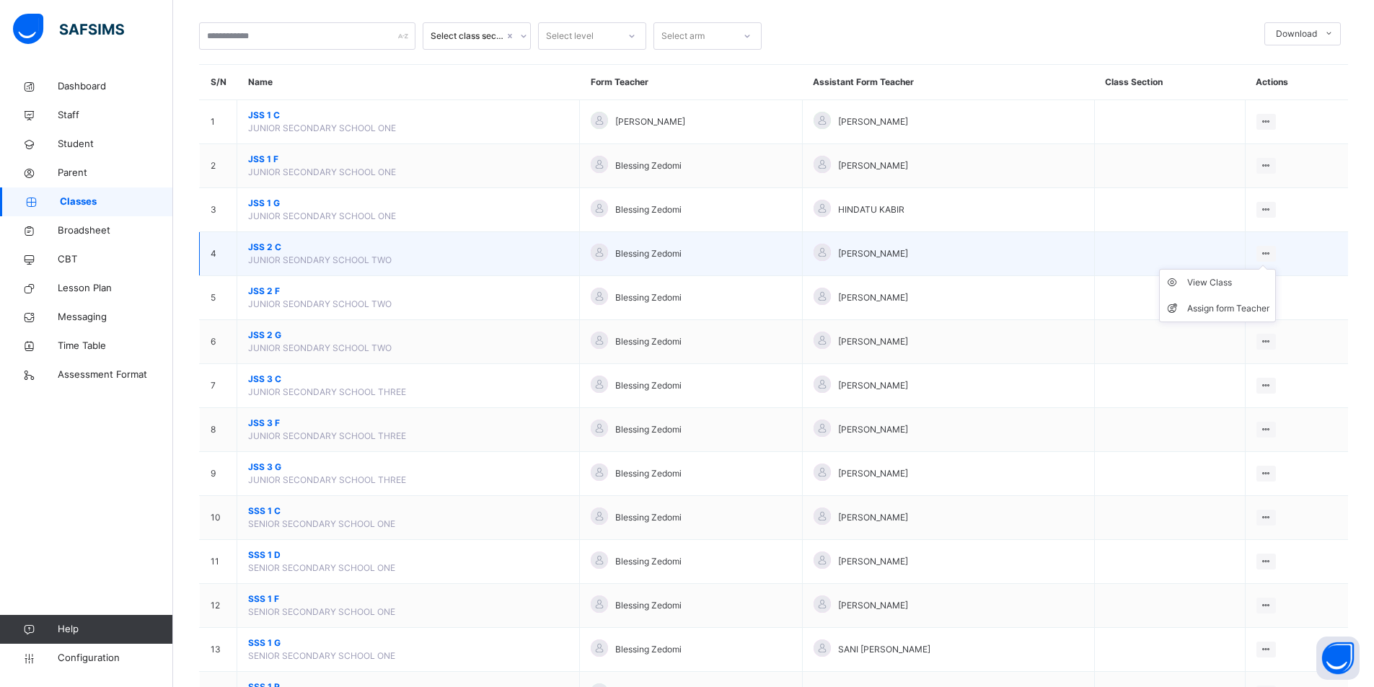
click at [1225, 255] on icon at bounding box center [1266, 253] width 12 height 11
click at [1225, 302] on div "Assign form Teacher" at bounding box center [1228, 308] width 82 height 14
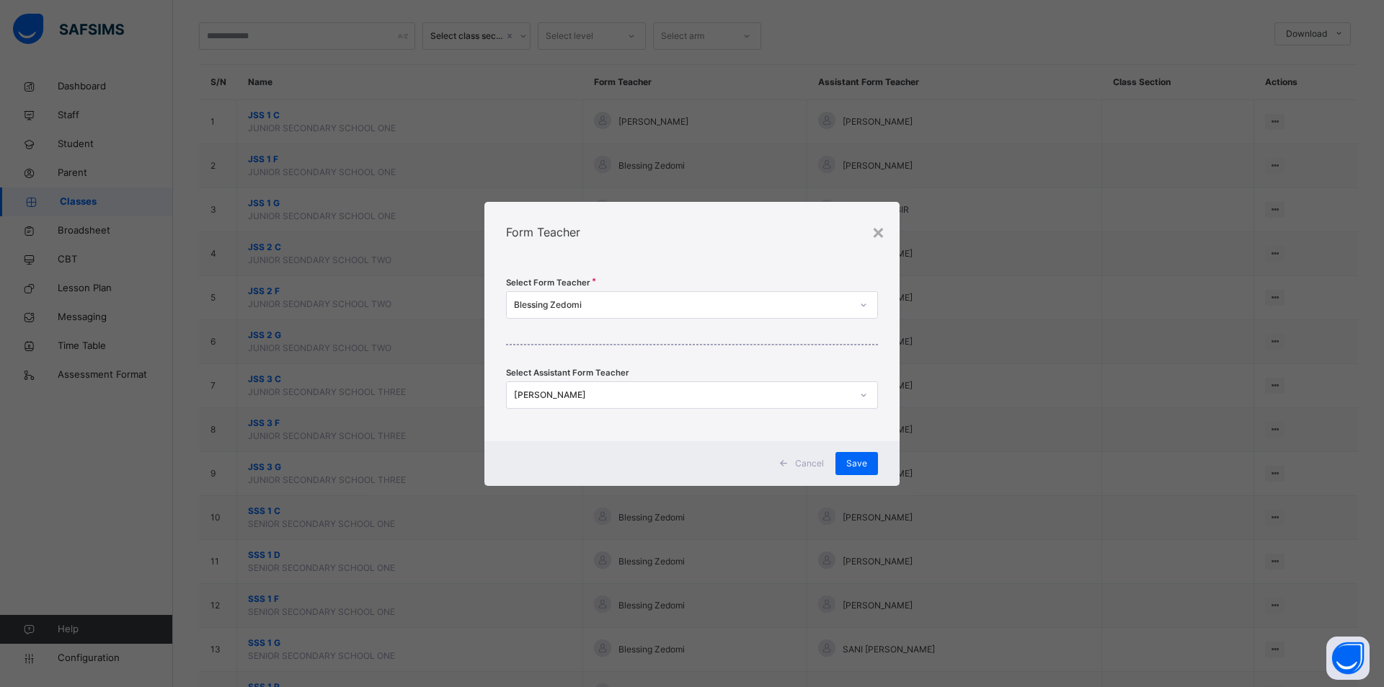
click at [623, 311] on div "Blessing Zedomi" at bounding box center [678, 304] width 343 height 22
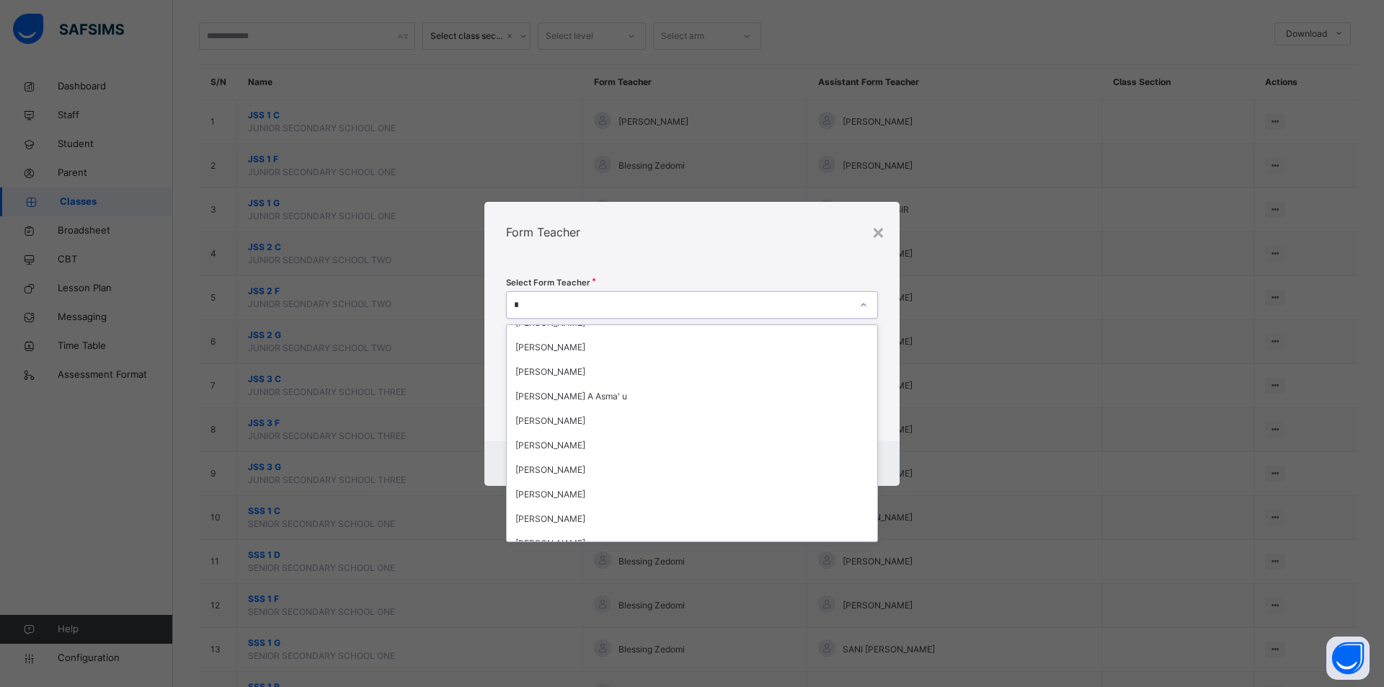
scroll to position [235, 0]
type input "**"
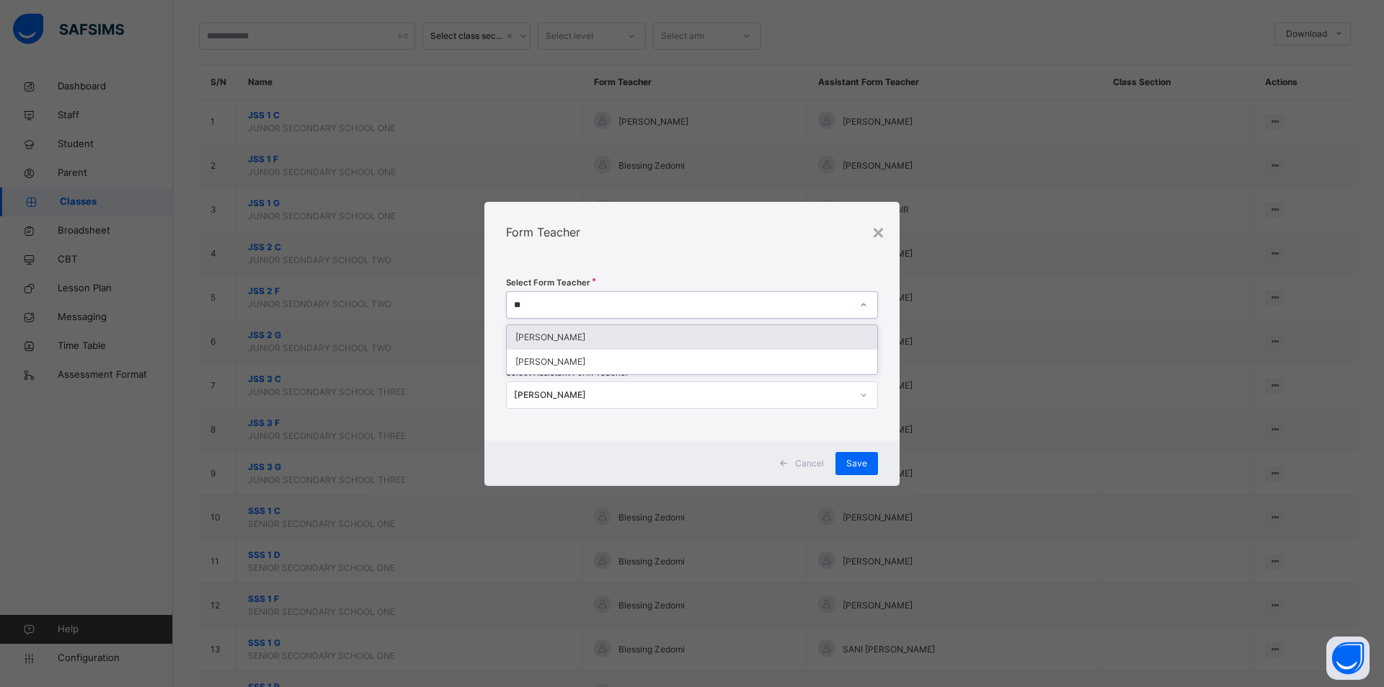
click at [560, 342] on div "[PERSON_NAME]" at bounding box center [692, 337] width 371 height 25
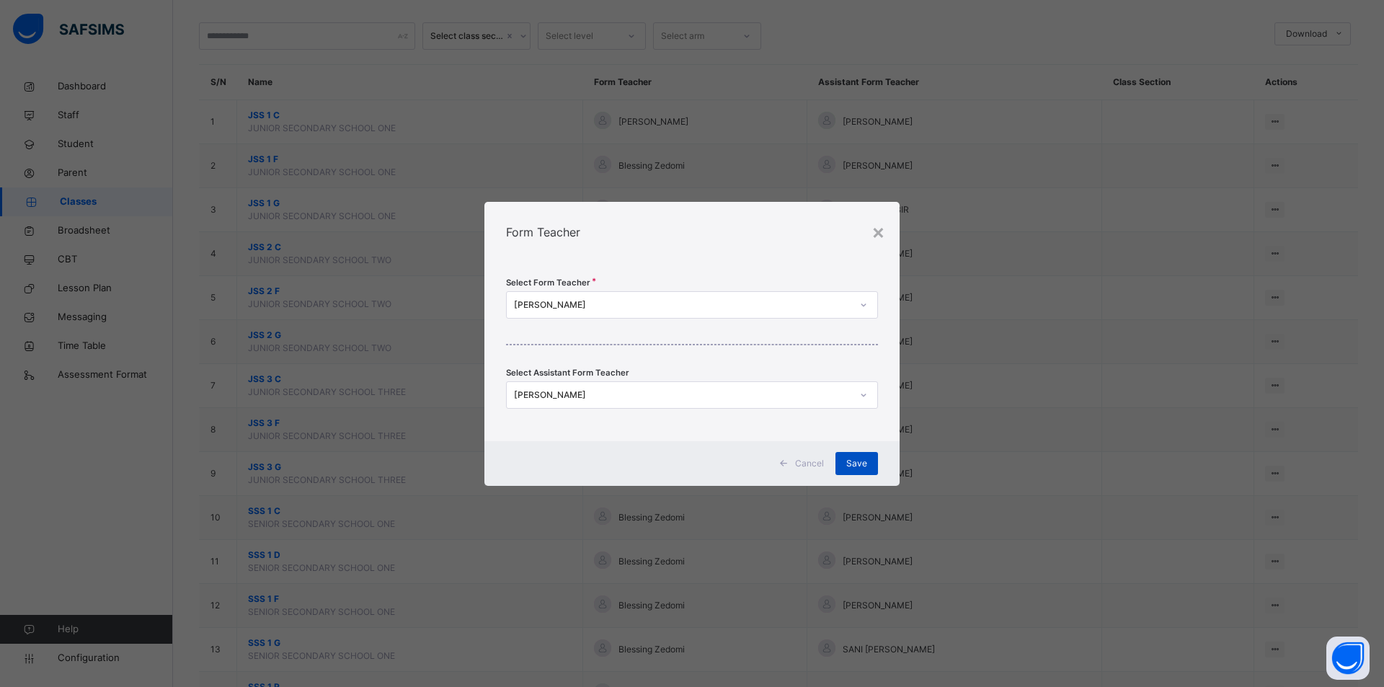
click at [856, 461] on span "Save" at bounding box center [857, 463] width 21 height 13
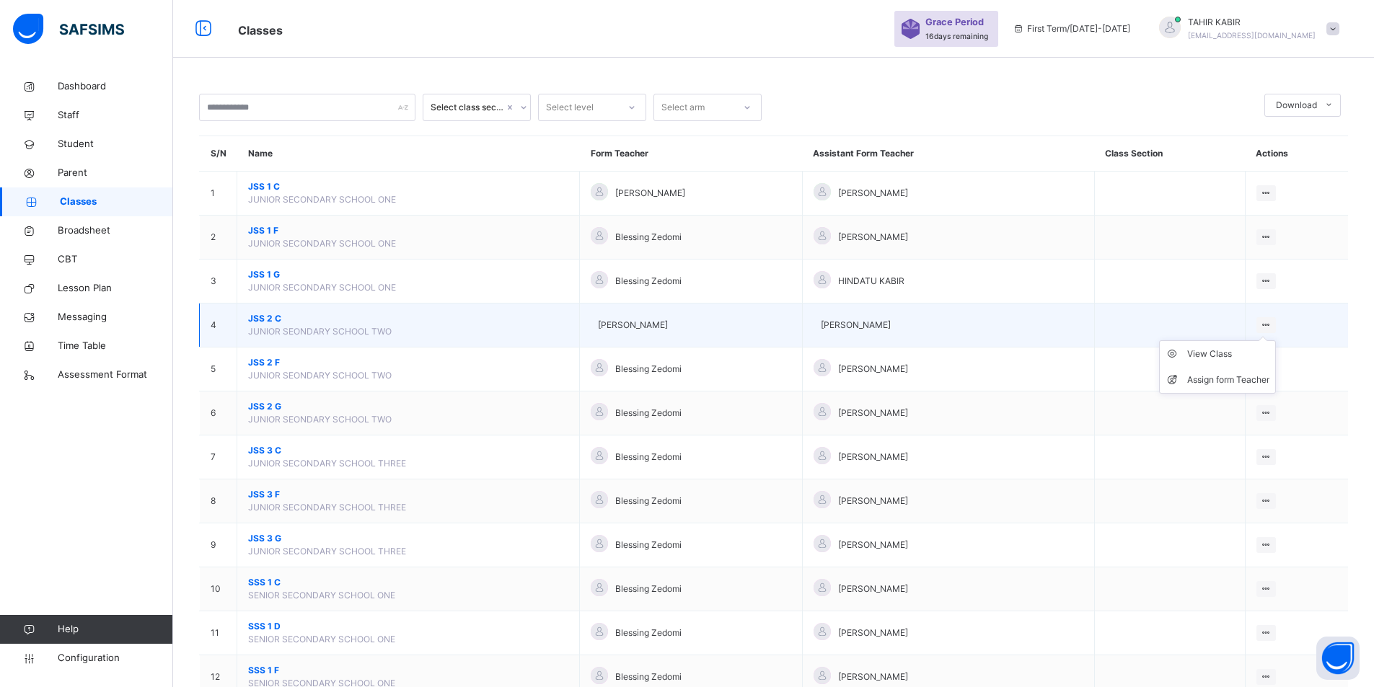
click at [1225, 325] on icon at bounding box center [1266, 324] width 12 height 11
click at [1225, 373] on div "Assign form Teacher" at bounding box center [1228, 380] width 82 height 14
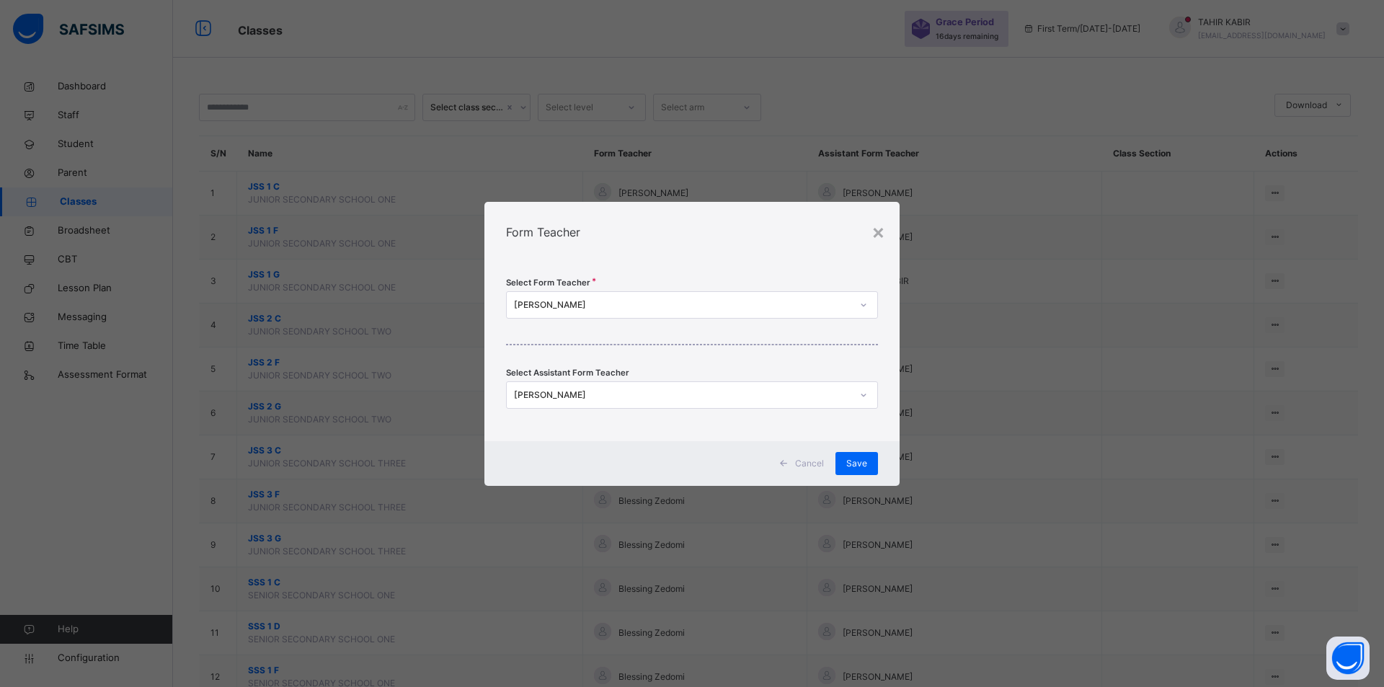
click at [563, 302] on div "[PERSON_NAME]" at bounding box center [682, 305] width 337 height 13
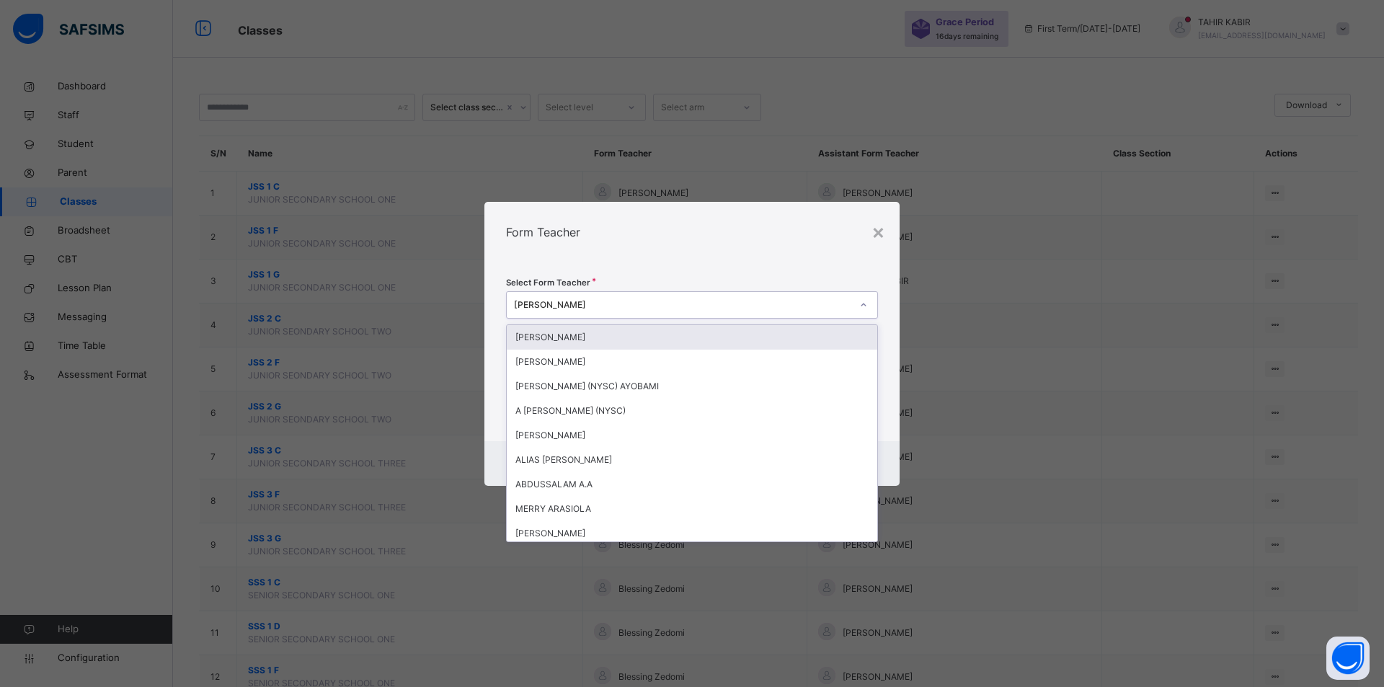
click at [692, 315] on div "[PERSON_NAME]" at bounding box center [692, 304] width 372 height 27
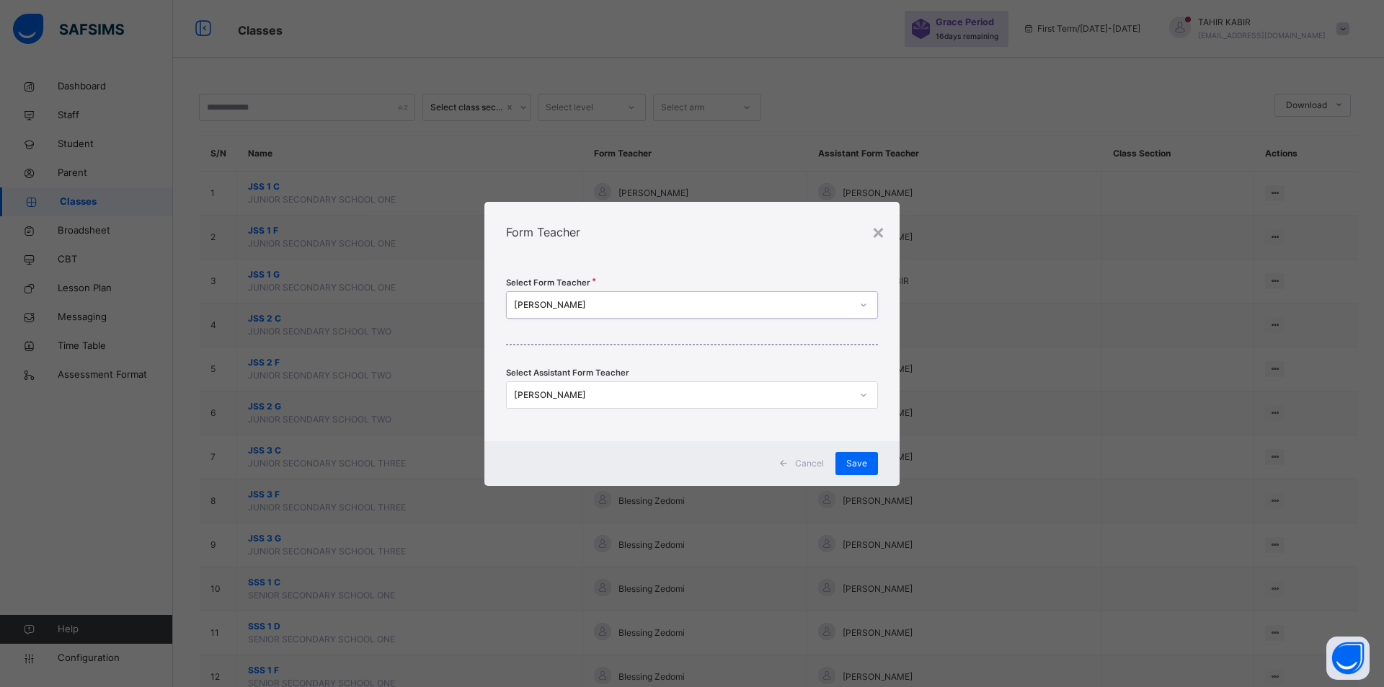
click at [692, 397] on div "[PERSON_NAME]" at bounding box center [682, 395] width 337 height 13
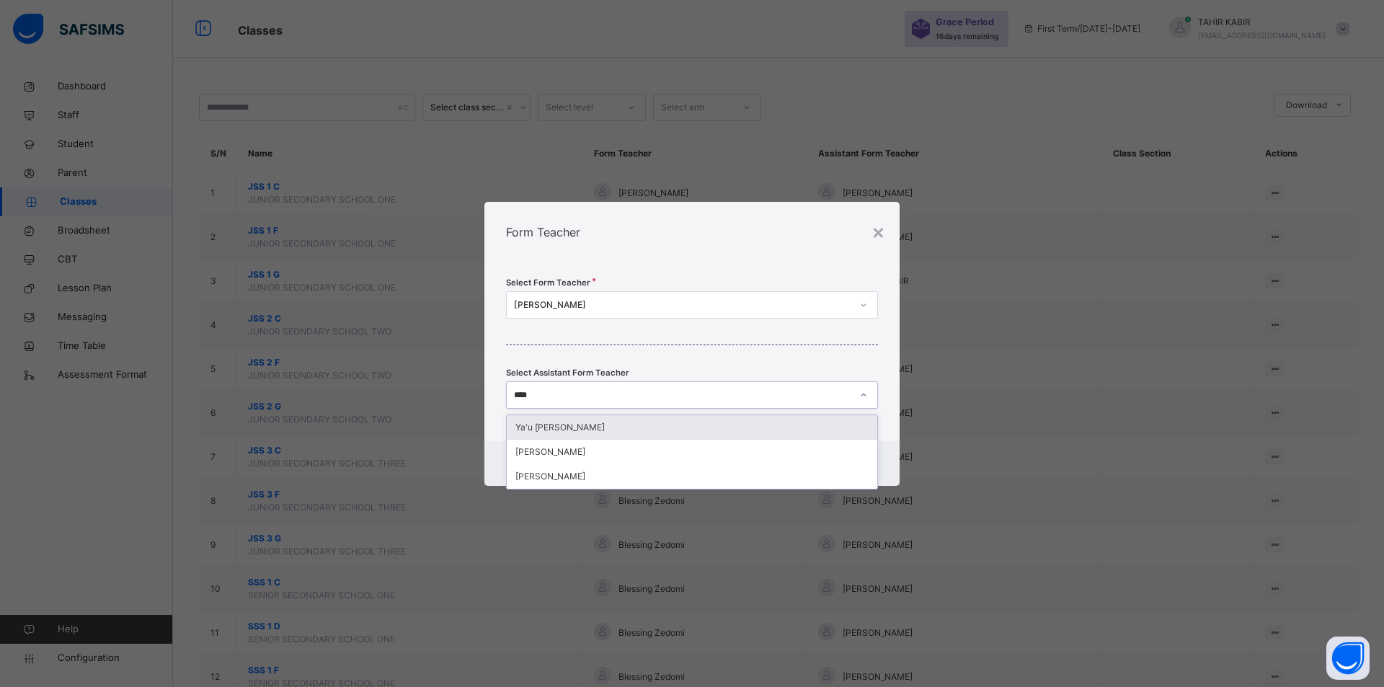
type input "*****"
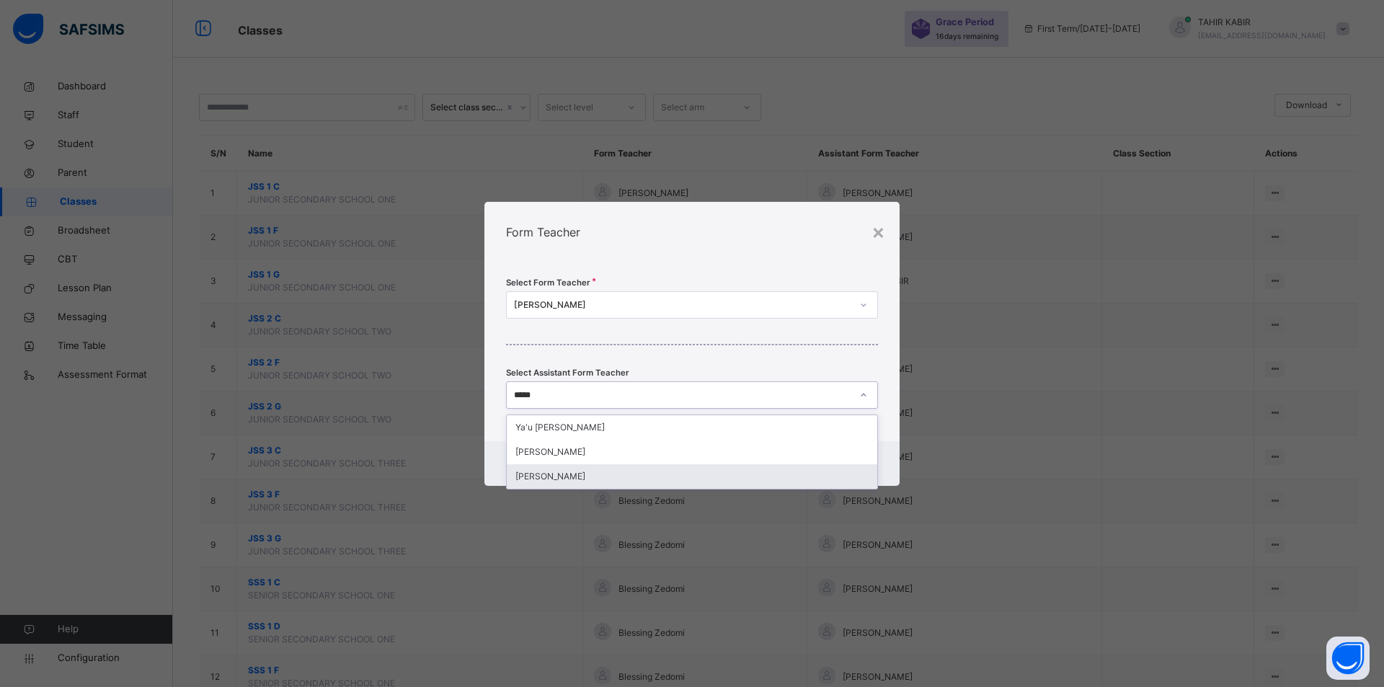
click at [570, 474] on div "[PERSON_NAME]" at bounding box center [692, 476] width 371 height 25
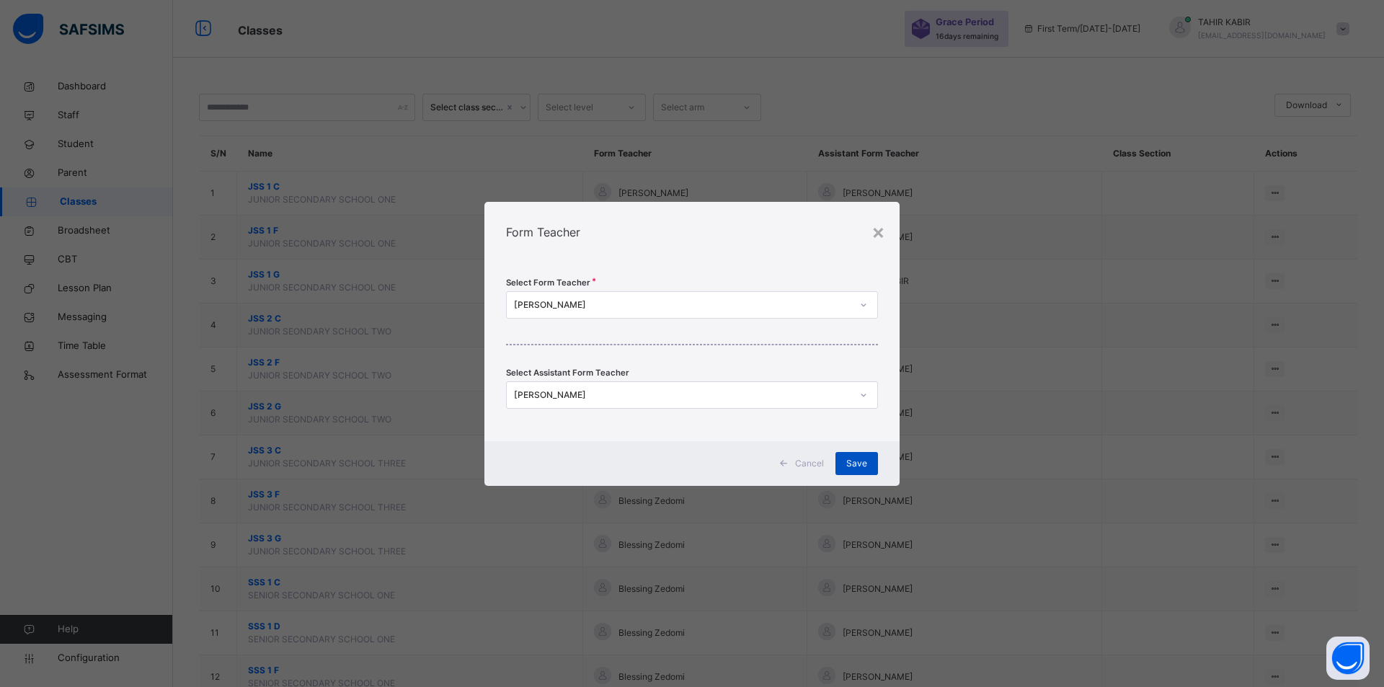
click at [852, 464] on span "Save" at bounding box center [857, 463] width 21 height 13
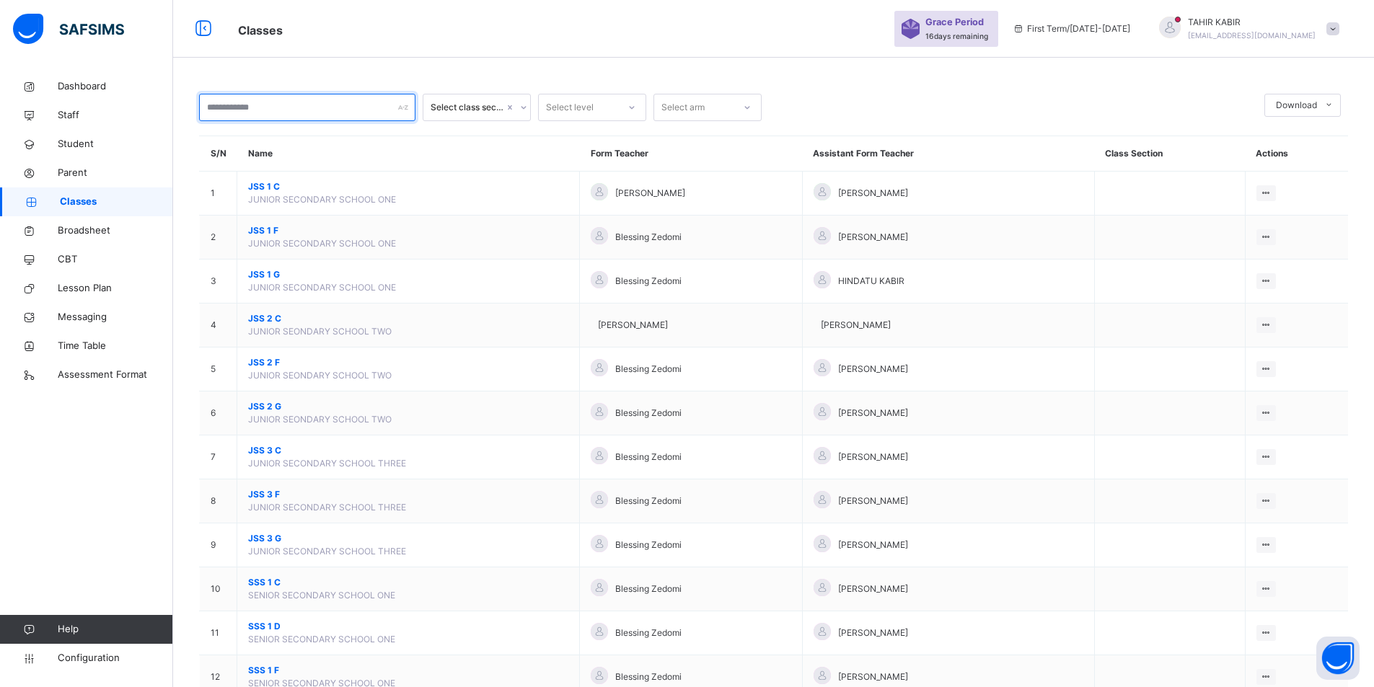
click at [324, 110] on input "text" at bounding box center [307, 107] width 216 height 27
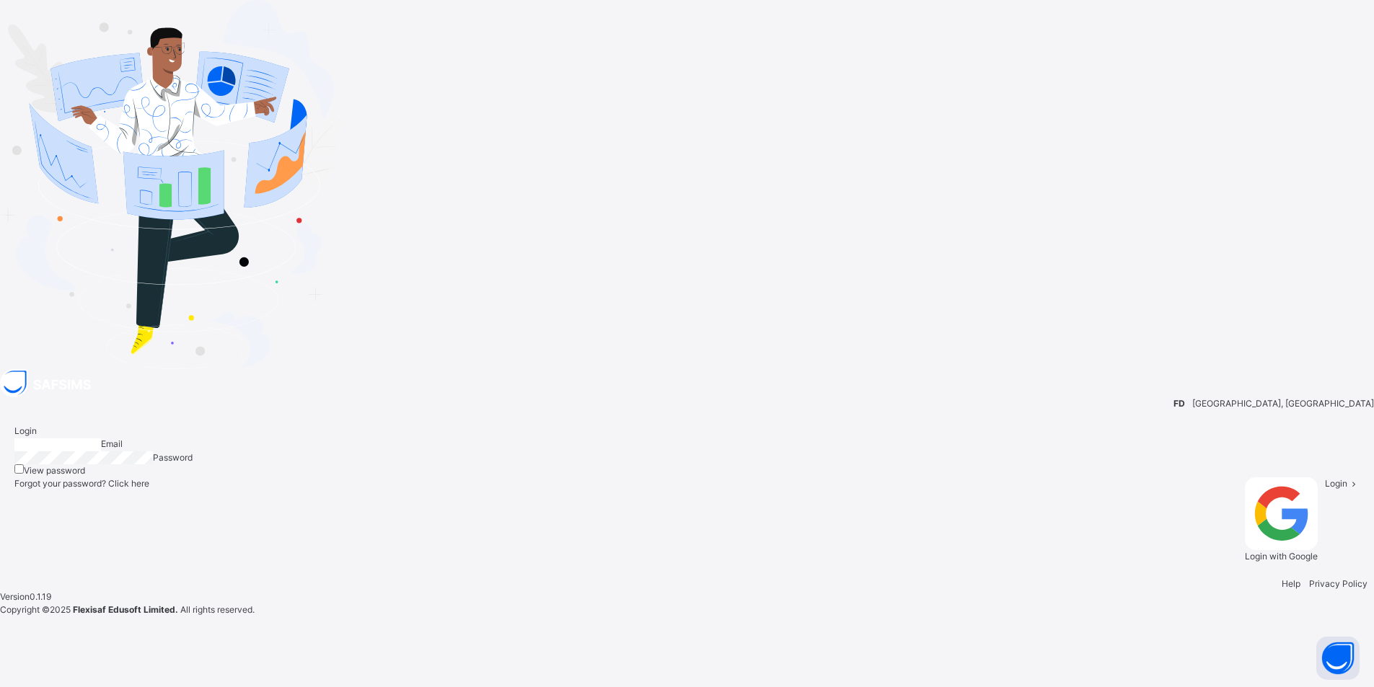
type input "**********"
